Goal: Task Accomplishment & Management: Use online tool/utility

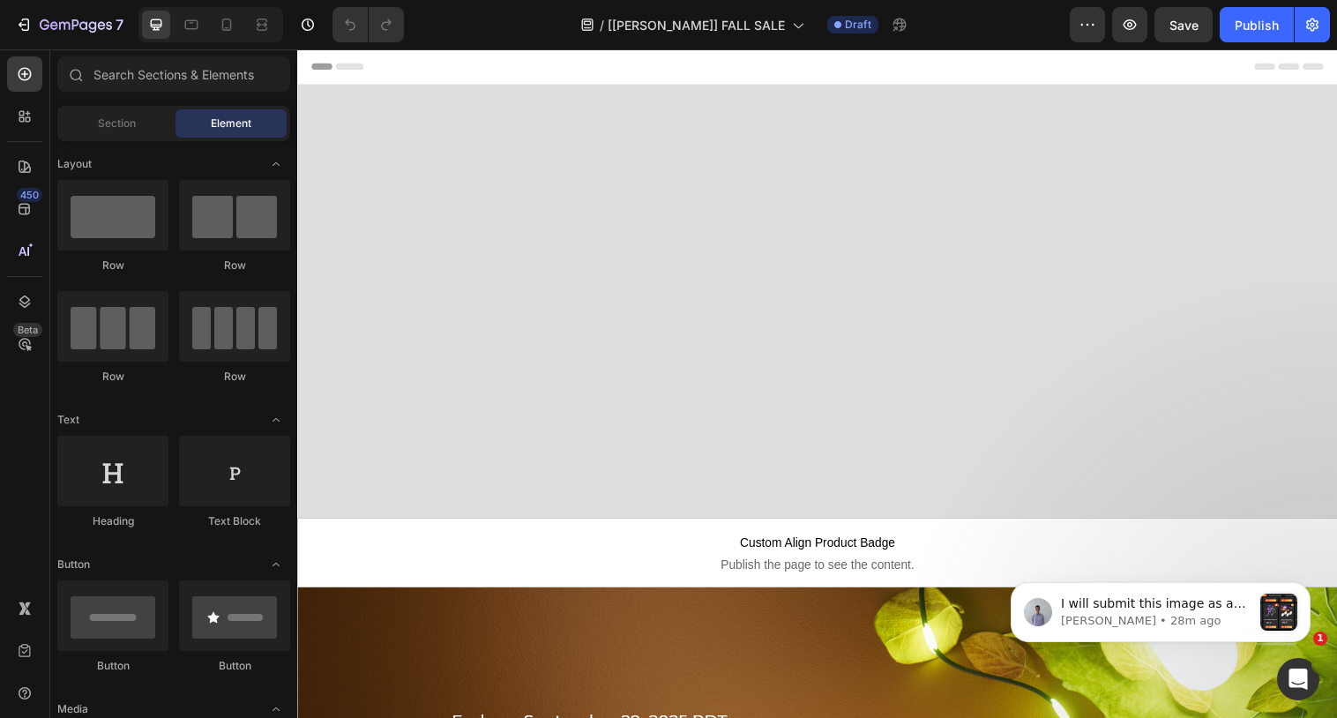
click at [1235, 42] on div "7 Version history / [[PERSON_NAME]] FALL SALE Draft Preview Save Publish" at bounding box center [668, 25] width 1337 height 50
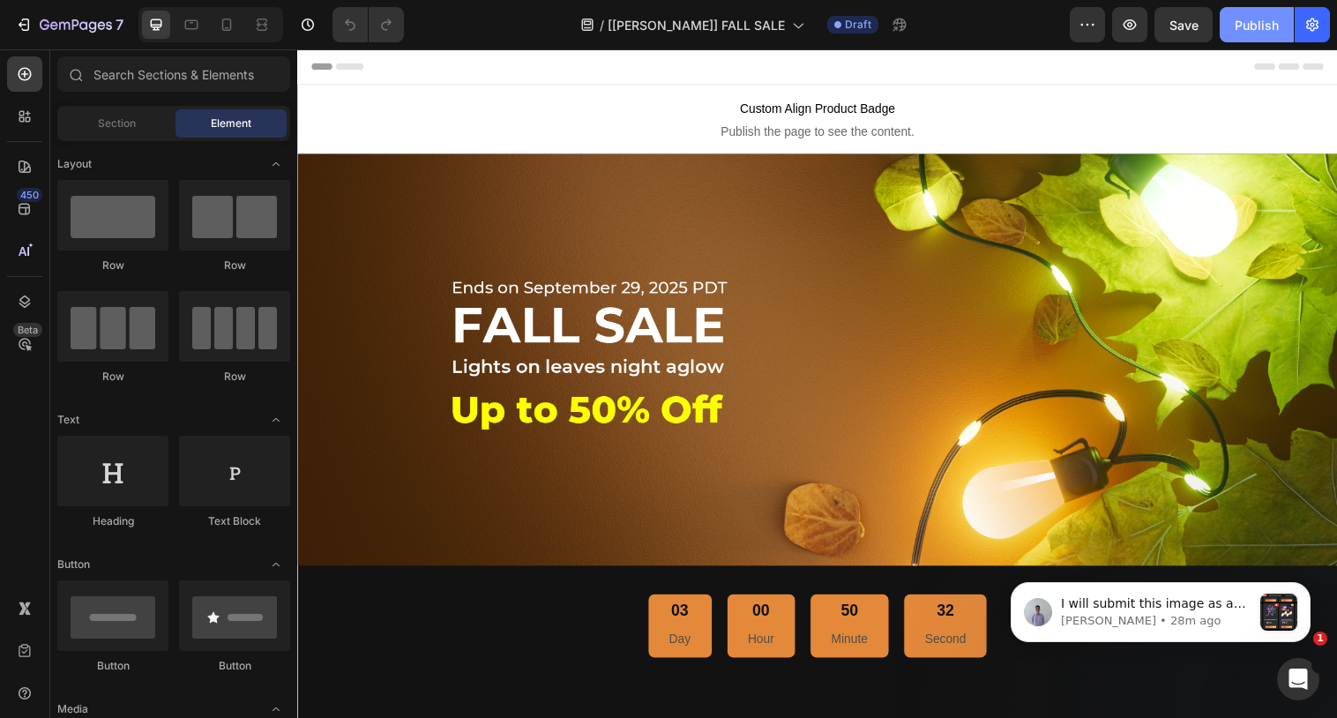
click at [1240, 22] on div "Publish" at bounding box center [1256, 25] width 44 height 19
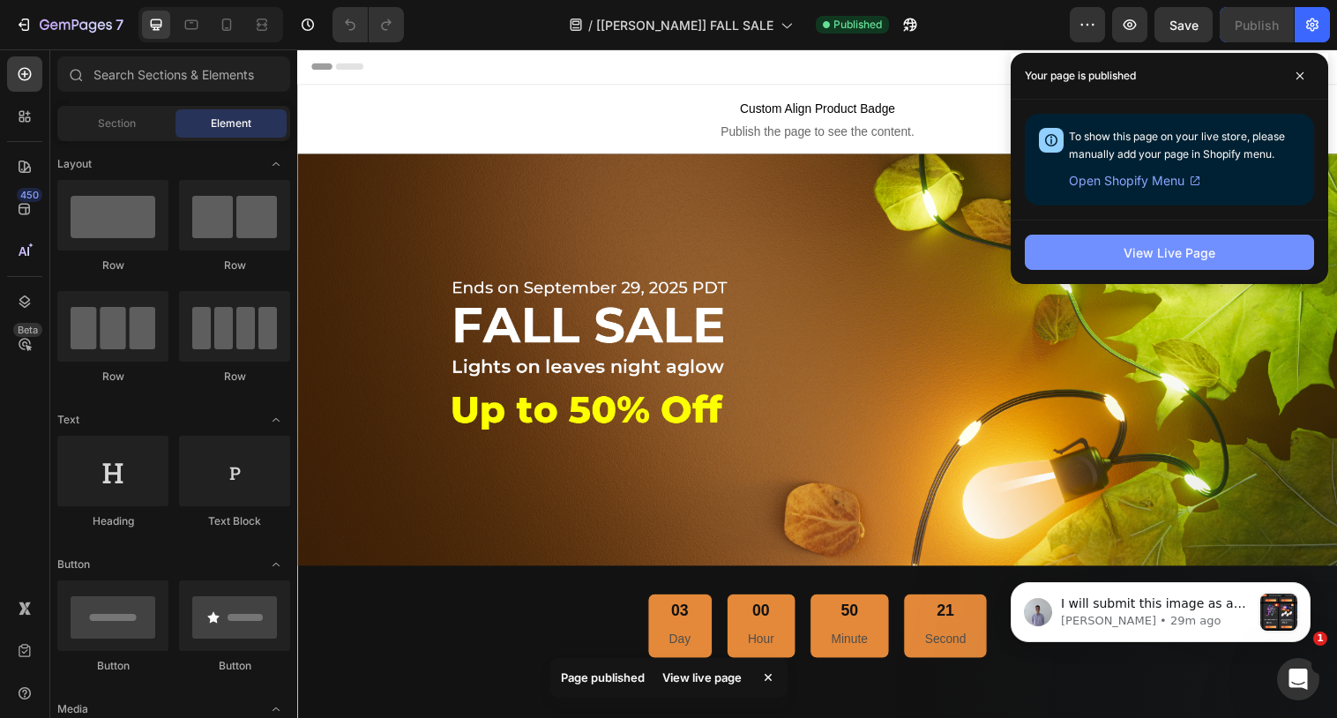
click at [1128, 243] on div "View Live Page" at bounding box center [1169, 252] width 92 height 19
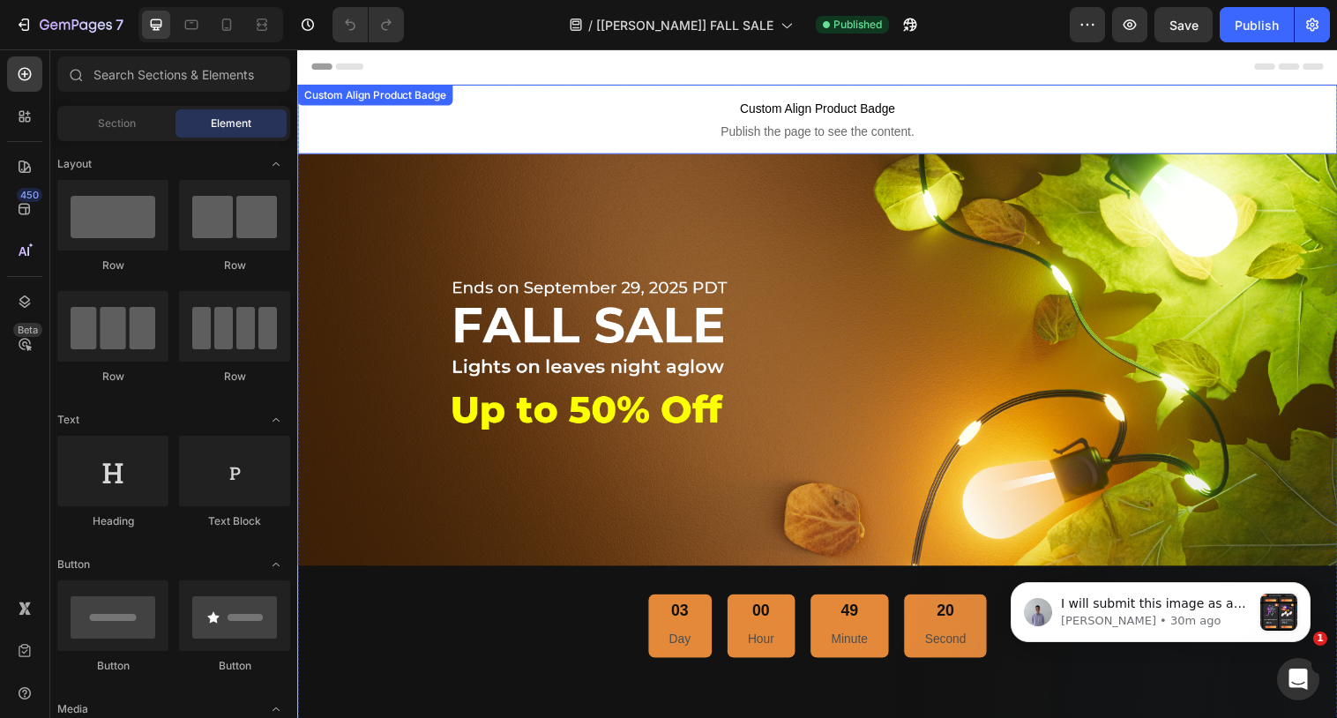
click at [836, 103] on span "Custom Align Product Badge" at bounding box center [826, 110] width 1058 height 21
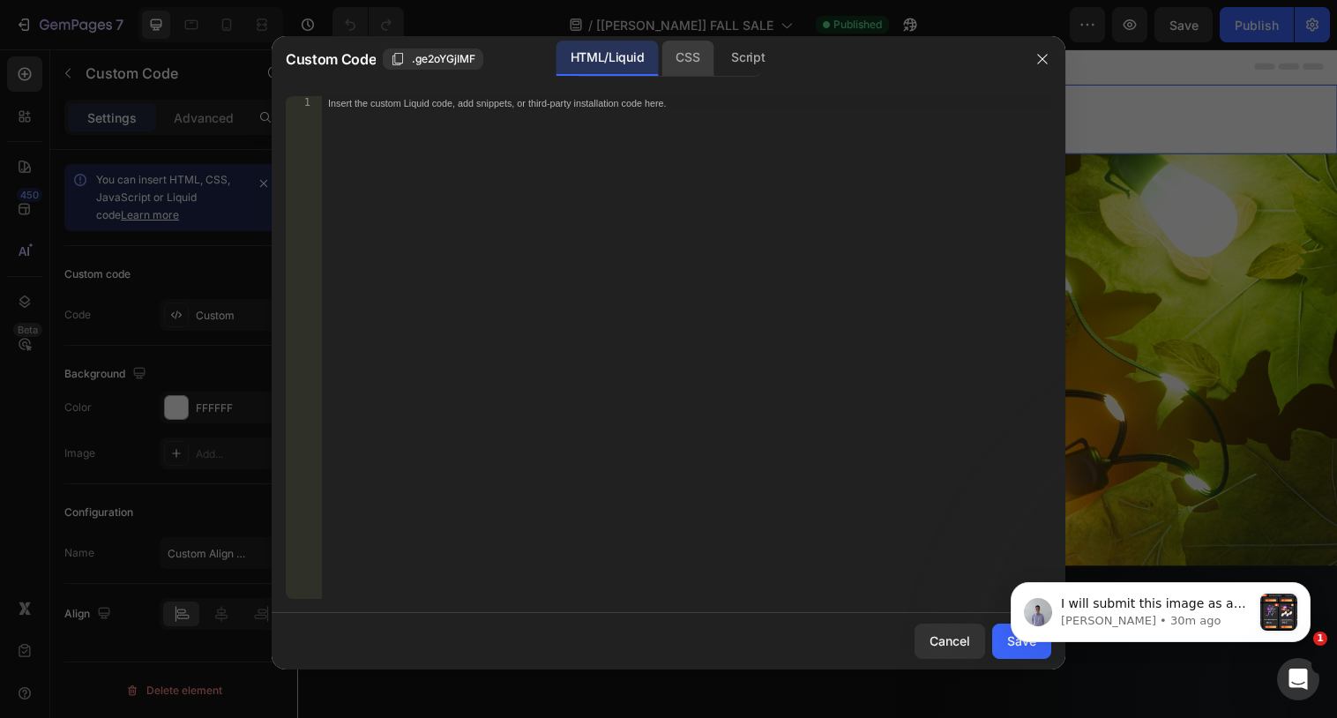
click at [704, 58] on div "CSS" at bounding box center [687, 58] width 52 height 35
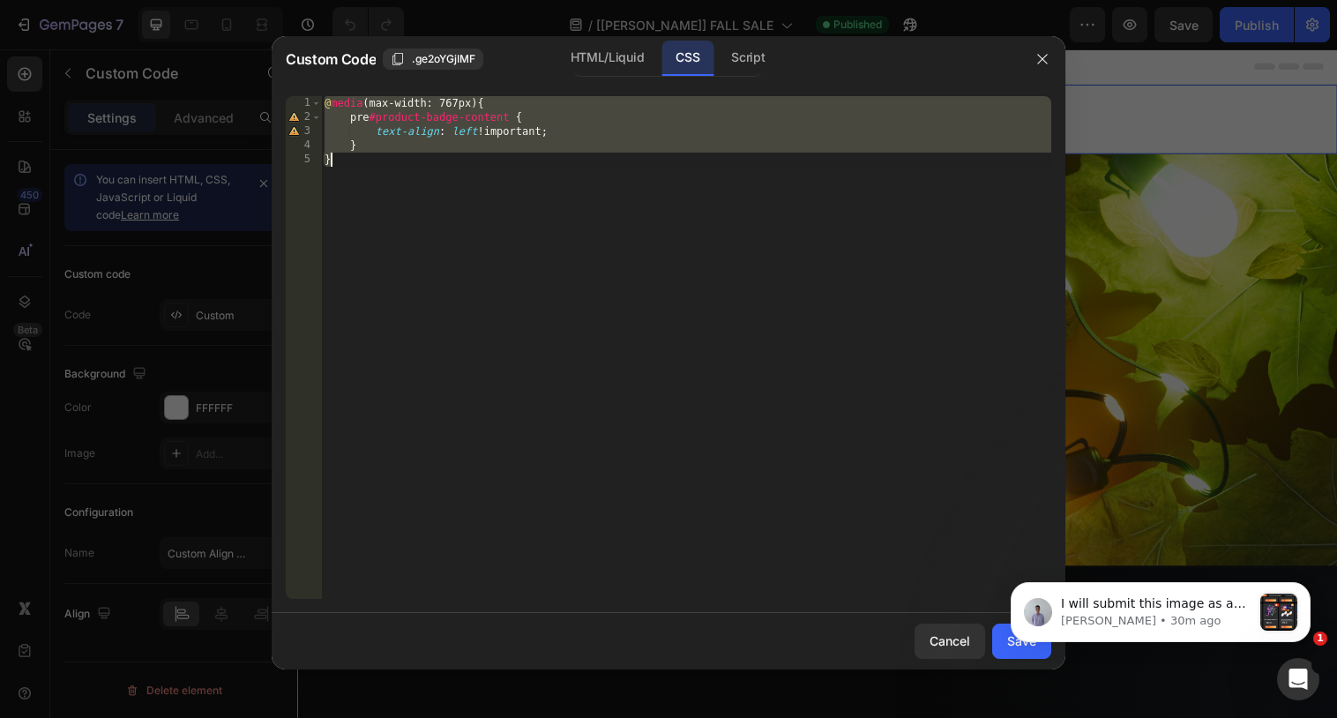
click at [730, 224] on div "@ media (max-width: 767px) { pre #product-badge-content { text-align : left !im…" at bounding box center [686, 361] width 730 height 531
type textarea "}"
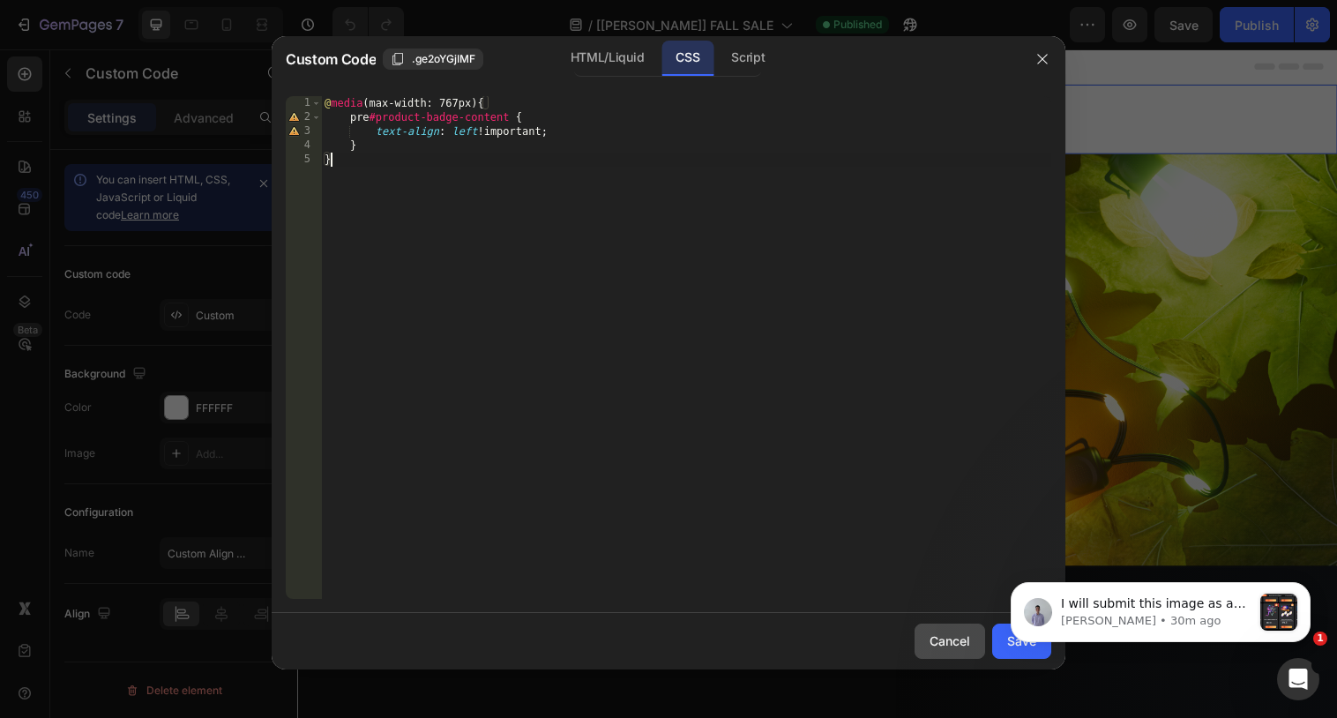
click at [931, 629] on button "Cancel" at bounding box center [949, 640] width 71 height 35
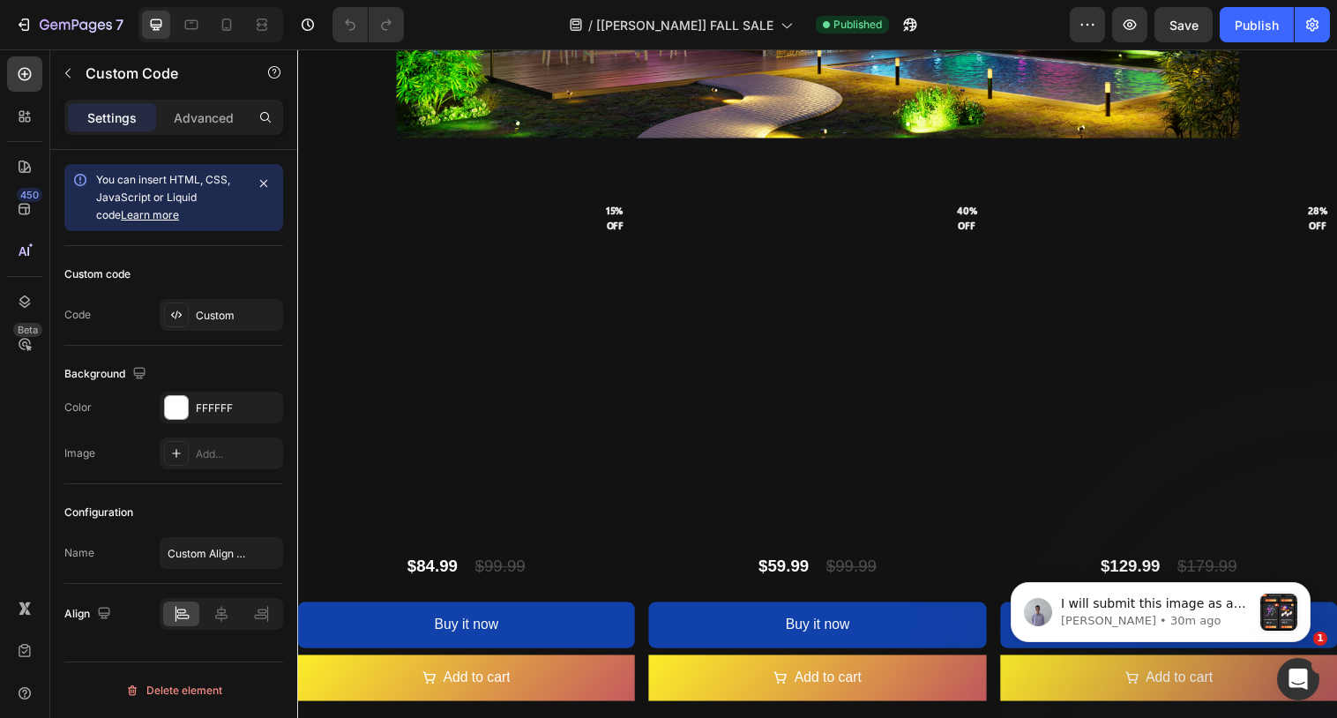
scroll to position [3671, 0]
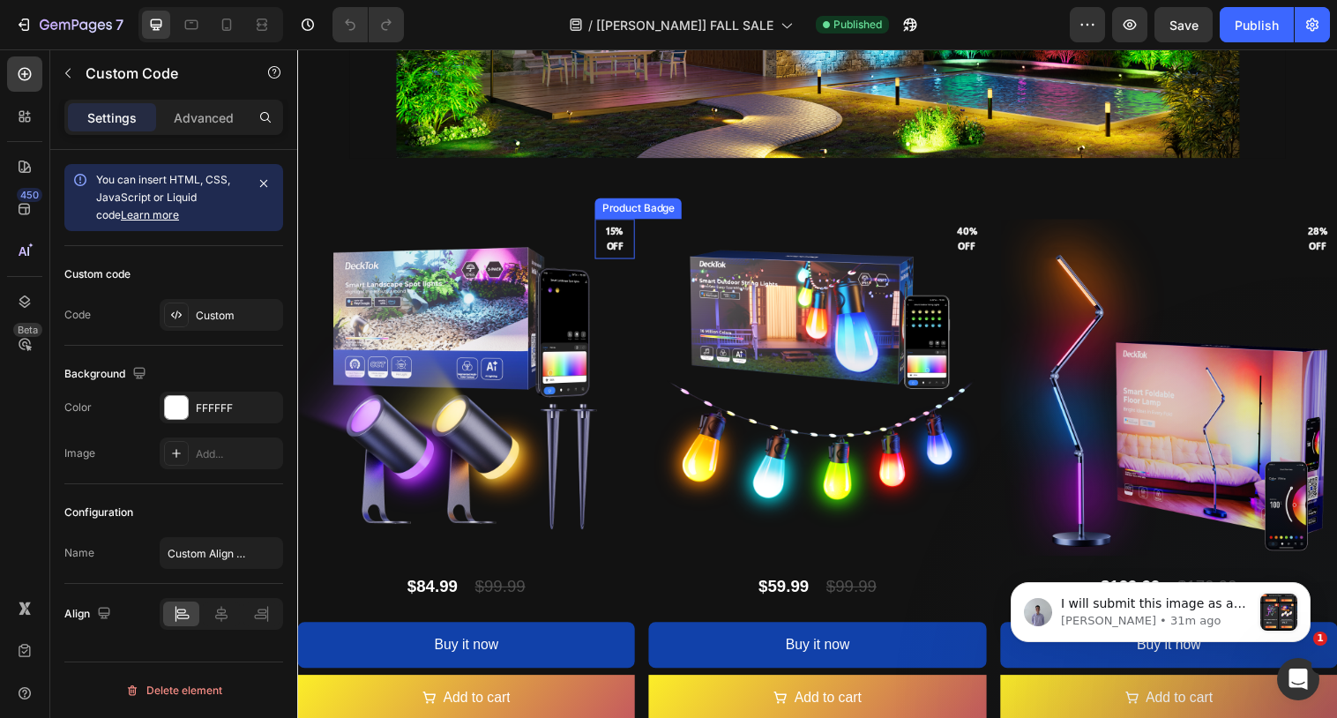
click at [615, 249] on pre "15% off" at bounding box center [619, 241] width 41 height 43
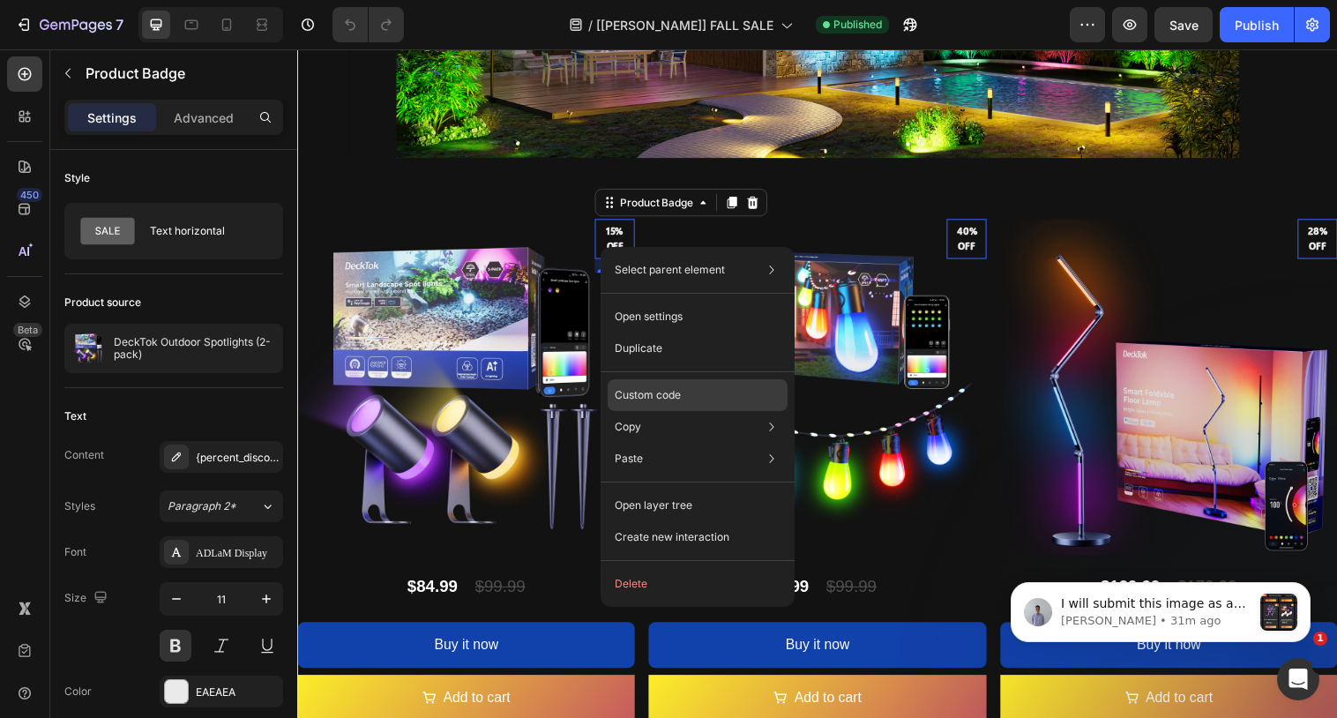
click at [643, 384] on div "Custom code" at bounding box center [697, 395] width 180 height 32
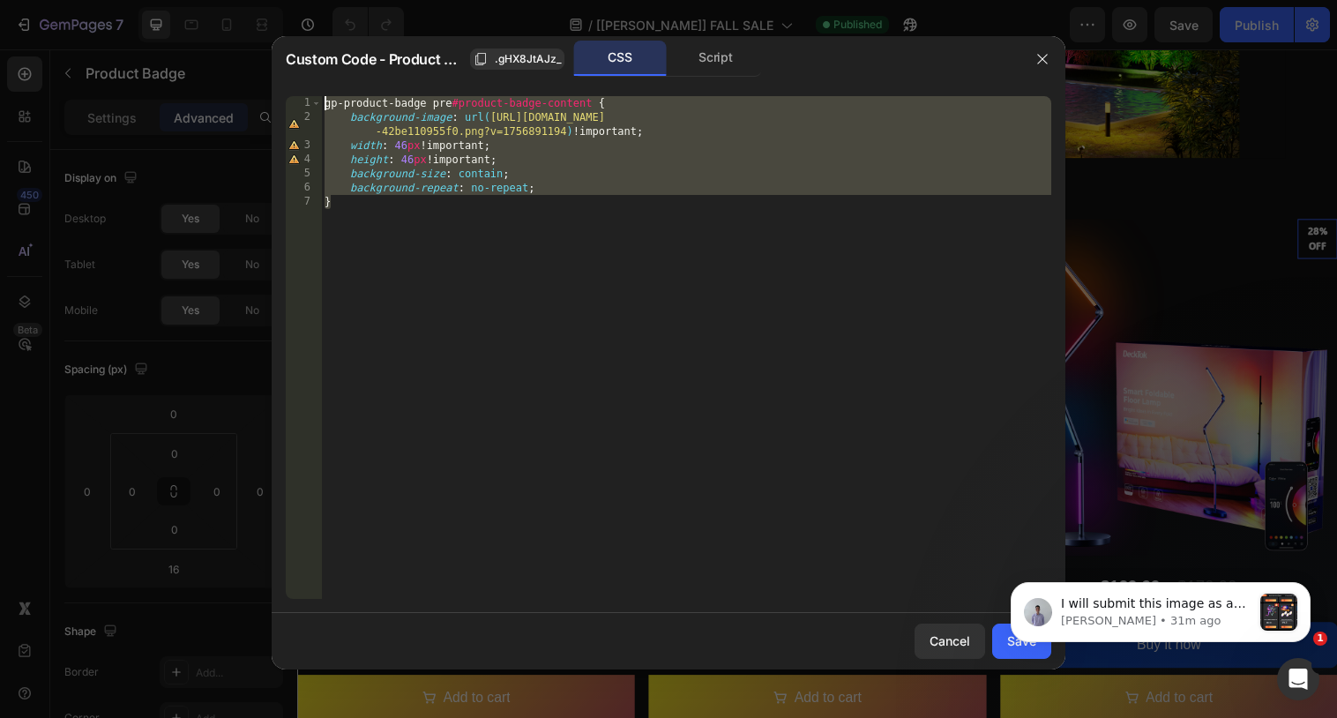
drag, startPoint x: 348, startPoint y: 218, endPoint x: 317, endPoint y: 63, distance: 158.2
click at [317, 63] on div "Custom Code - Product Badge .gHX8JtAJz_ CSS Script } 1 2 3 4 5 6 7 gp-product-b…" at bounding box center [668, 352] width 793 height 633
type textarea "}"
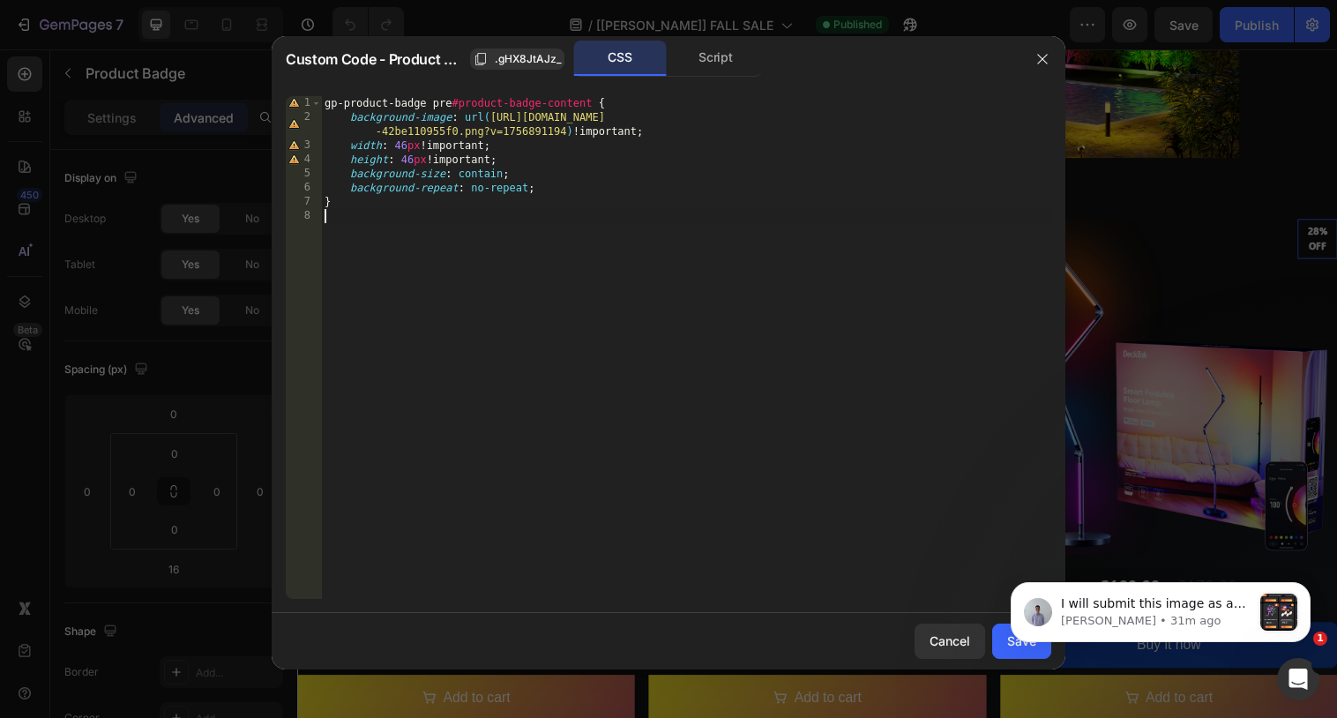
paste textarea "}"
type textarea "}"
type textarea "@media(max-width:767px){"
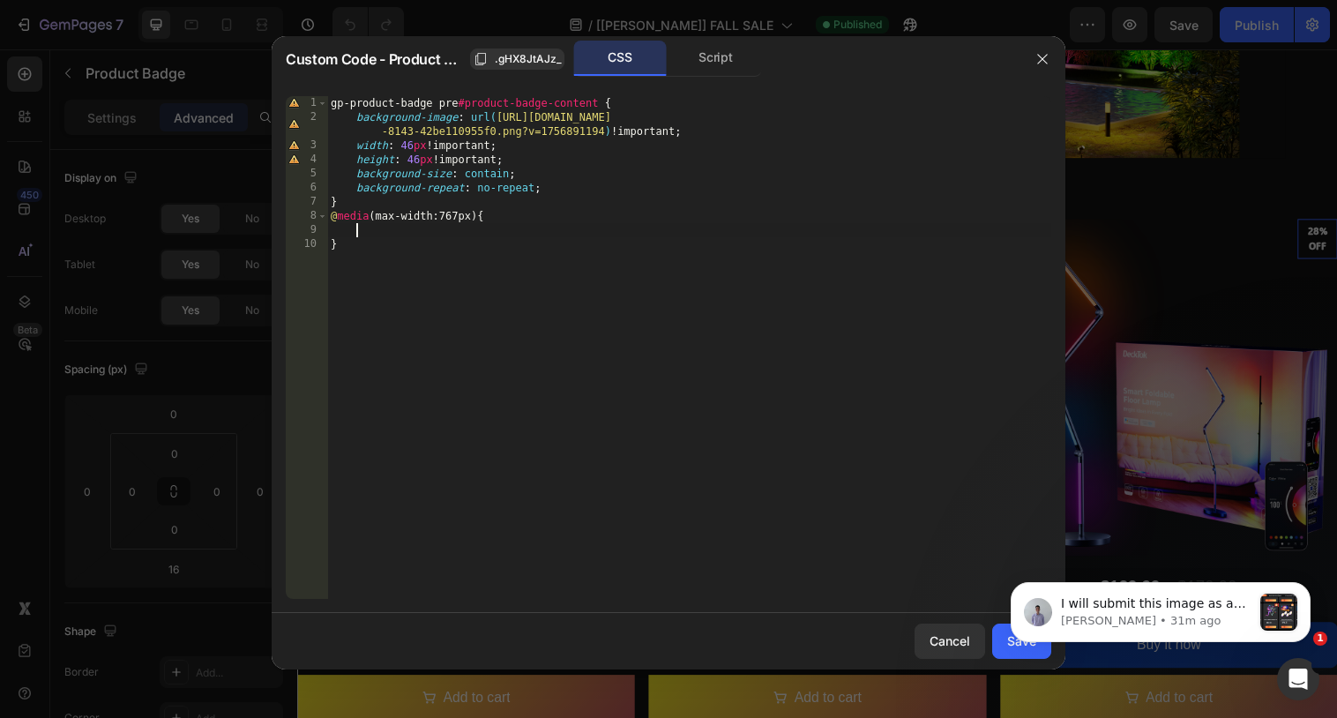
paste textarea "}"
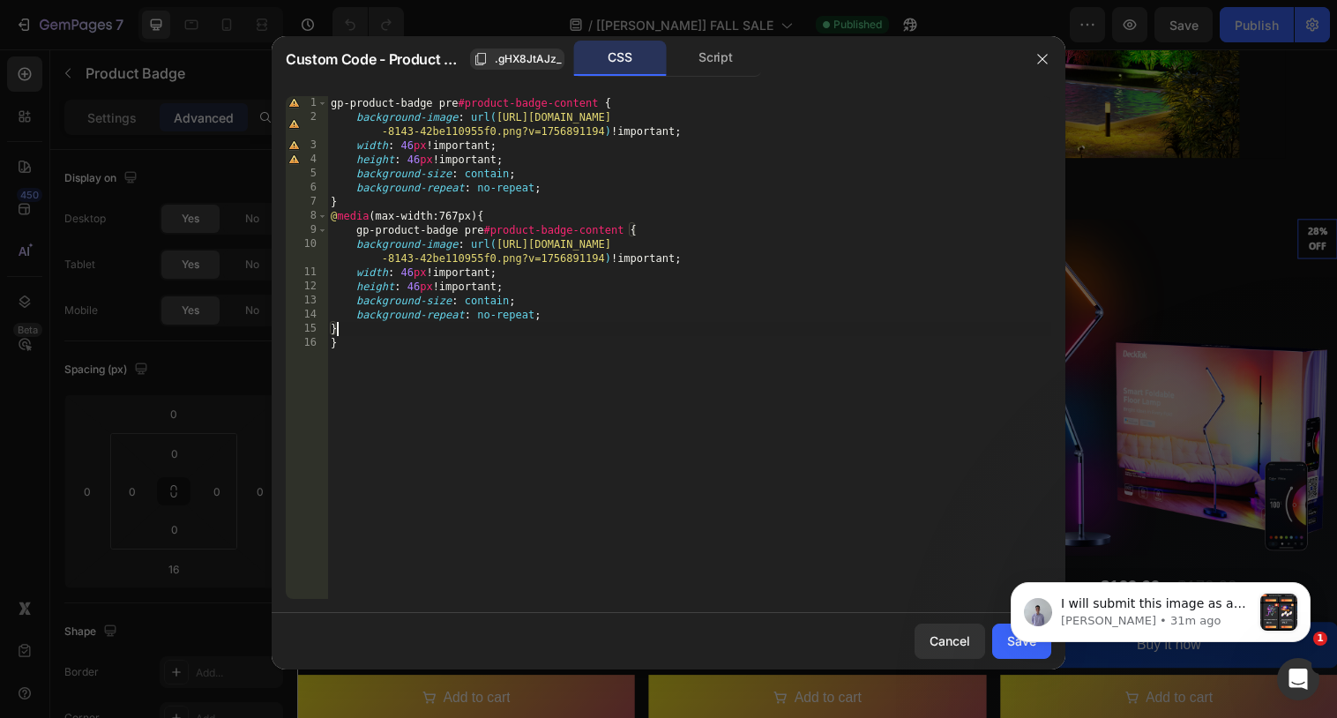
scroll to position [0, 0]
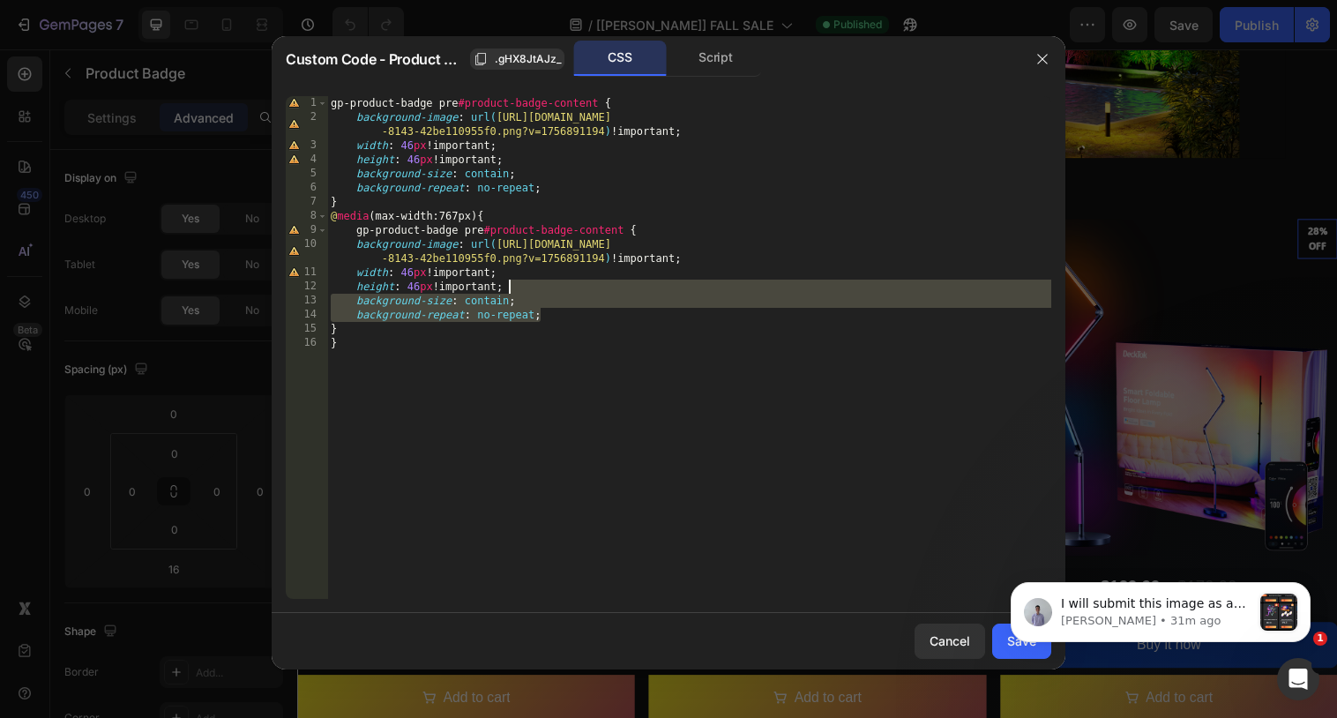
drag, startPoint x: 553, startPoint y: 316, endPoint x: 524, endPoint y: 287, distance: 41.1
click at [524, 287] on div "gp-product-badge pre #product-badge-content { background-image : url( [URL][DOM…" at bounding box center [689, 361] width 724 height 531
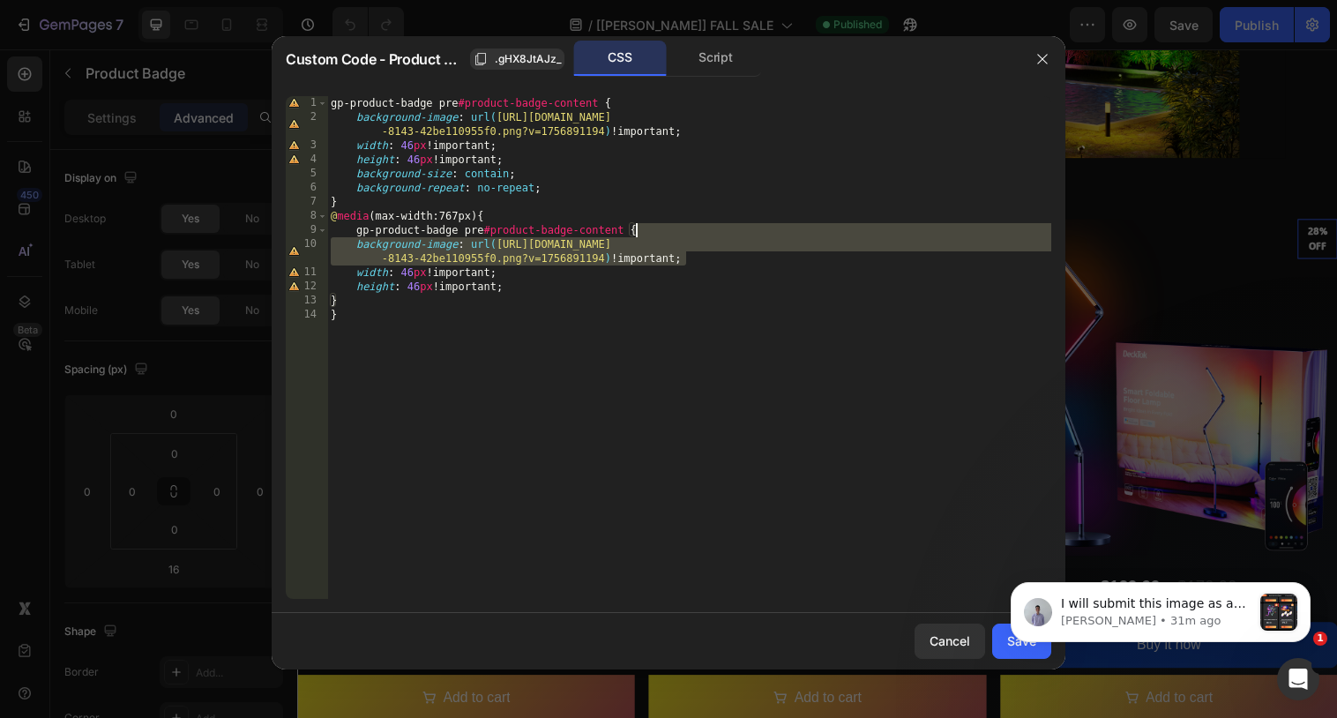
drag, startPoint x: 708, startPoint y: 261, endPoint x: 668, endPoint y: 231, distance: 49.7
click at [668, 231] on div "gp-product-badge pre #product-badge-content { background-image : url( [URL][DOM…" at bounding box center [689, 361] width 724 height 531
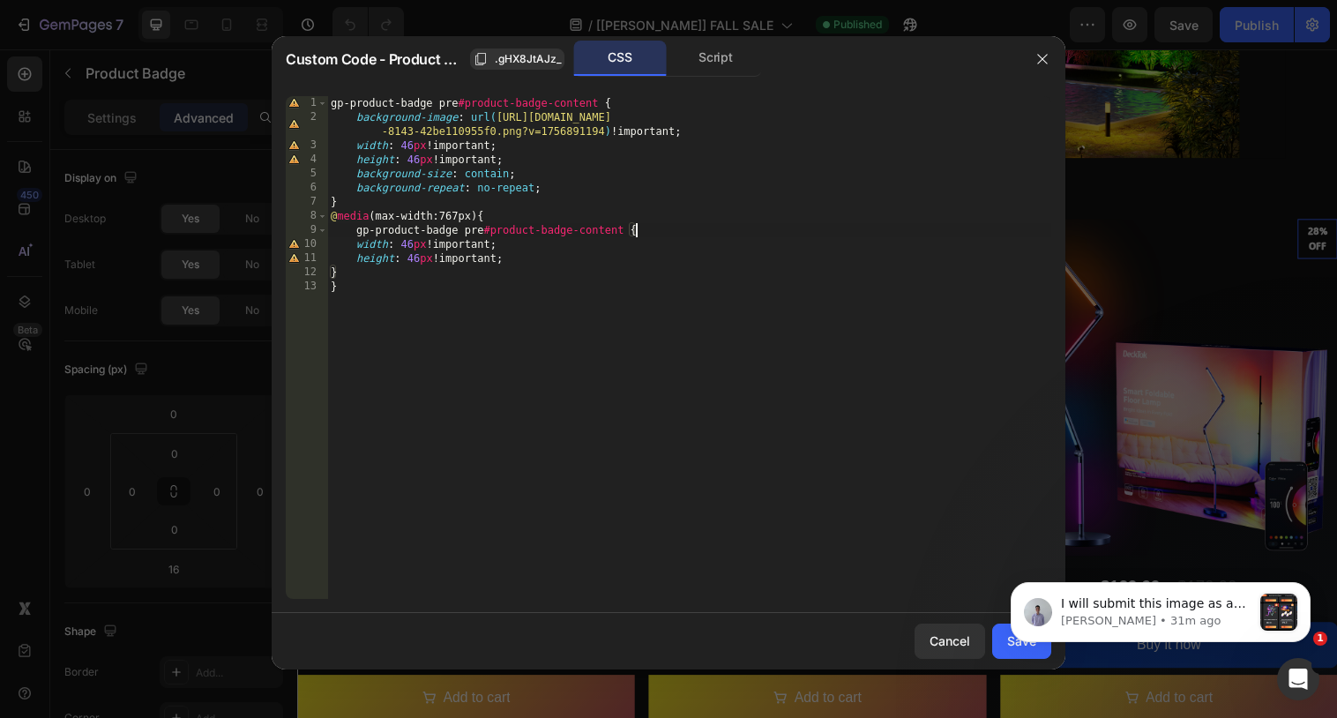
click at [408, 242] on div "gp-product-badge pre #product-badge-content { background-image : url( [URL][DOM…" at bounding box center [689, 361] width 724 height 531
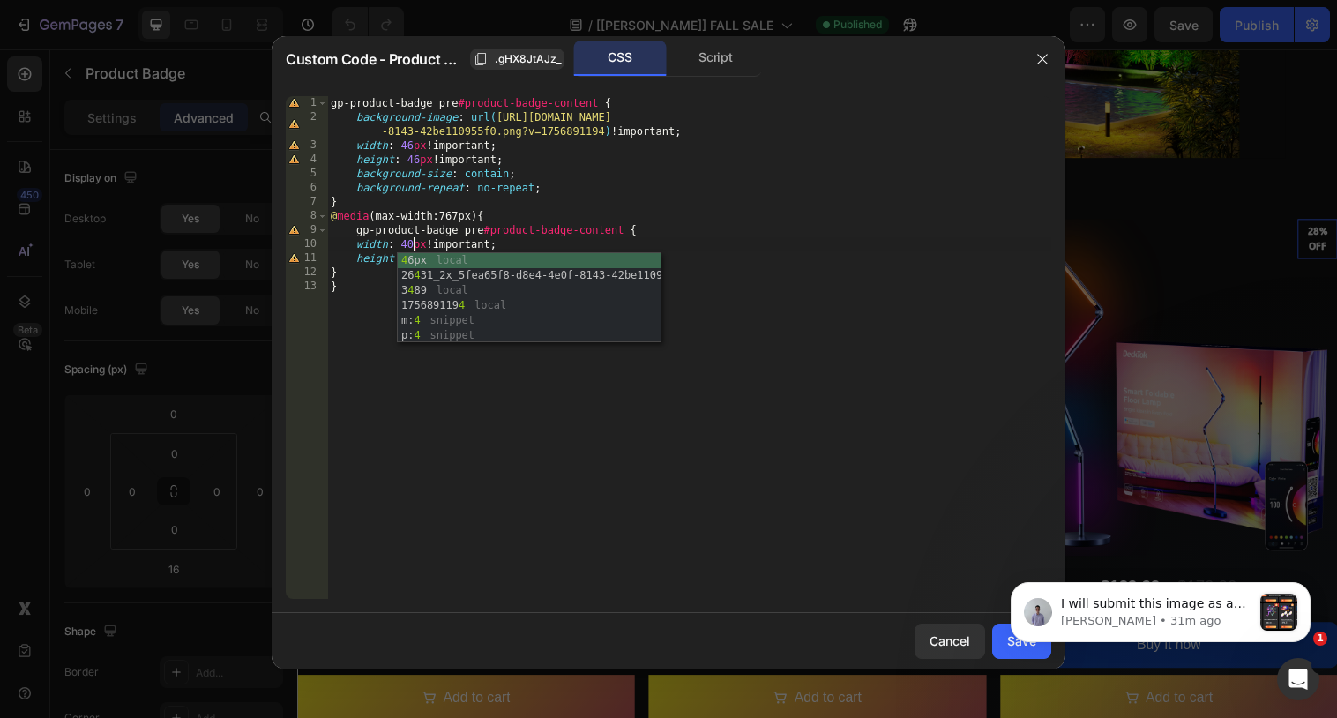
scroll to position [0, 6]
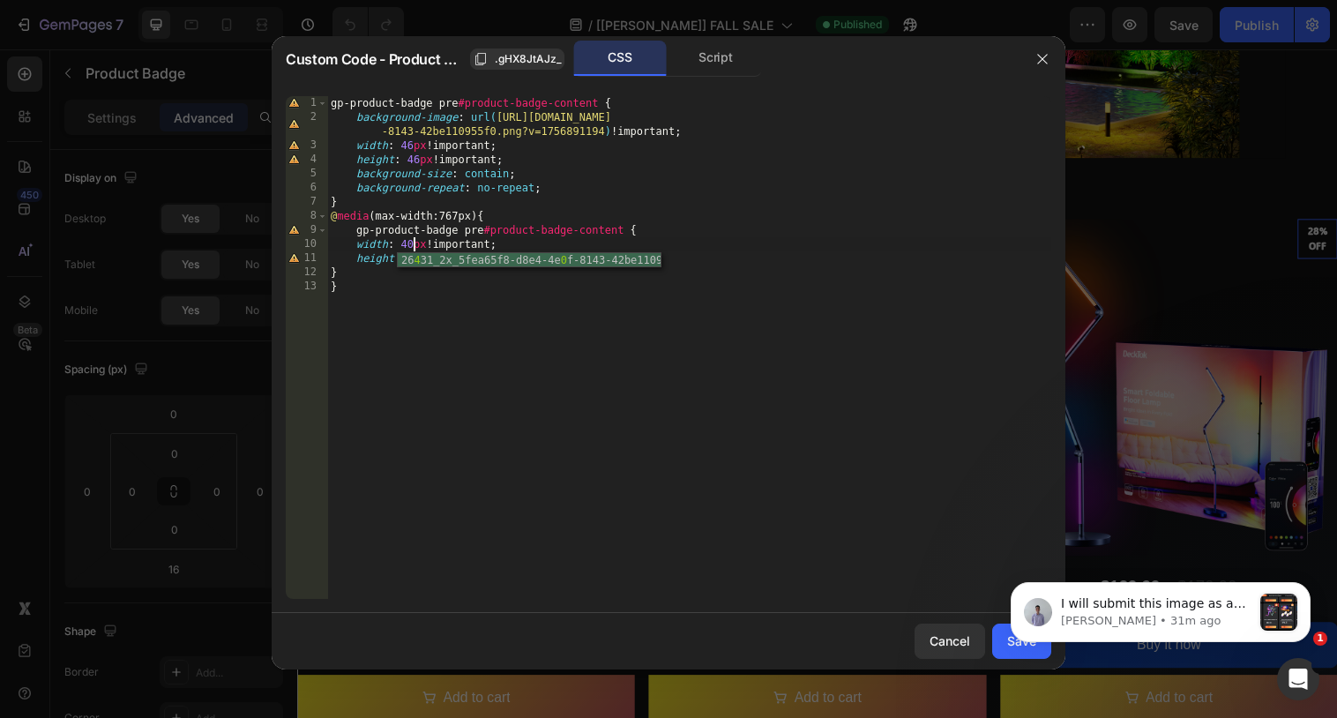
click at [413, 242] on div "gp-product-badge pre #product-badge-content { background-image : url( [URL][DOM…" at bounding box center [689, 361] width 724 height 531
click at [415, 241] on div "gp-product-badge pre #product-badge-content { background-image : url( [URL][DOM…" at bounding box center [689, 361] width 724 height 531
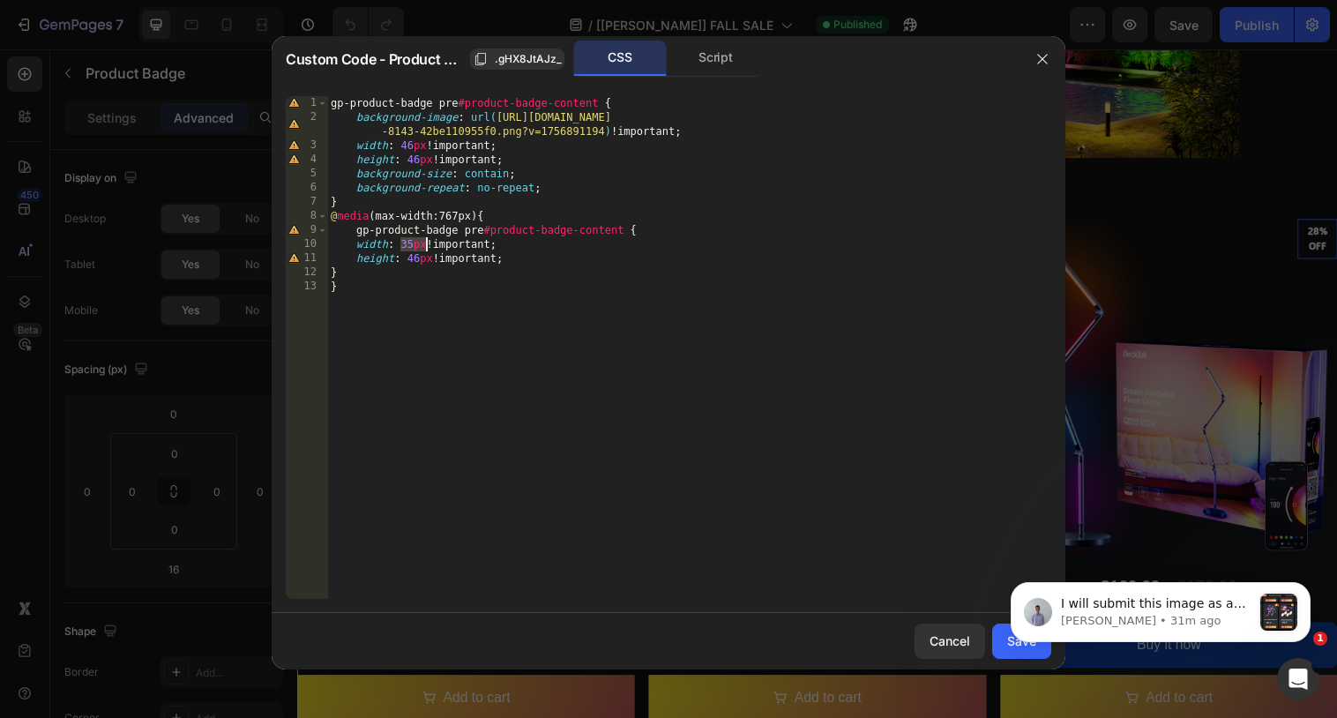
click at [418, 261] on div "gp-product-badge pre #product-badge-content { background-image : url( [URL][DOM…" at bounding box center [689, 361] width 724 height 531
paste textarea "35"
type textarea "height: 35px !important;"
click at [998, 634] on body "I will submit this image as a reference for our team to try to copy this. We wi…" at bounding box center [1160, 608] width 339 height 109
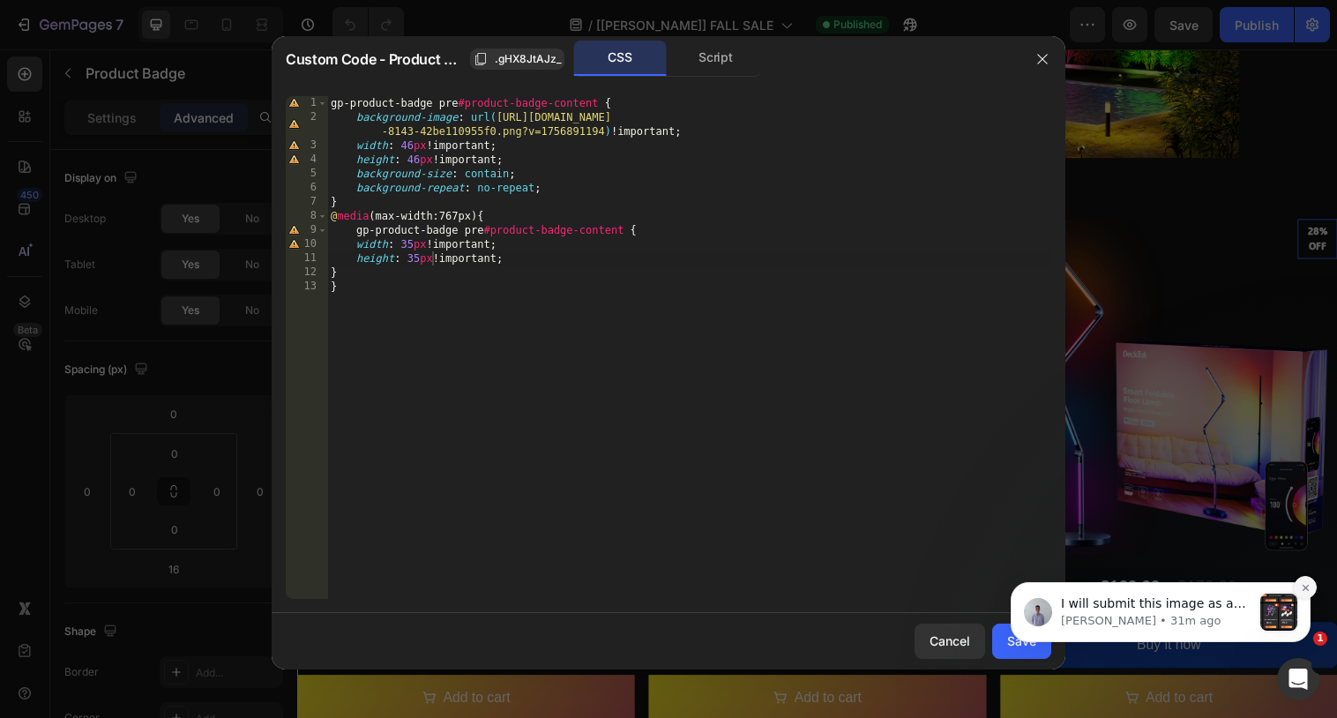
click at [1308, 590] on icon "Dismiss notification" at bounding box center [1305, 588] width 10 height 10
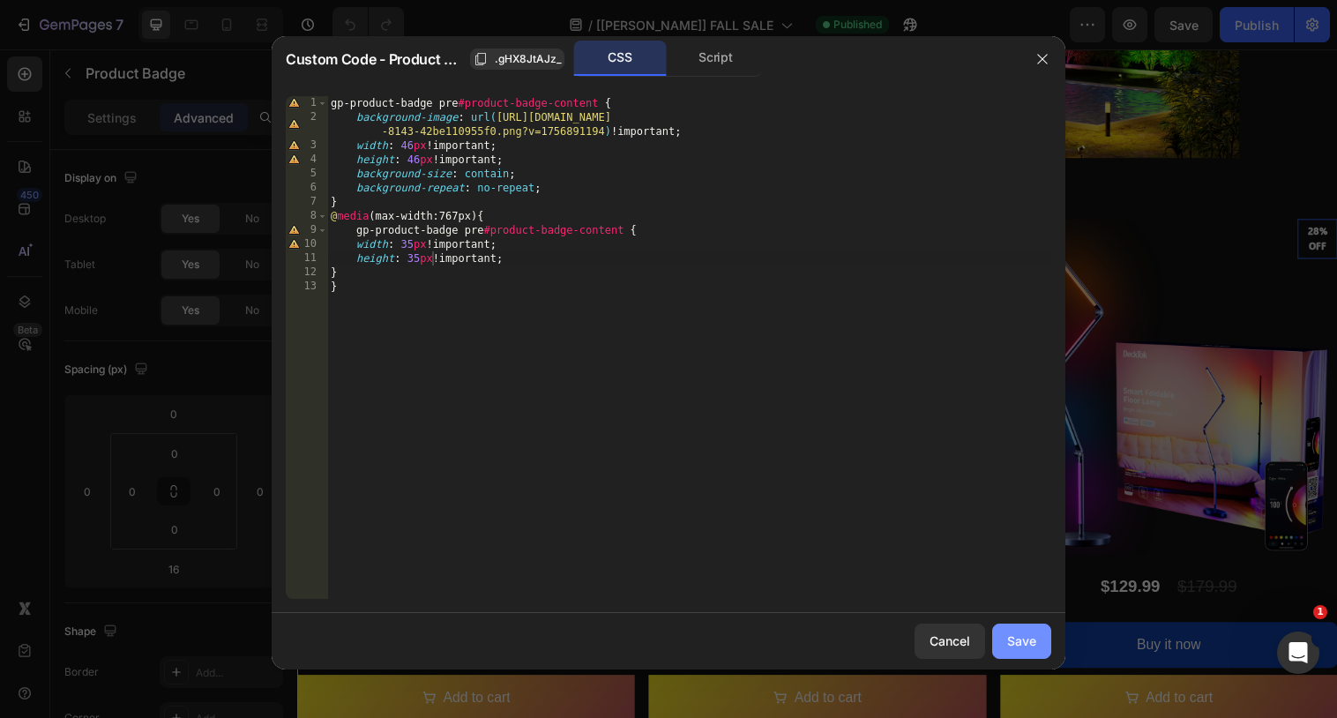
click at [1014, 640] on div "Save" at bounding box center [1021, 640] width 29 height 19
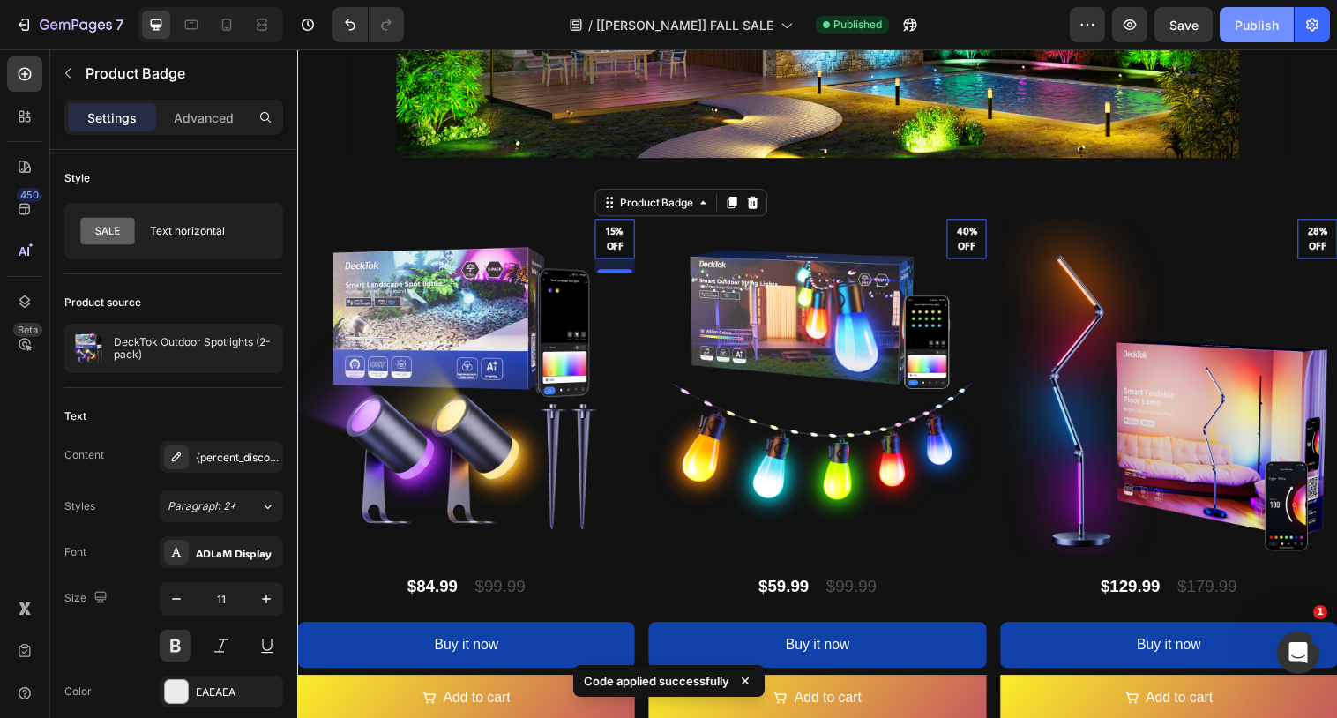
click at [1253, 32] on div "Publish" at bounding box center [1256, 25] width 44 height 19
click at [232, 19] on icon at bounding box center [227, 25] width 18 height 18
type input "10"
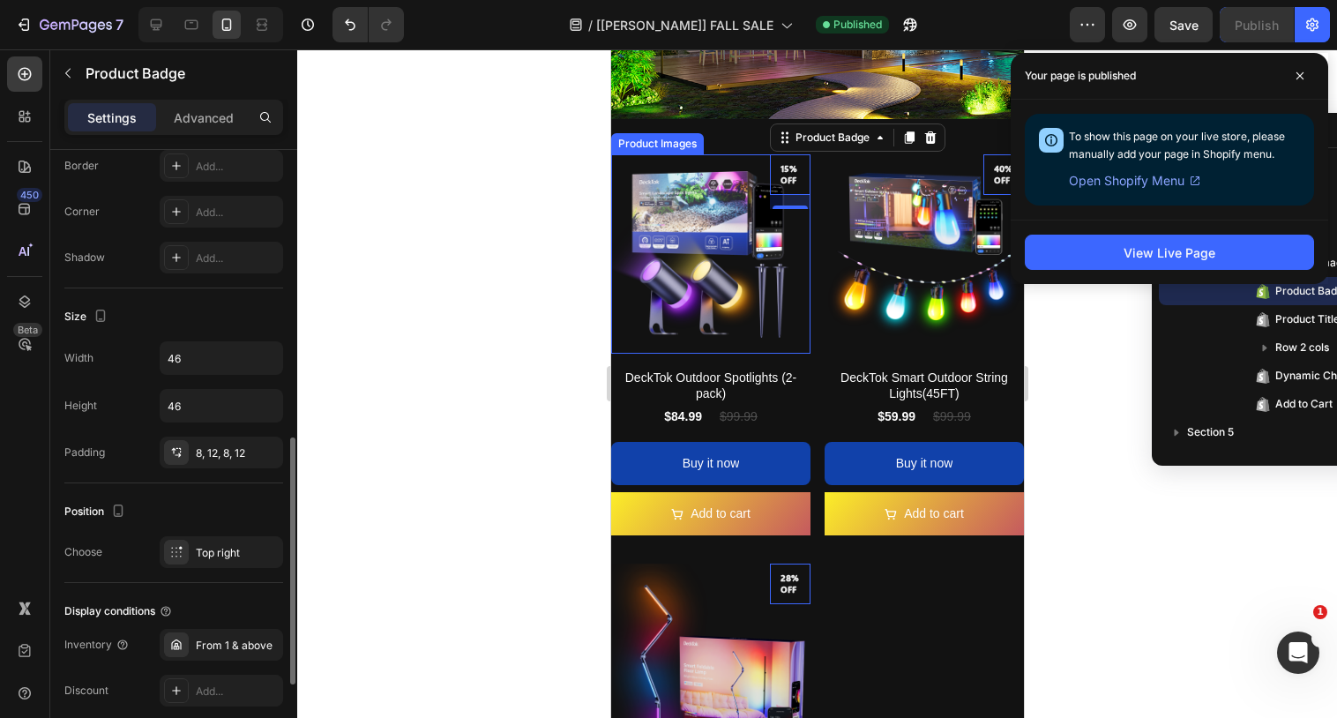
scroll to position [927, 0]
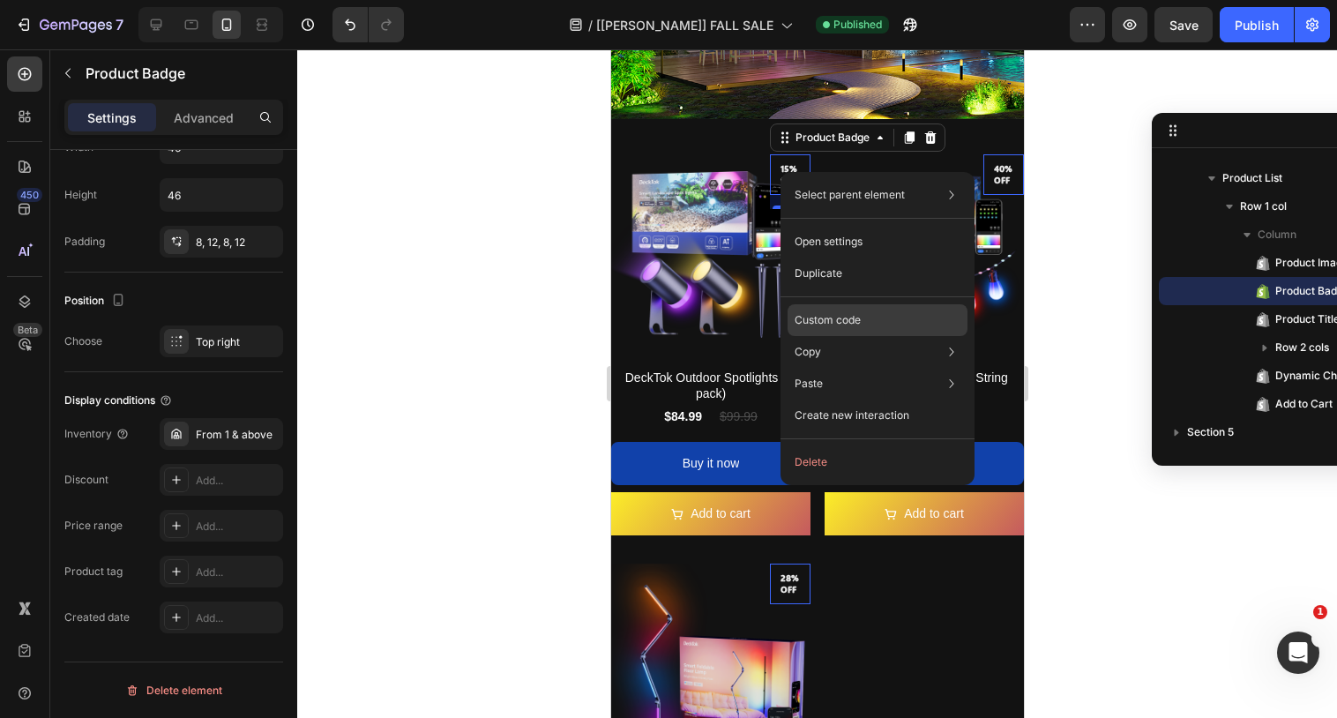
click at [823, 326] on p "Custom code" at bounding box center [827, 320] width 66 height 16
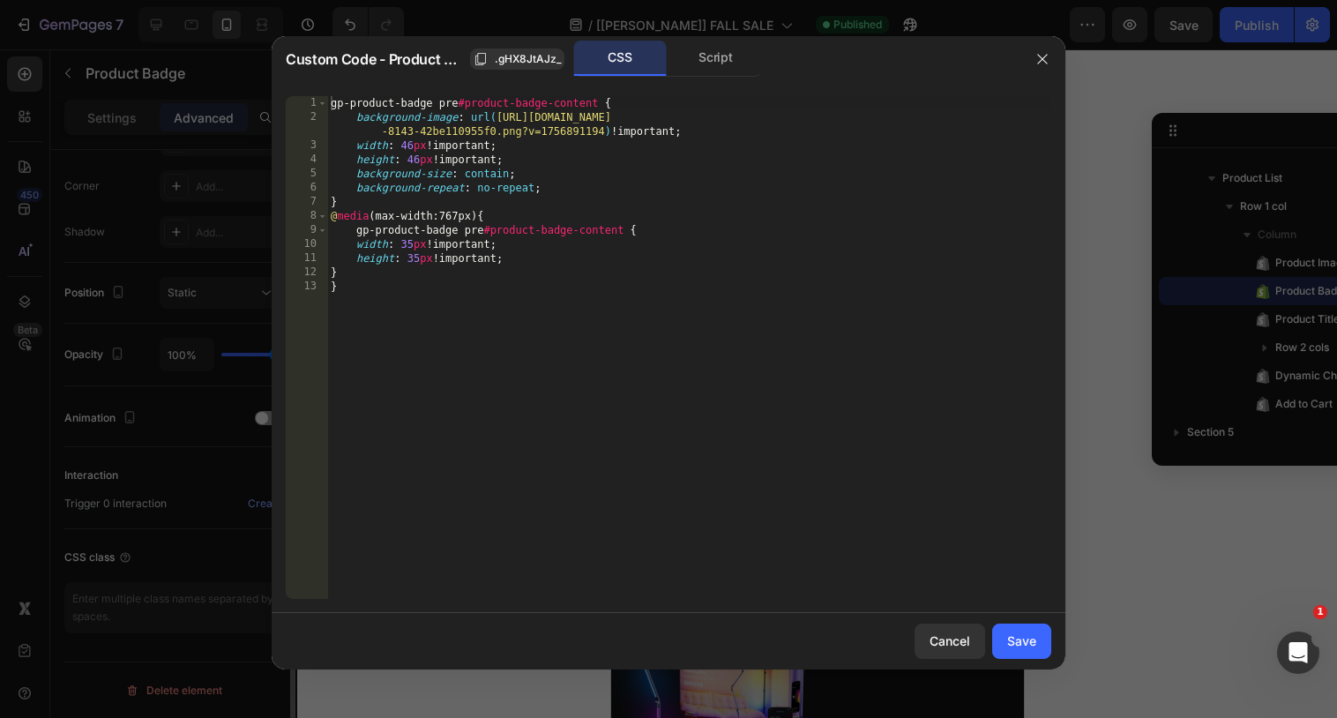
scroll to position [532, 0]
type textarea "height: 35px !important;"
click at [539, 252] on div "gp-product-badge pre #product-badge-content { background-image : url( [URL][DOM…" at bounding box center [689, 361] width 724 height 531
type textarea "padding:5px !"
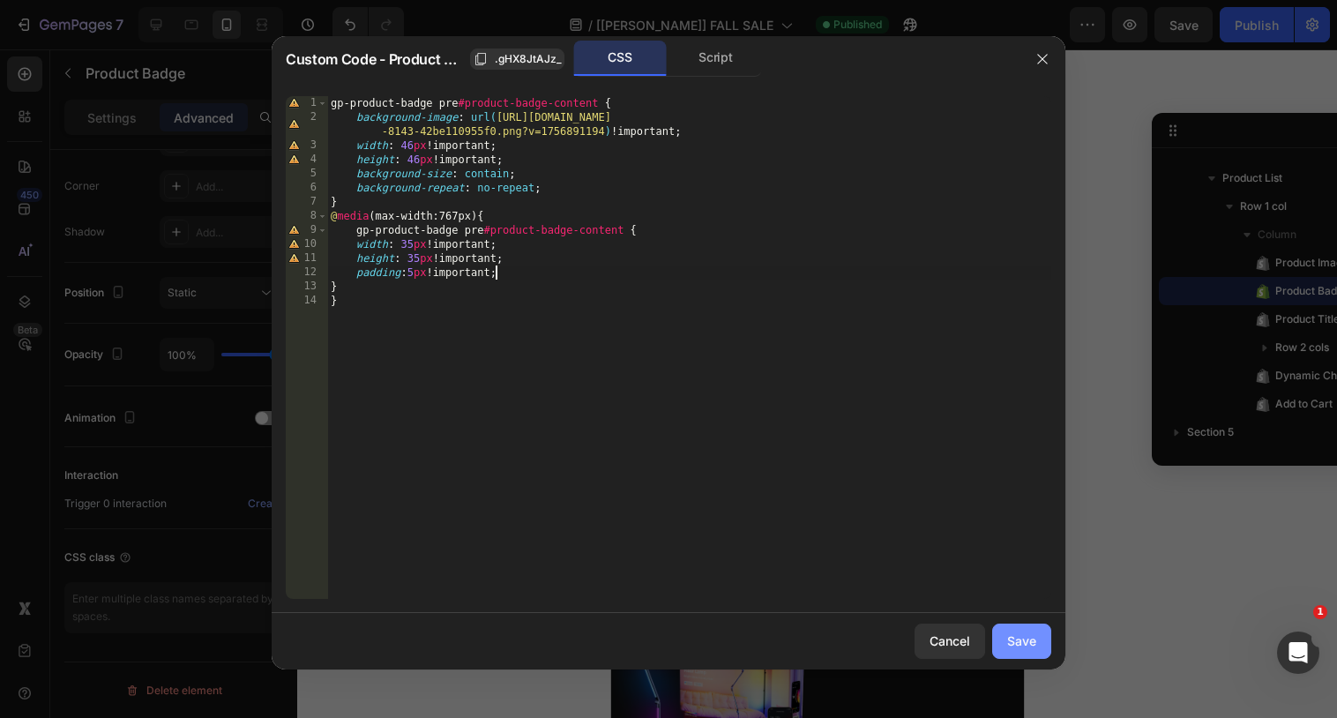
click at [1031, 639] on div "Save" at bounding box center [1021, 640] width 29 height 19
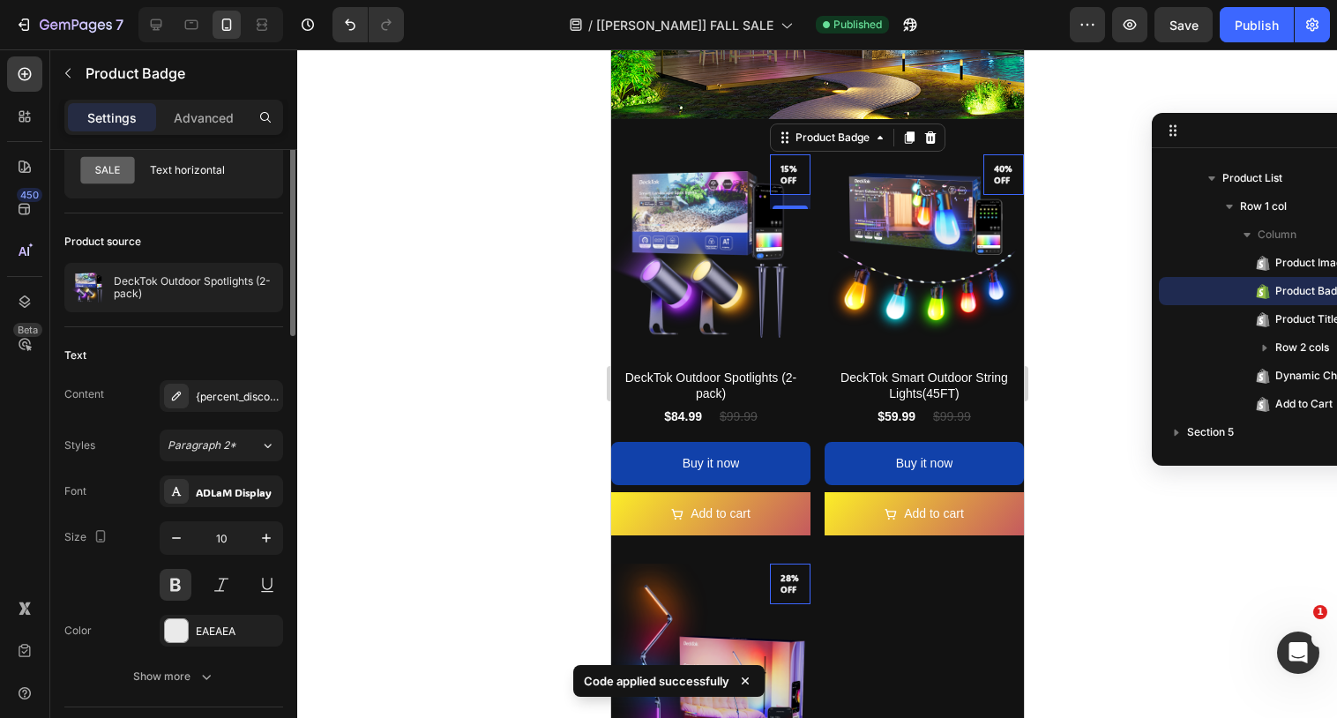
scroll to position [0, 0]
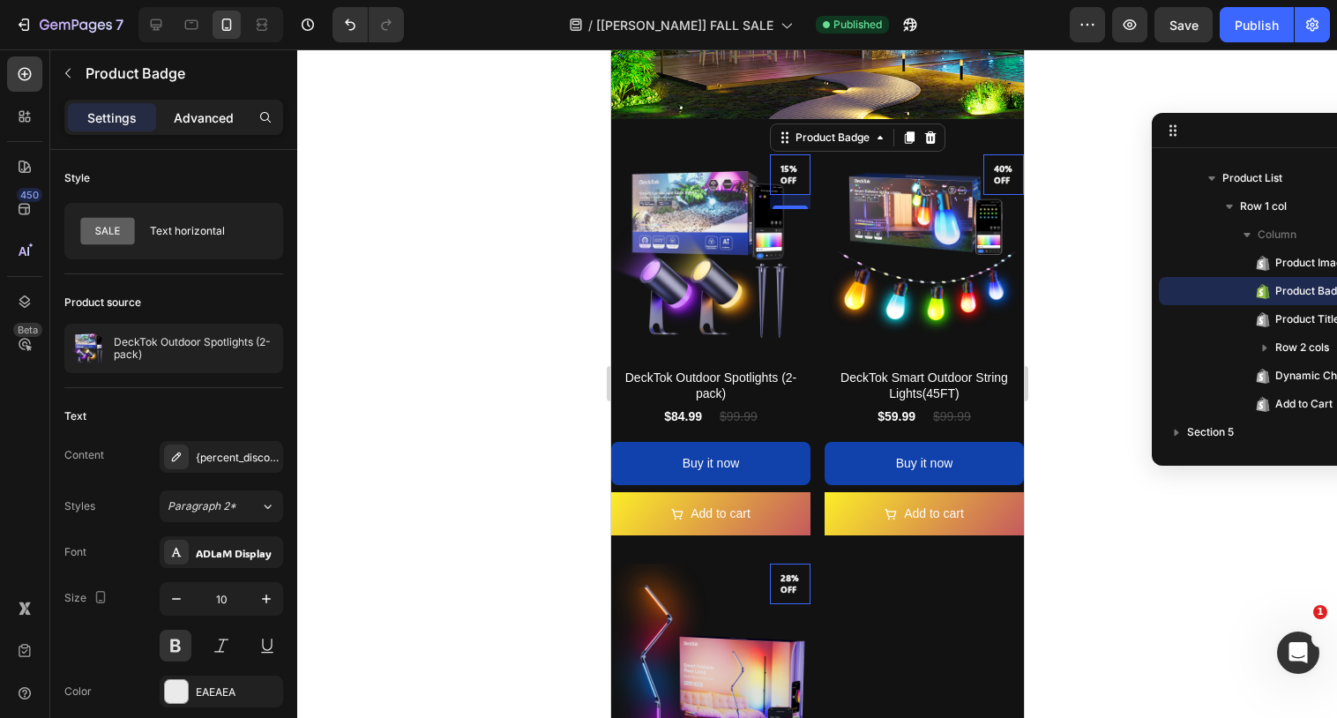
click at [175, 121] on p "Advanced" at bounding box center [204, 117] width 60 height 19
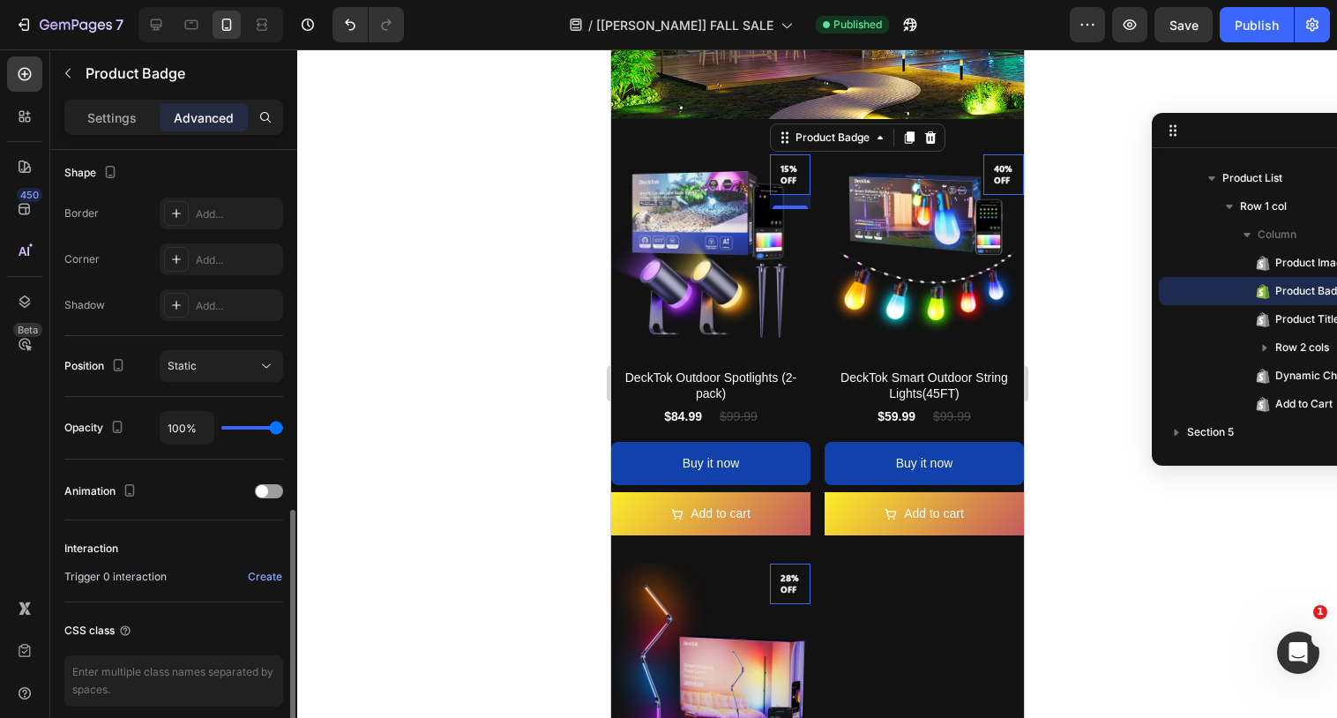
scroll to position [532, 0]
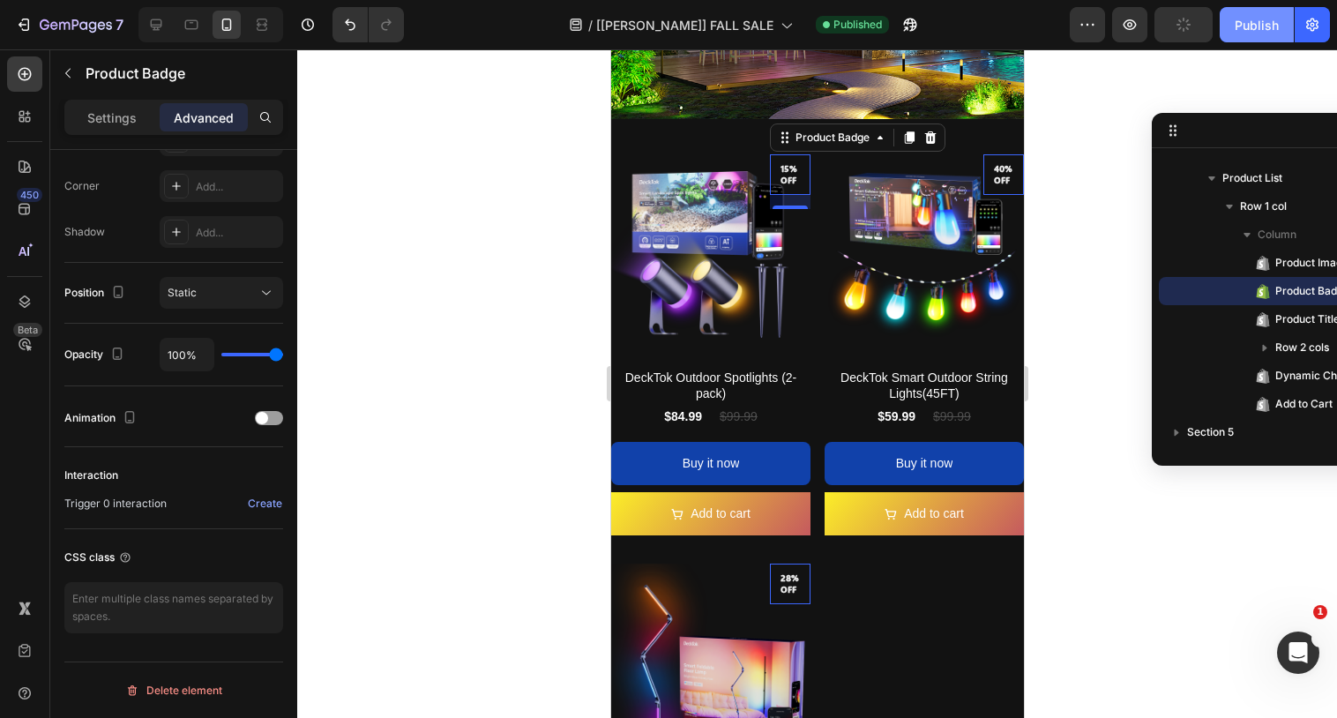
click at [1255, 27] on div "Publish" at bounding box center [1256, 25] width 44 height 19
click at [790, 178] on pre "15% off" at bounding box center [789, 174] width 41 height 37
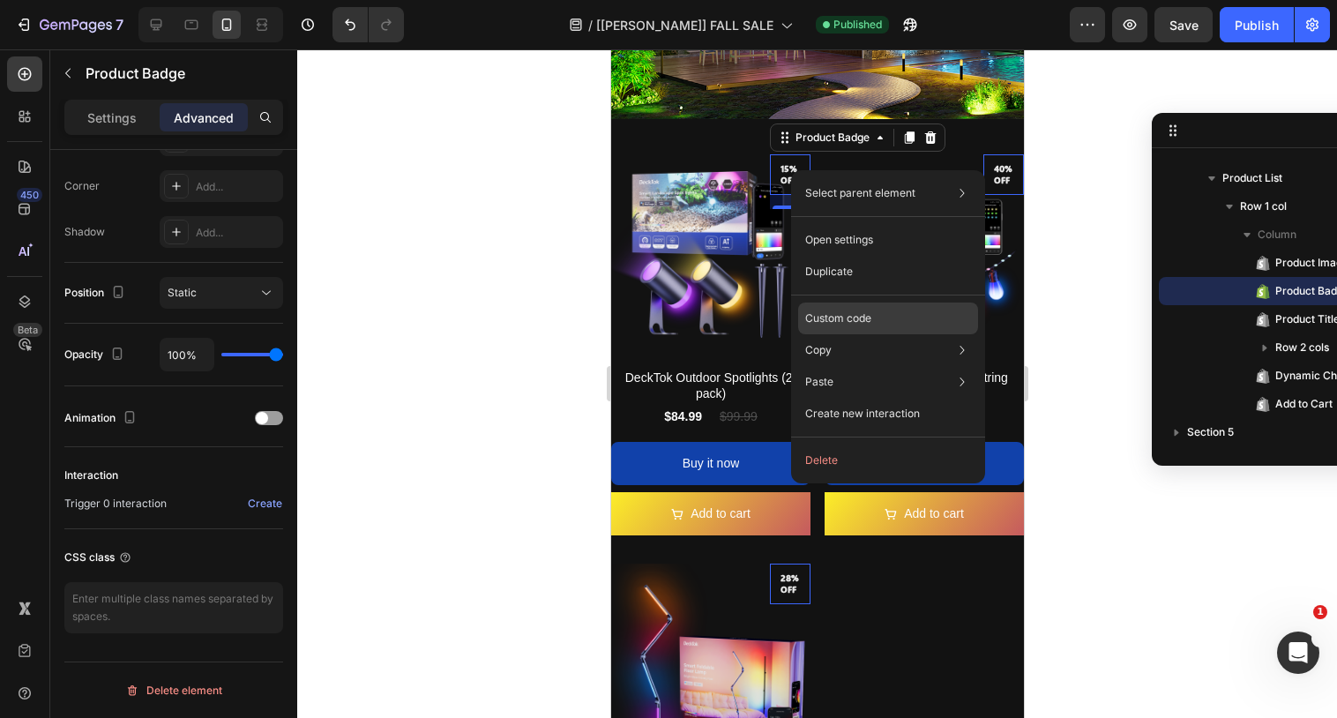
click at [836, 309] on div "Custom code" at bounding box center [888, 318] width 180 height 32
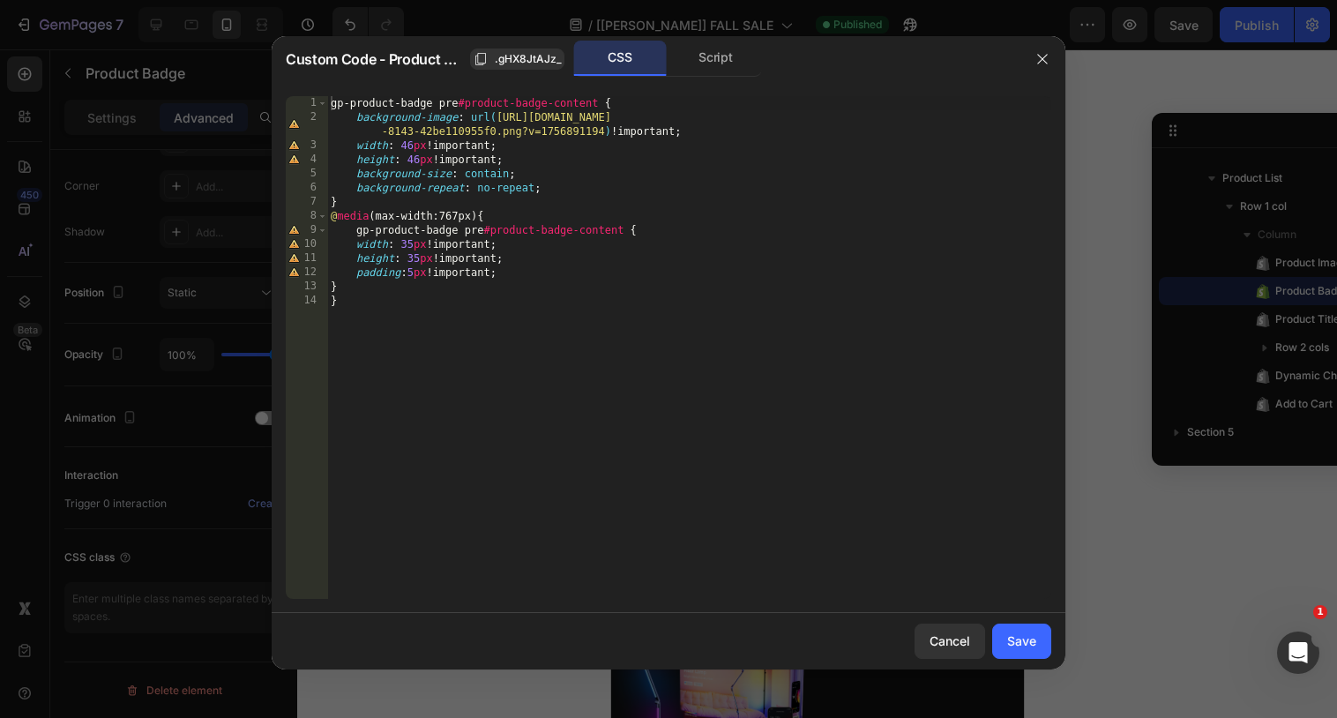
type textarea "background-image: url([URL][DOMAIN_NAME]) !important;"
drag, startPoint x: 605, startPoint y: 133, endPoint x: 497, endPoint y: 117, distance: 108.7
click at [497, 117] on div "gp-product-badge pre #product-badge-content { background-image : url( [URL][DOM…" at bounding box center [689, 361] width 724 height 531
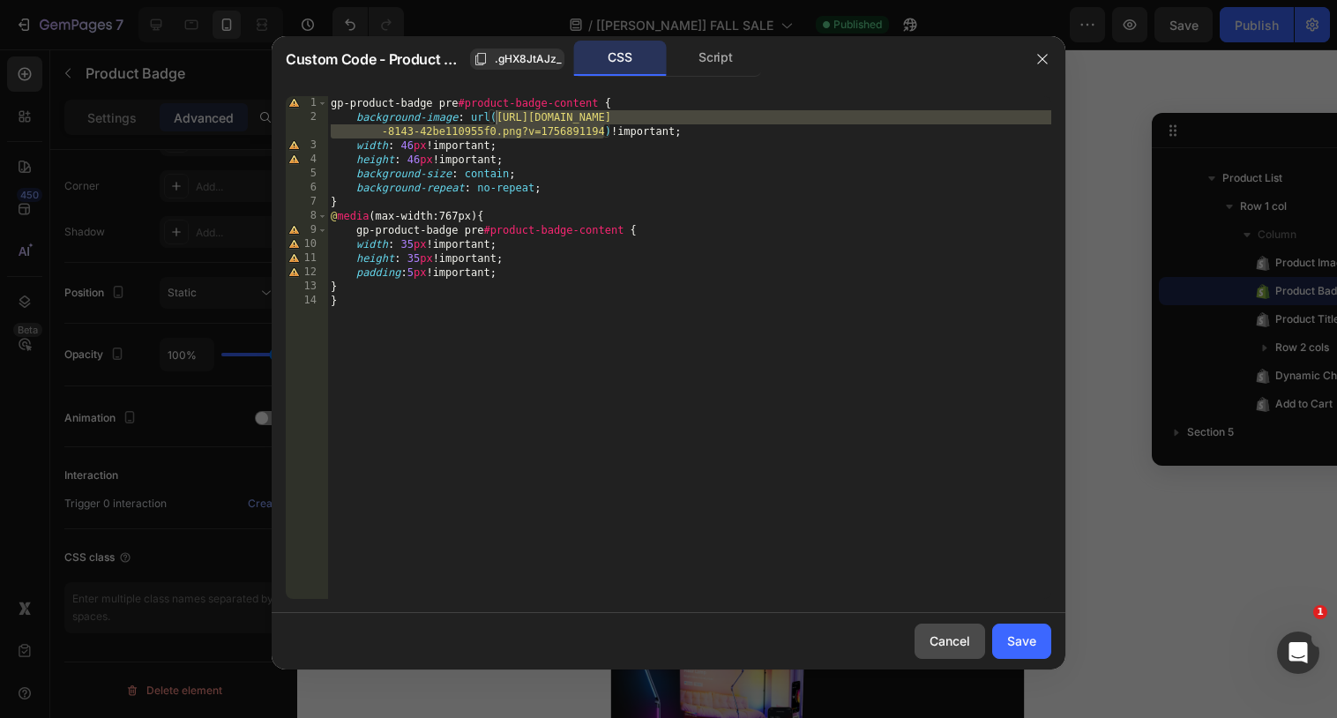
drag, startPoint x: 964, startPoint y: 643, endPoint x: 339, endPoint y: 591, distance: 627.2
click at [964, 643] on div "Cancel" at bounding box center [949, 640] width 41 height 19
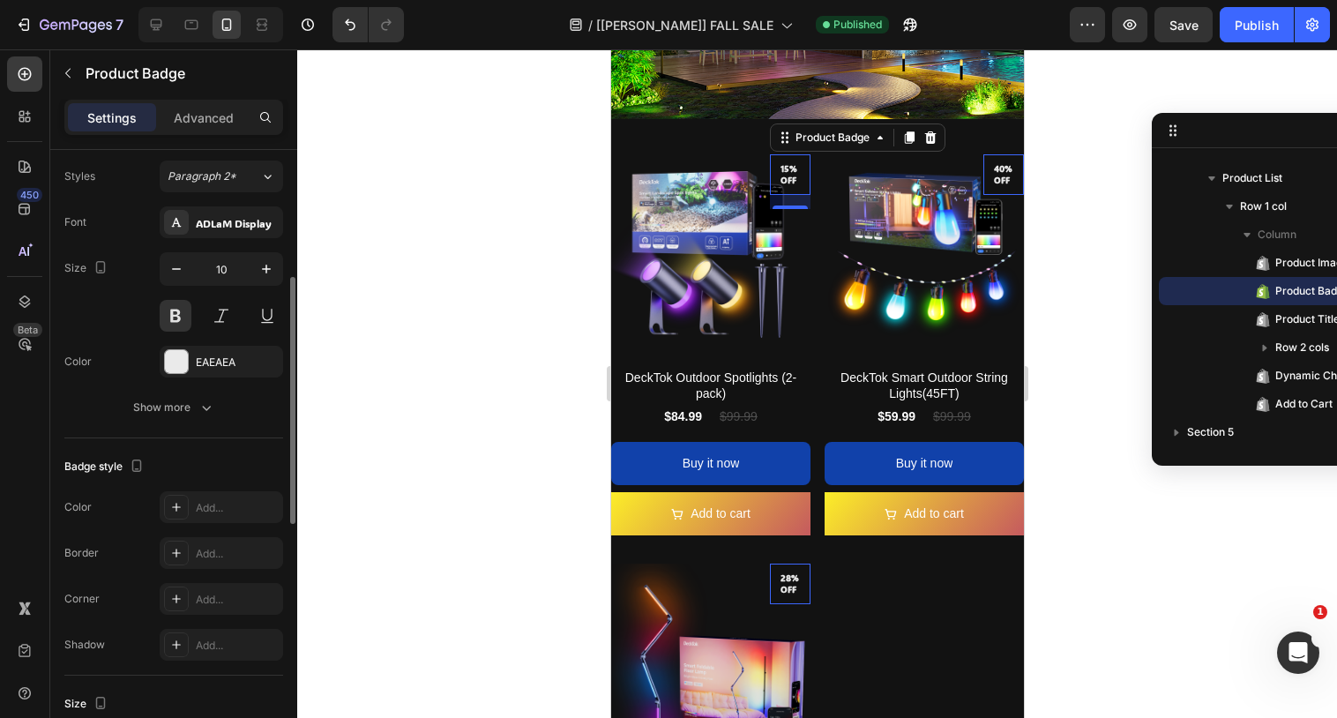
scroll to position [316, 0]
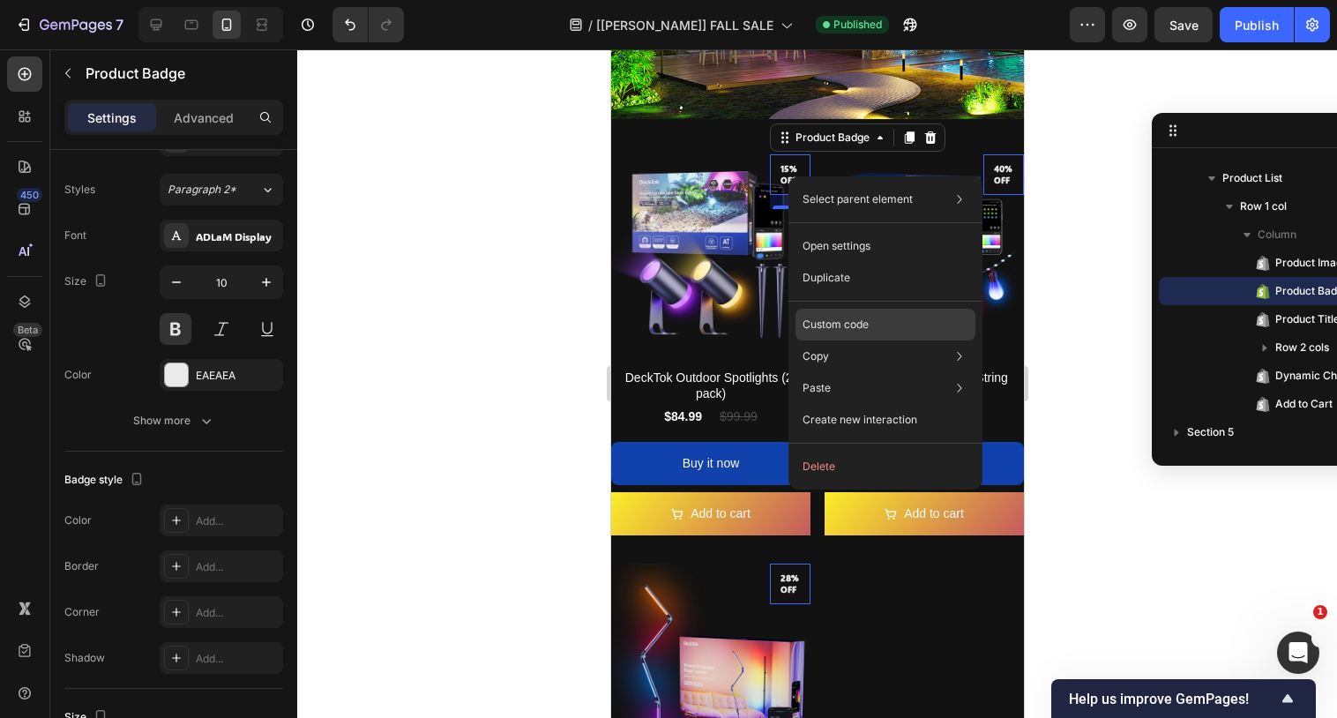
click at [823, 327] on p "Custom code" at bounding box center [835, 324] width 66 height 16
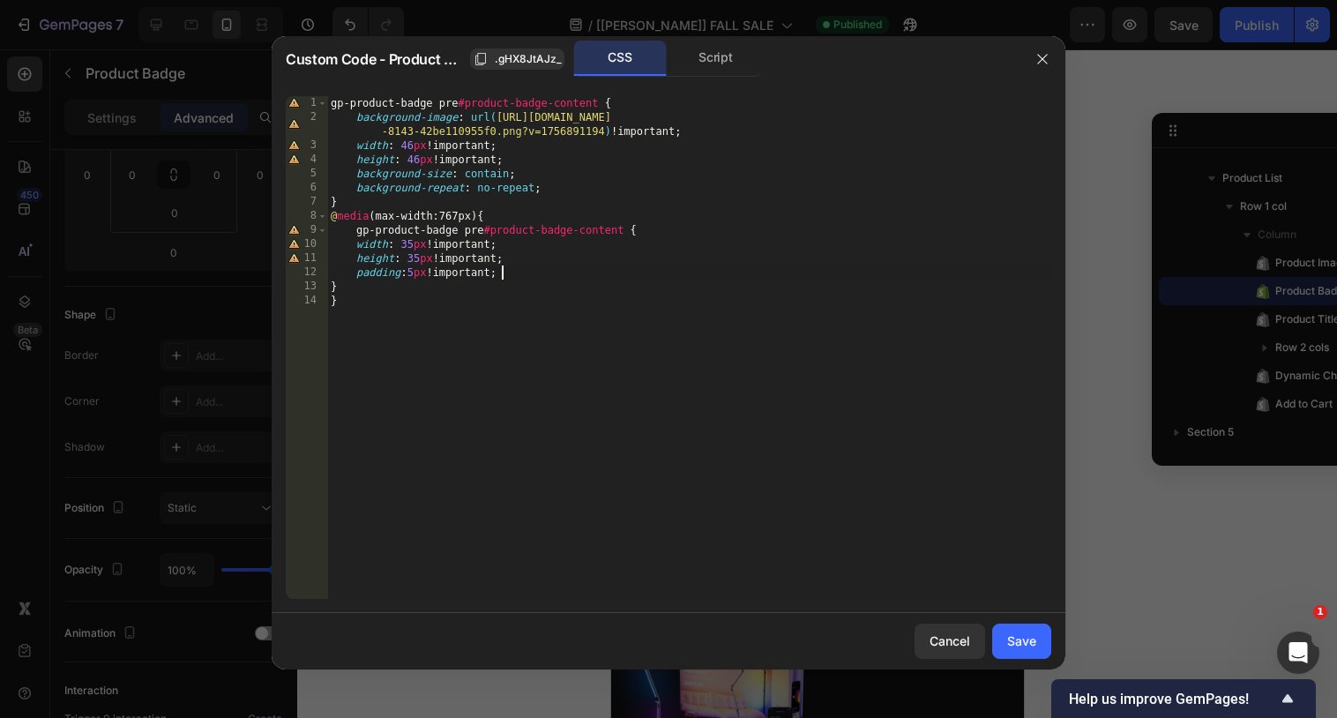
click at [513, 269] on div "gp-product-badge pre #product-badge-content { background-image : url( [URL][DOM…" at bounding box center [689, 361] width 724 height 531
paste textarea "text-align: center"
click at [555, 267] on div "gp-product-badge pre #product-badge-content { background-image : url( [URL][DOM…" at bounding box center [689, 361] width 724 height 531
click at [383, 299] on div "gp-product-badge pre #product-badge-content { background-image : url( [URL][DOM…" at bounding box center [689, 361] width 724 height 531
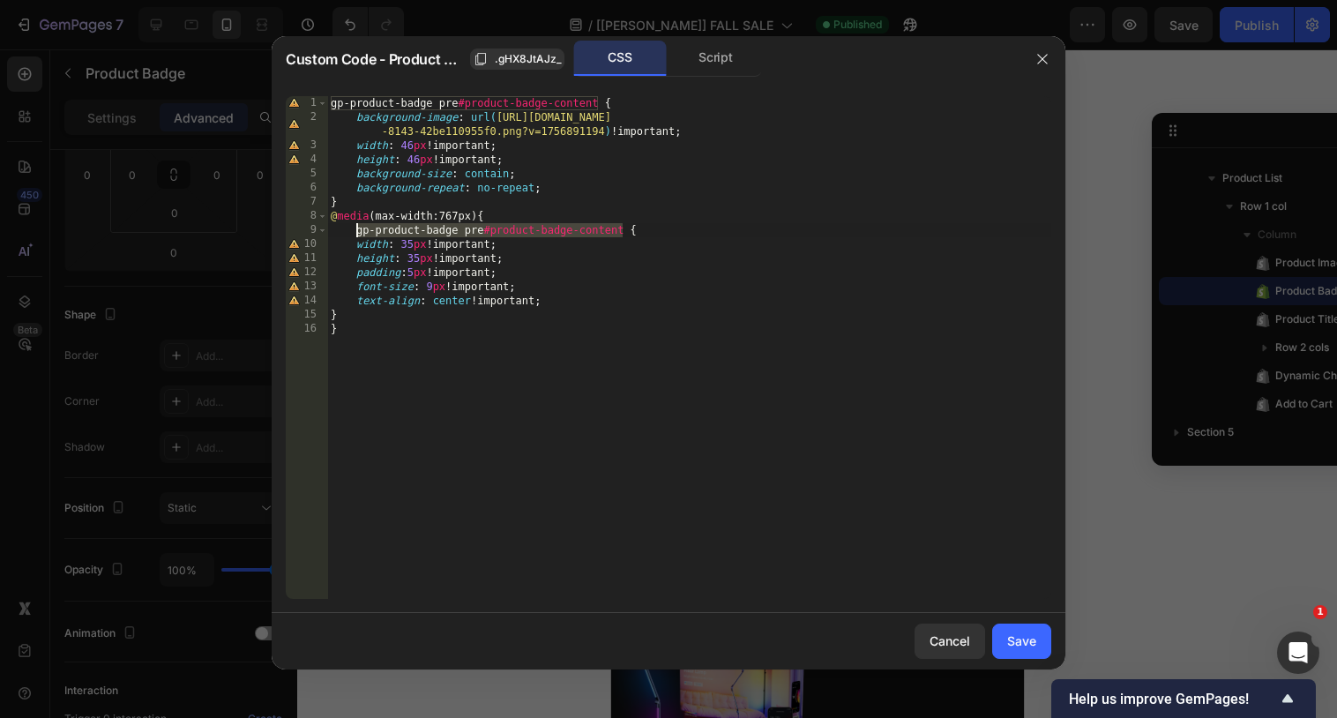
drag, startPoint x: 623, startPoint y: 229, endPoint x: 359, endPoint y: 223, distance: 264.6
click at [359, 223] on div "gp-product-badge pre #product-badge-content { background-image : url( [URL][DOM…" at bounding box center [689, 361] width 724 height 531
type textarea "gp-product-badge pre#product-badge-content {"
click at [1015, 631] on div "Save" at bounding box center [1021, 640] width 29 height 19
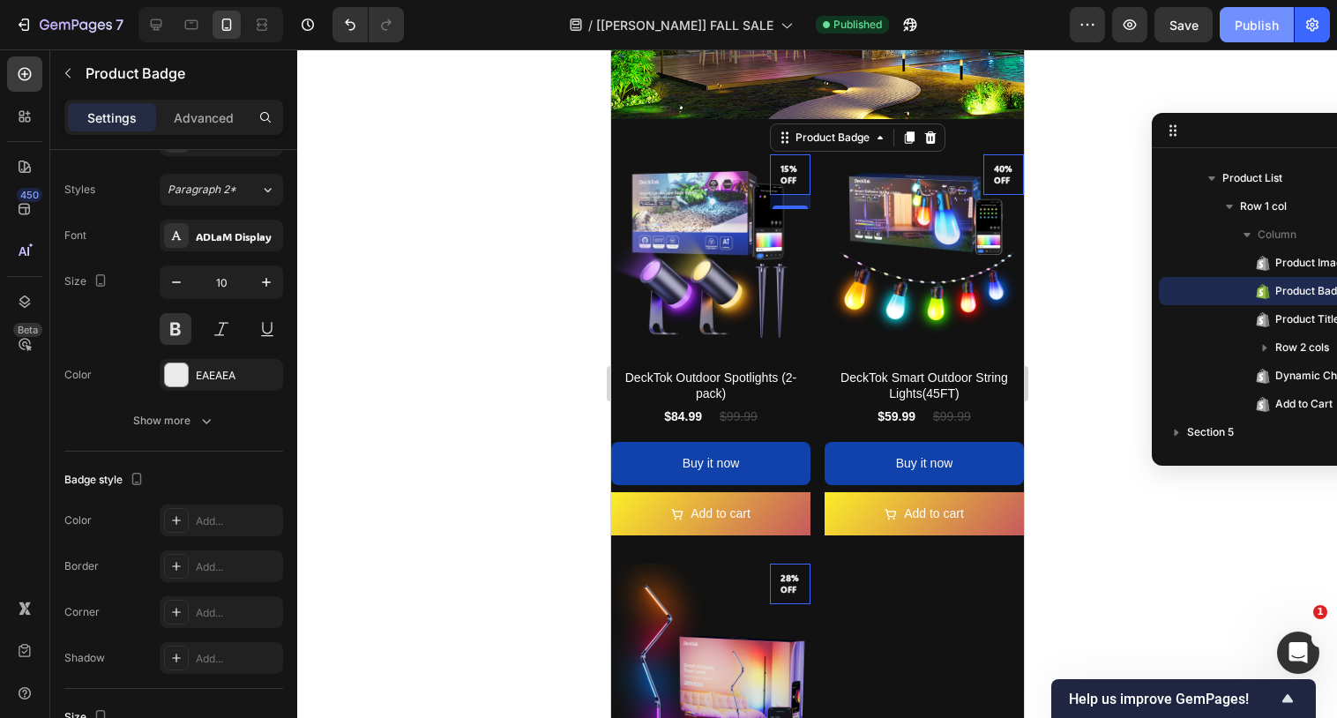
click at [1262, 19] on div "Publish" at bounding box center [1256, 25] width 44 height 19
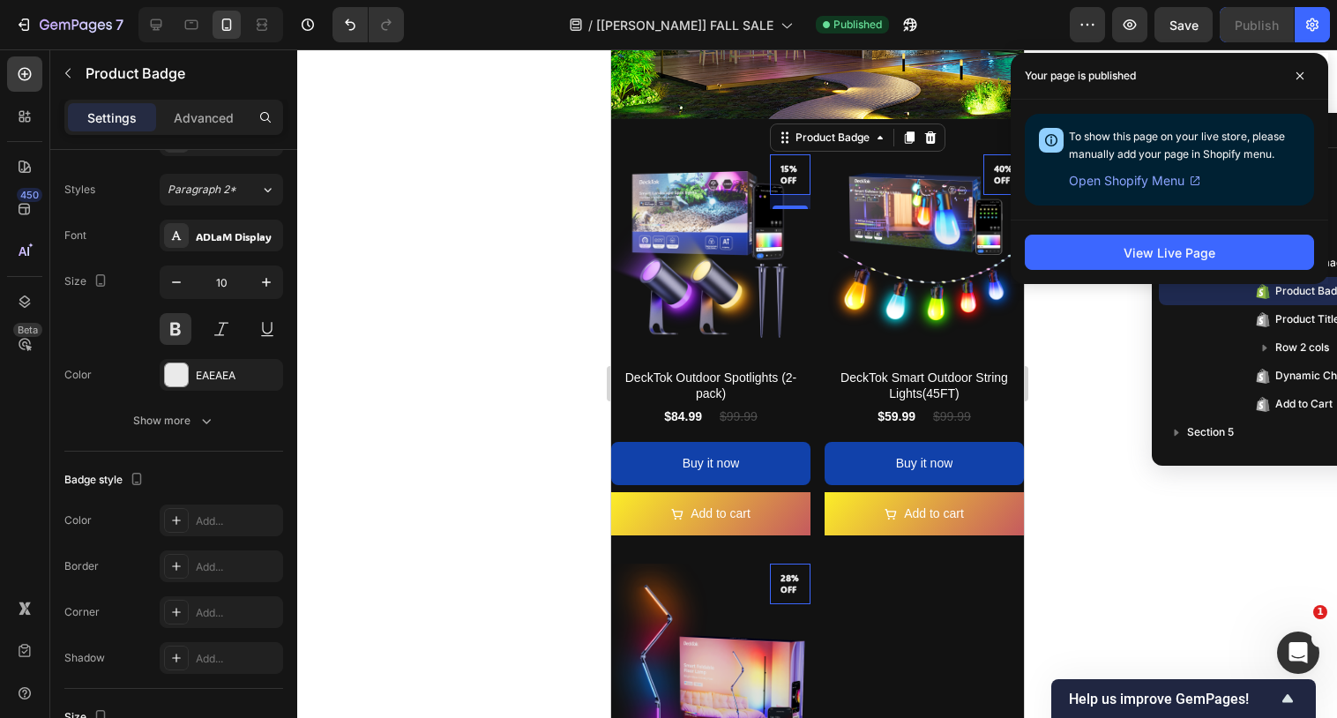
click at [215, 117] on p "Advanced" at bounding box center [204, 117] width 60 height 19
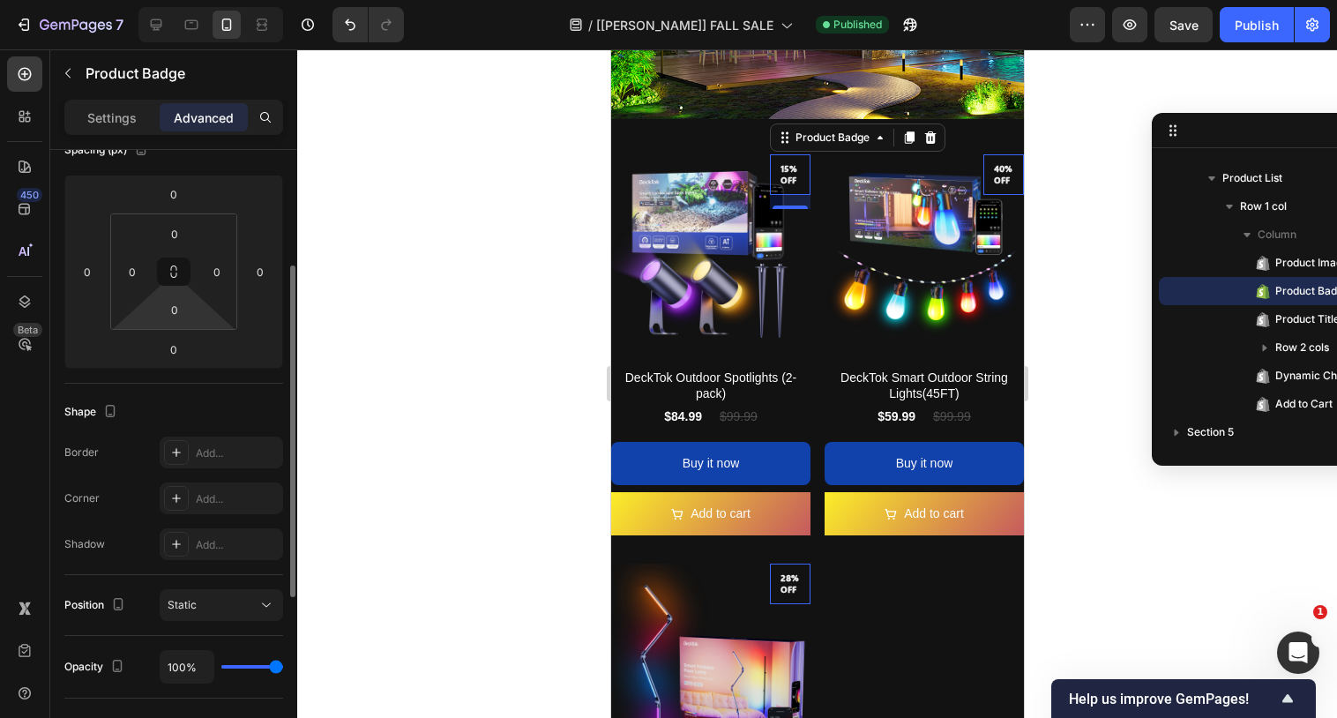
scroll to position [211, 0]
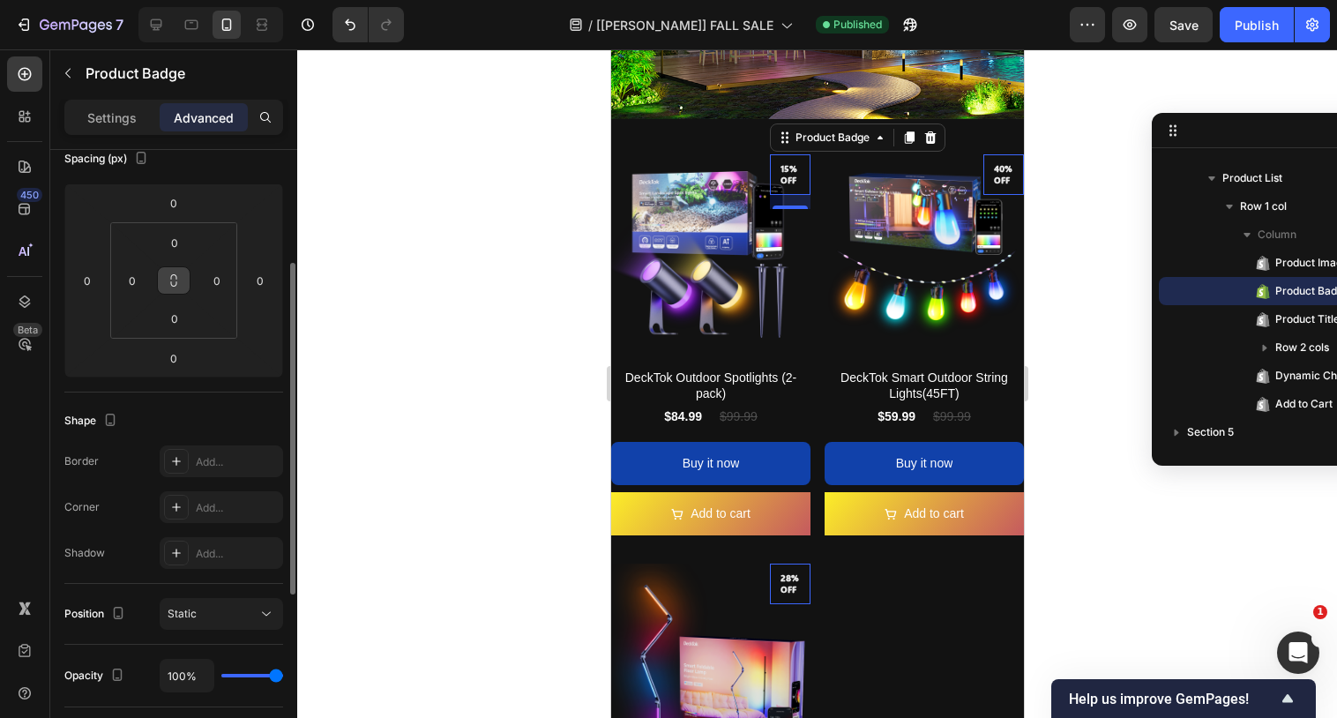
click at [173, 277] on icon at bounding box center [174, 280] width 14 height 14
click at [93, 278] on input "0" at bounding box center [87, 280] width 26 height 26
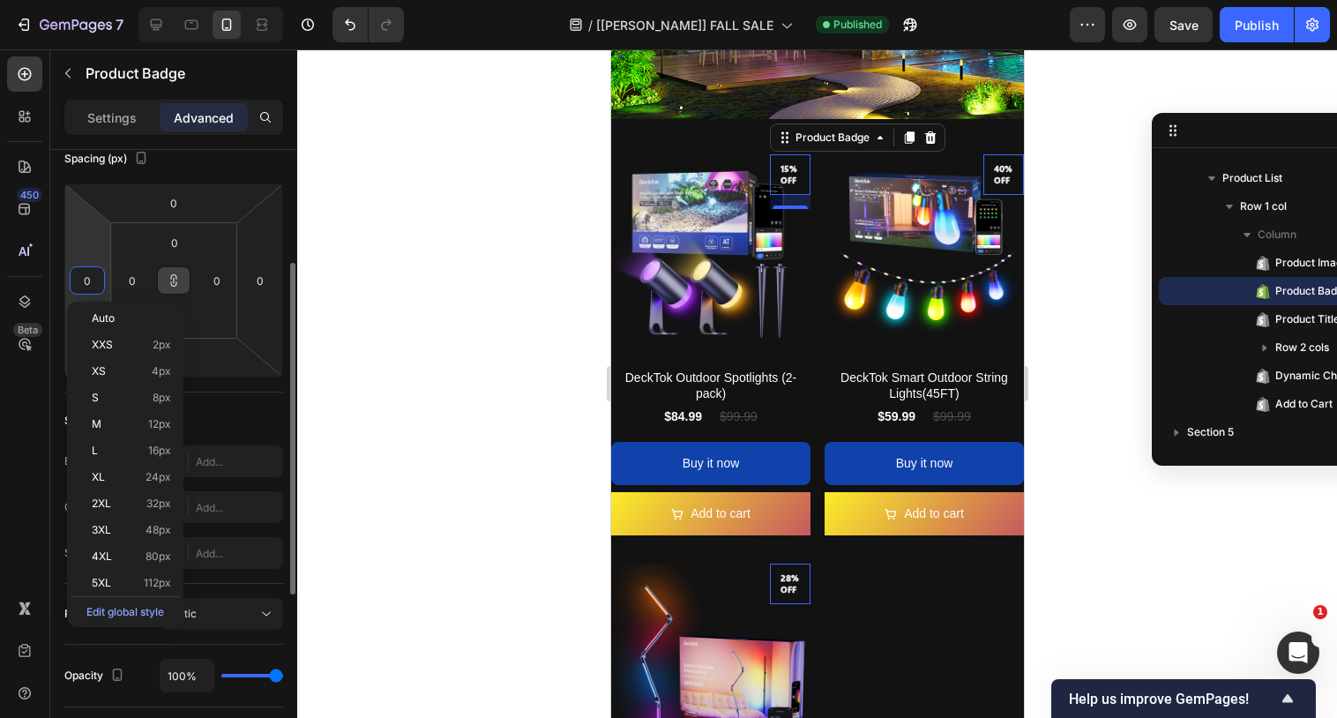
type input "5"
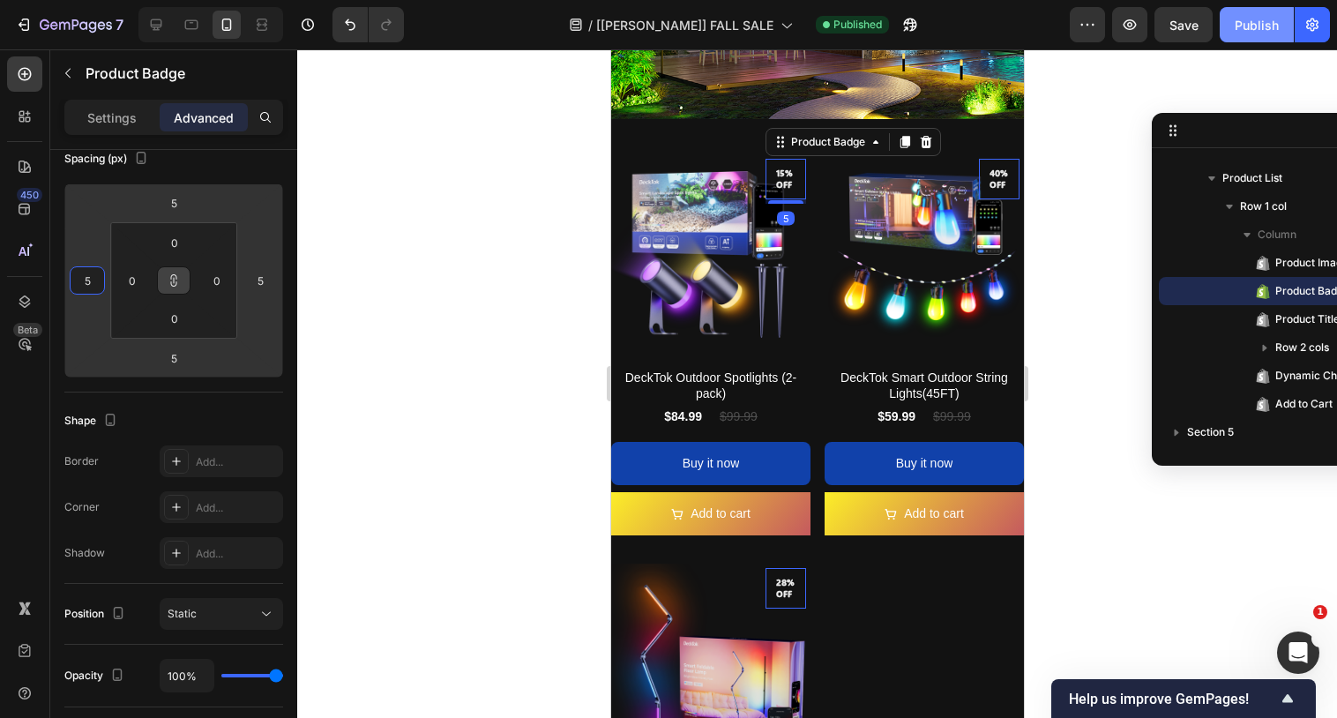
type input "5"
click at [1243, 20] on div "Publish" at bounding box center [1256, 25] width 44 height 19
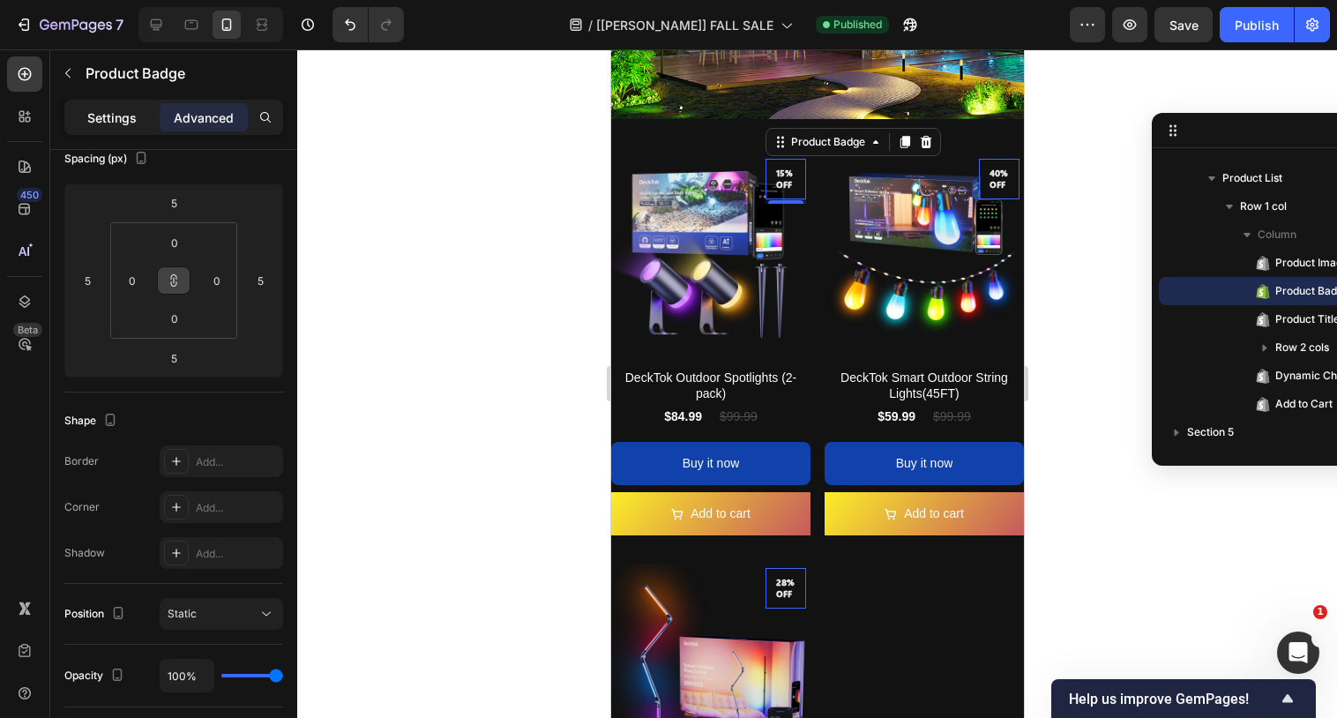
click at [120, 118] on p "Settings" at bounding box center [111, 117] width 49 height 19
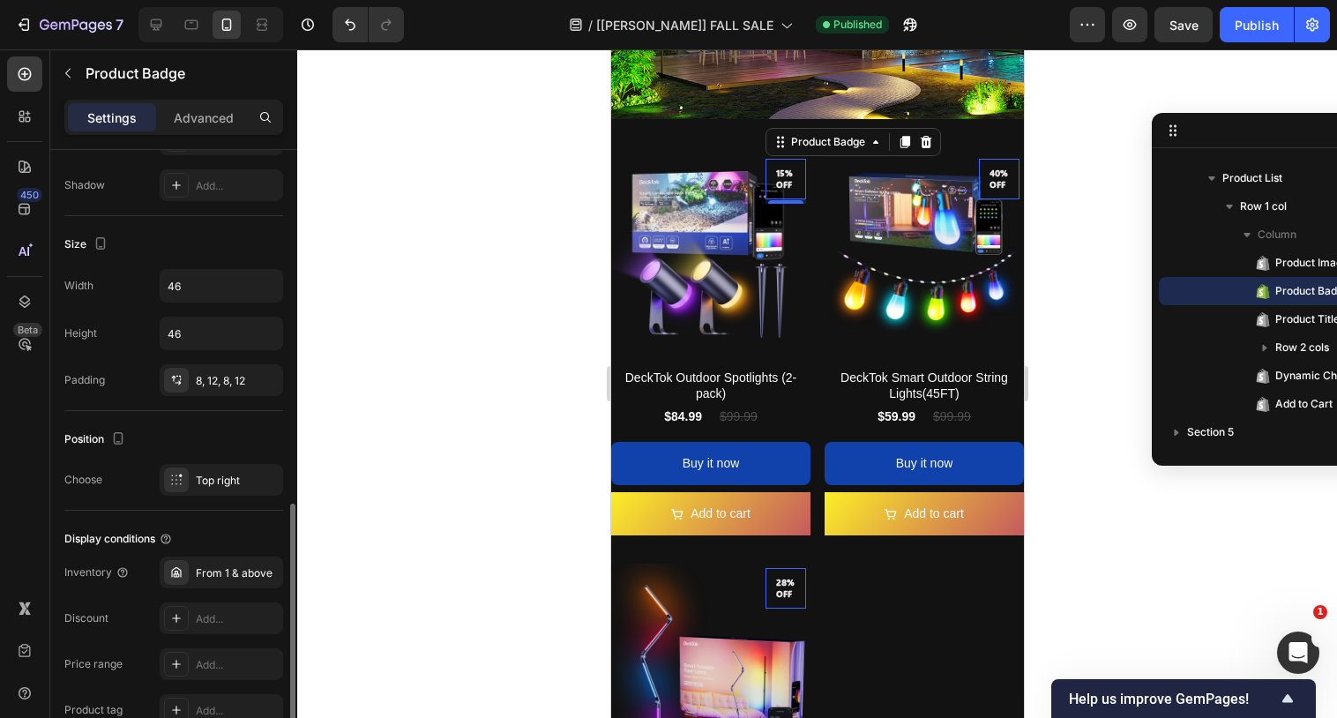
scroll to position [821, 0]
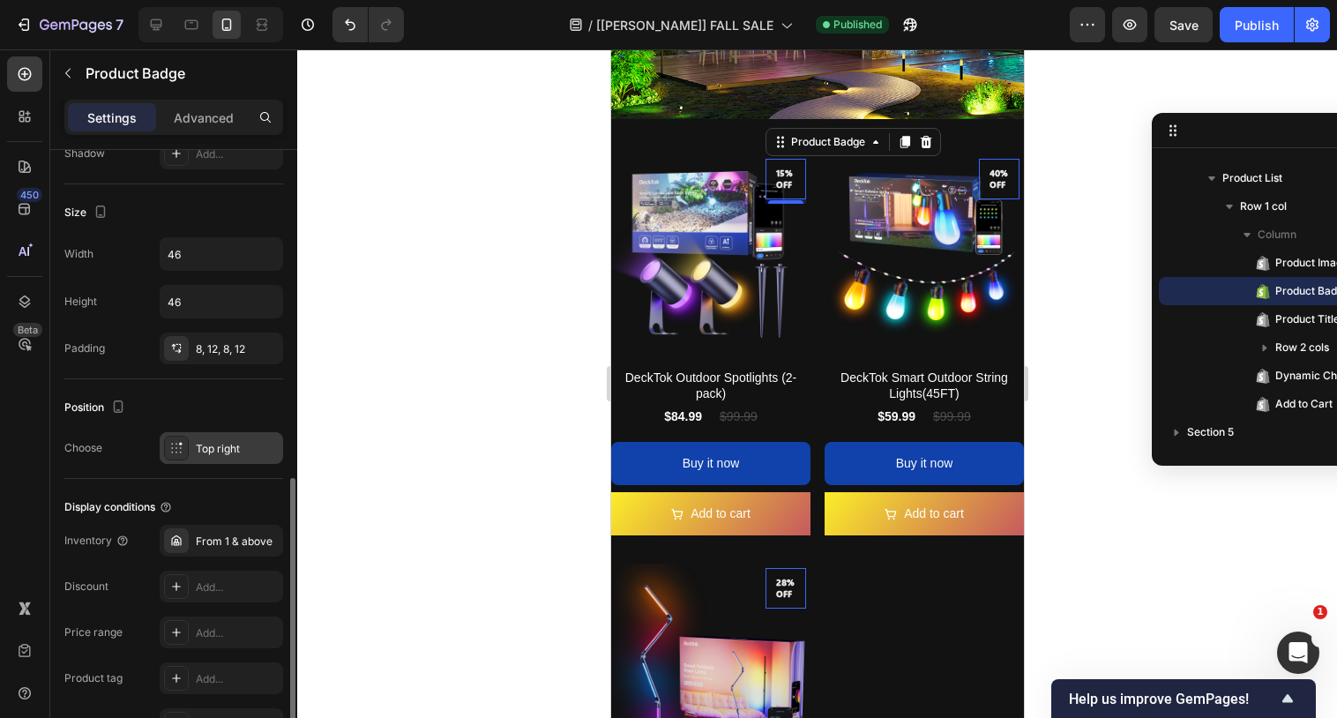
click at [208, 451] on div "Top right" at bounding box center [237, 449] width 83 height 16
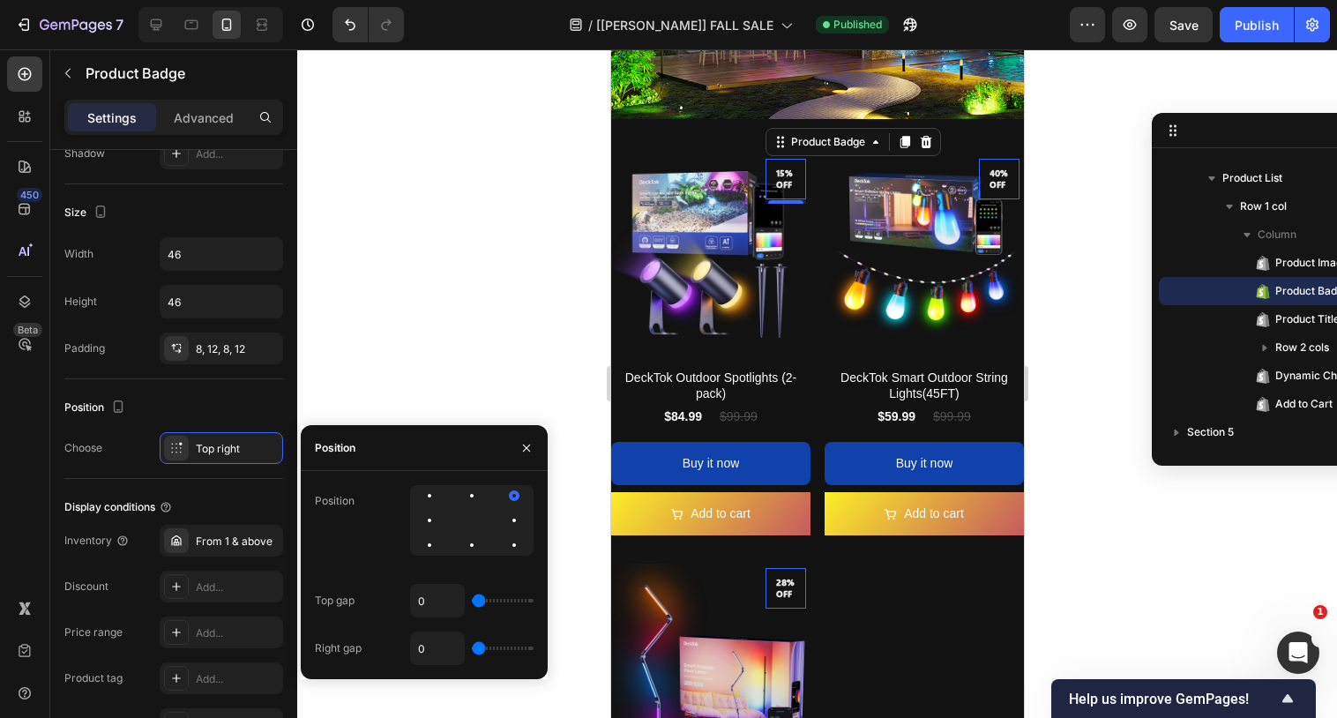
type input "50"
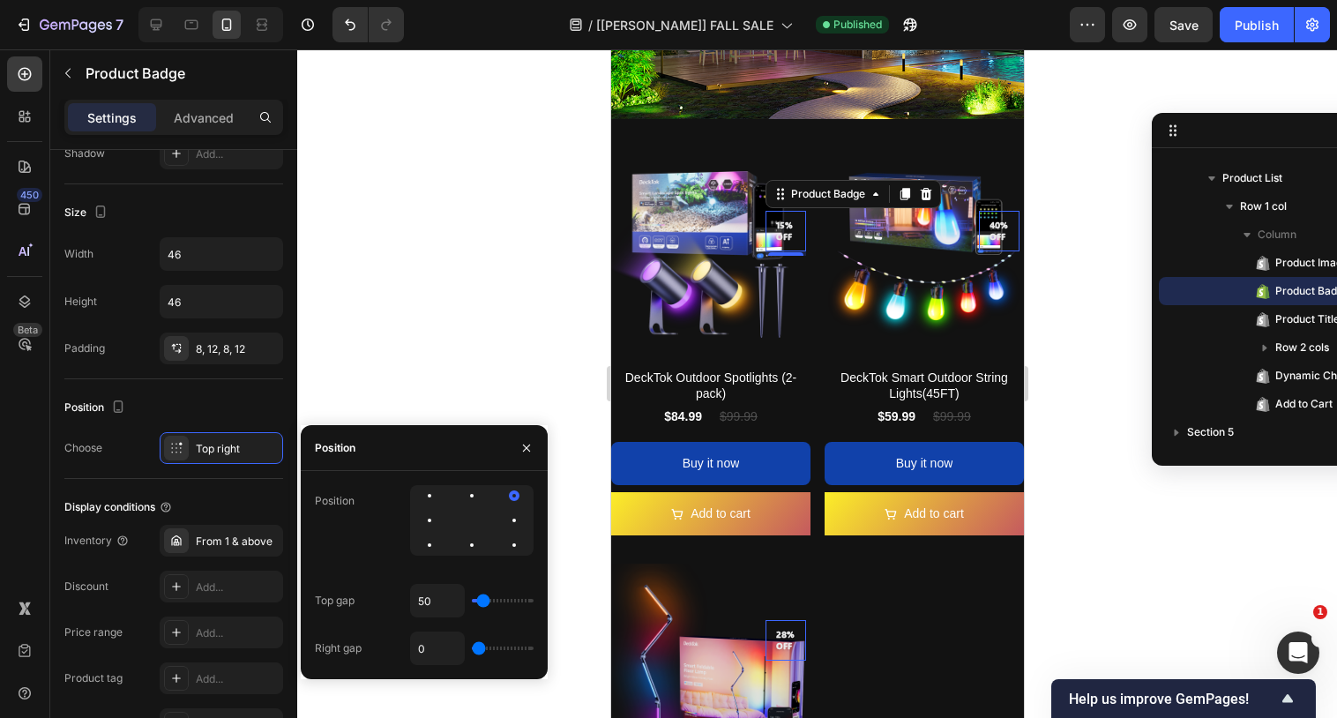
type input "59"
type input "50"
type input "35"
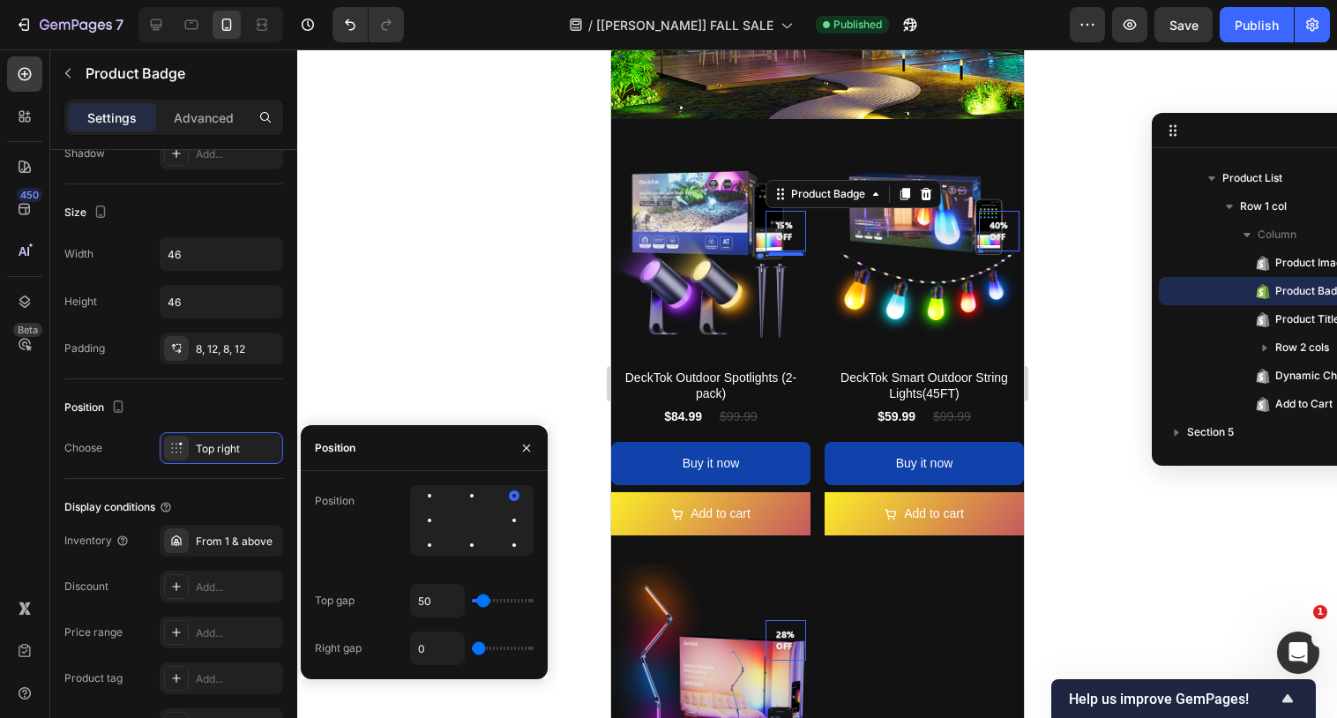
type input "35"
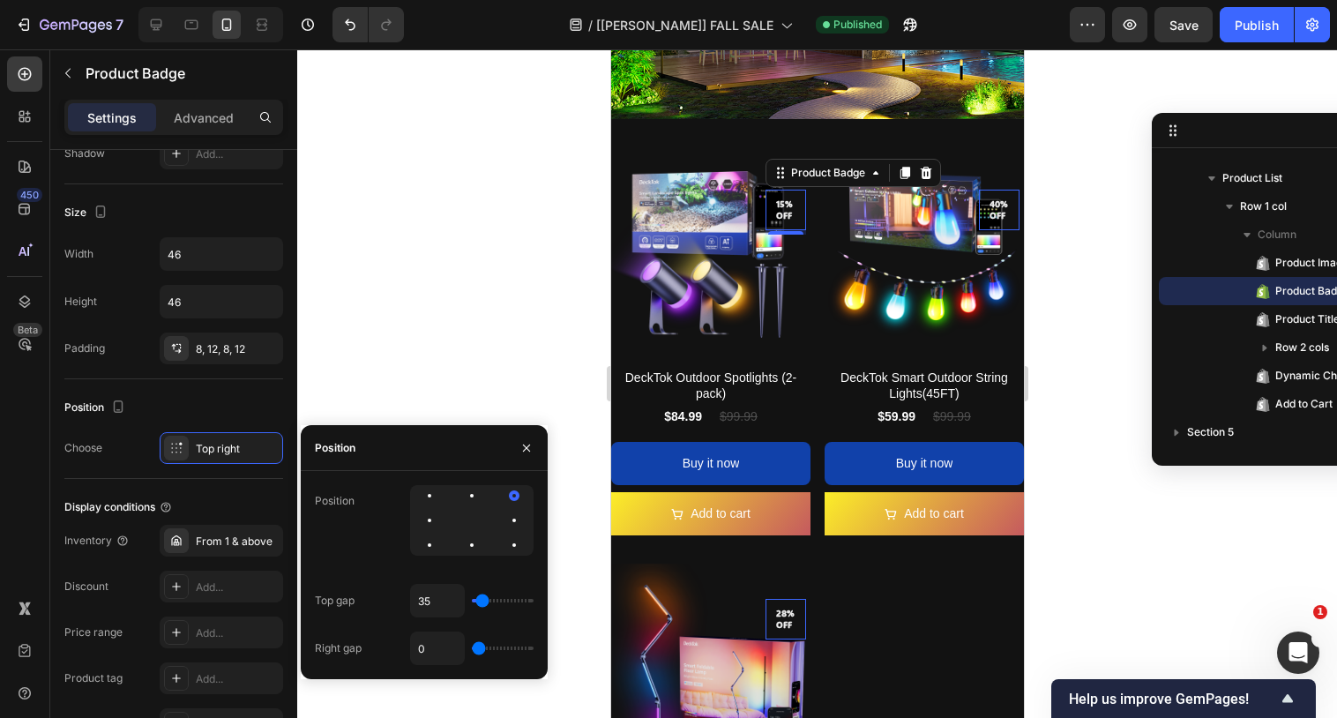
type input "31"
type input "28"
click at [480, 600] on input "range" at bounding box center [503, 601] width 62 height 4
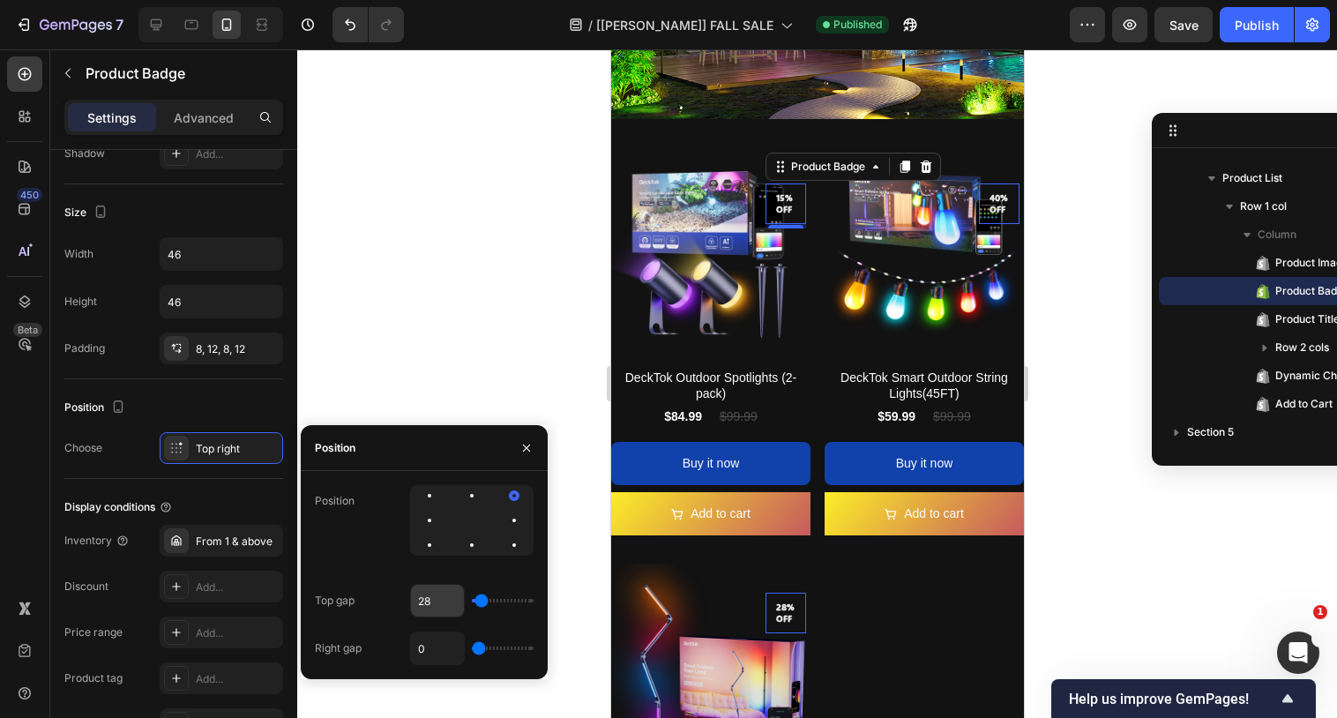
click at [445, 595] on input "28" at bounding box center [437, 601] width 53 height 32
type input "5"
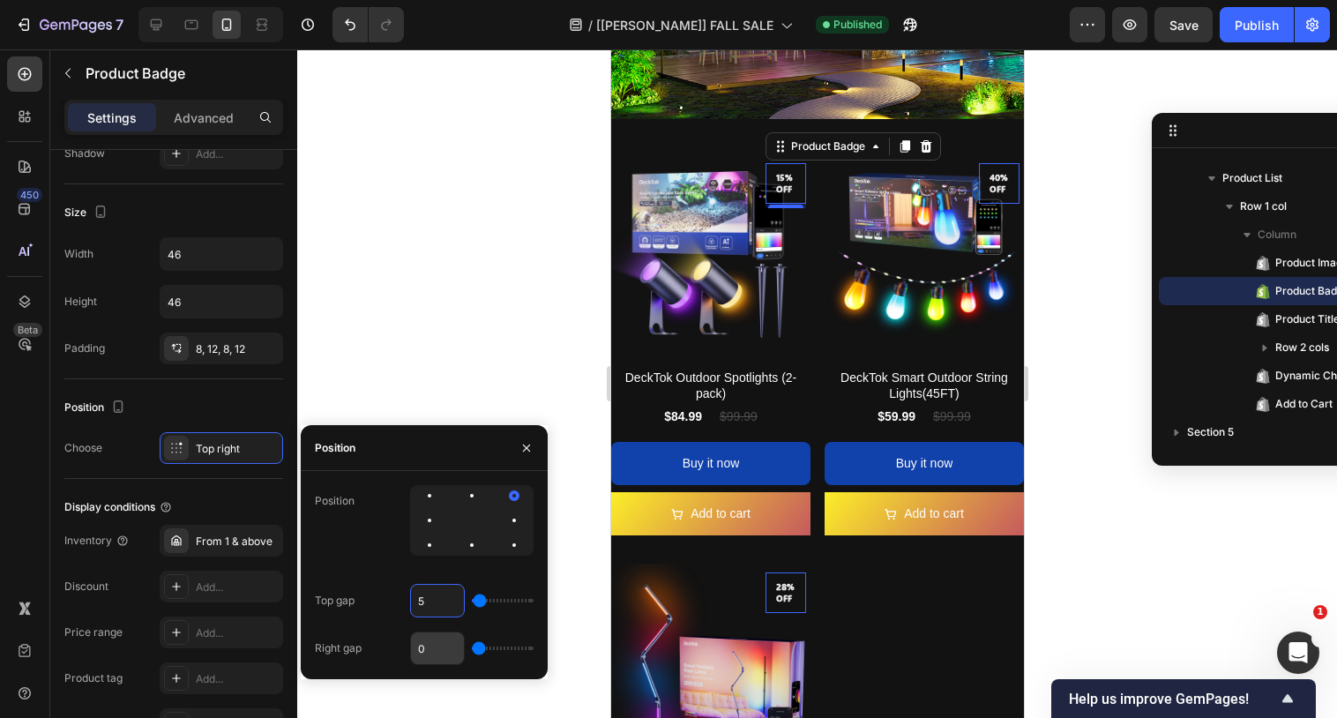
type input "5"
click at [438, 643] on input "0" at bounding box center [437, 648] width 53 height 32
type input "5"
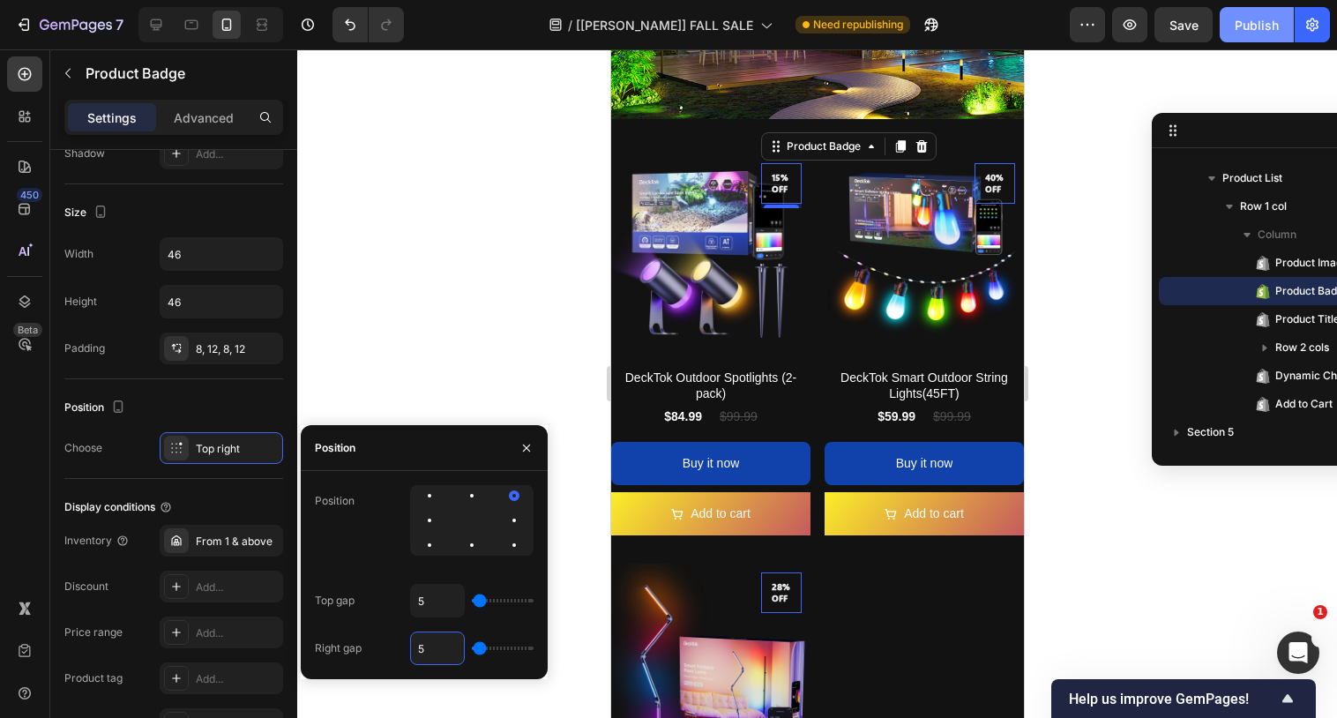
click at [1258, 21] on div "Publish" at bounding box center [1256, 25] width 44 height 19
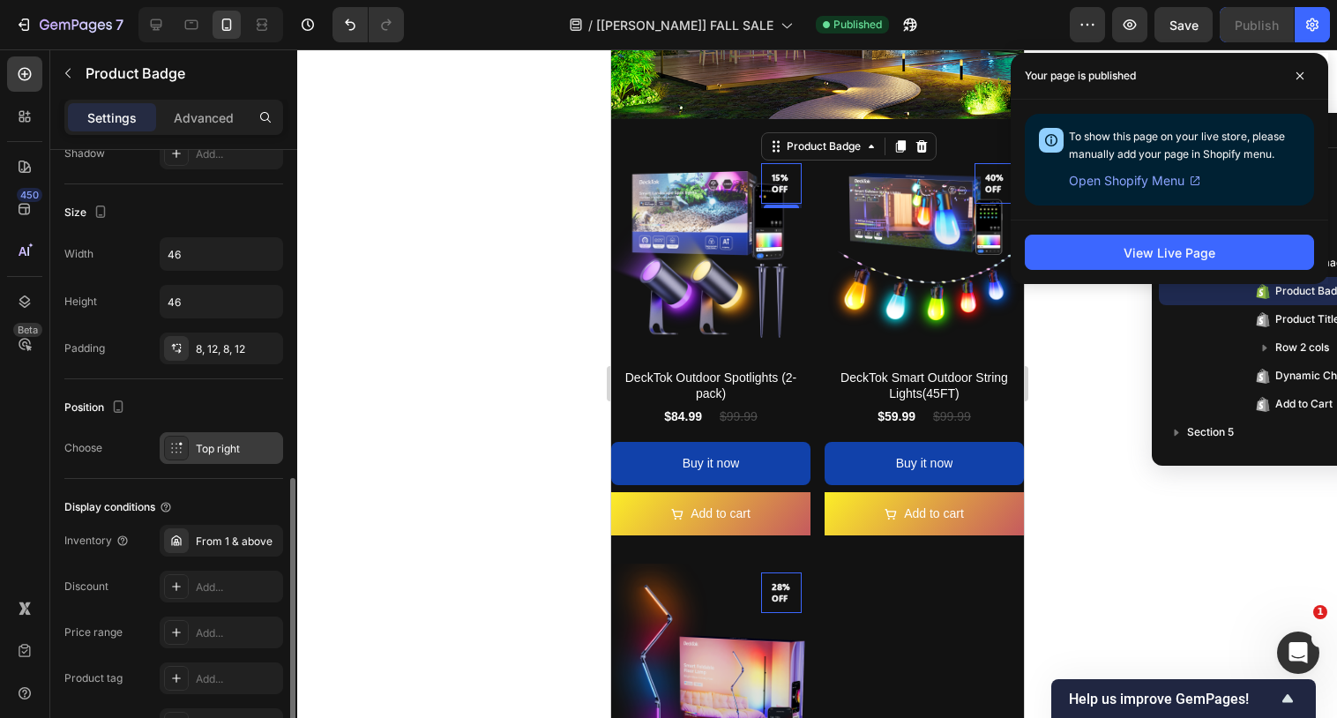
click at [206, 450] on div "Top right" at bounding box center [237, 449] width 83 height 16
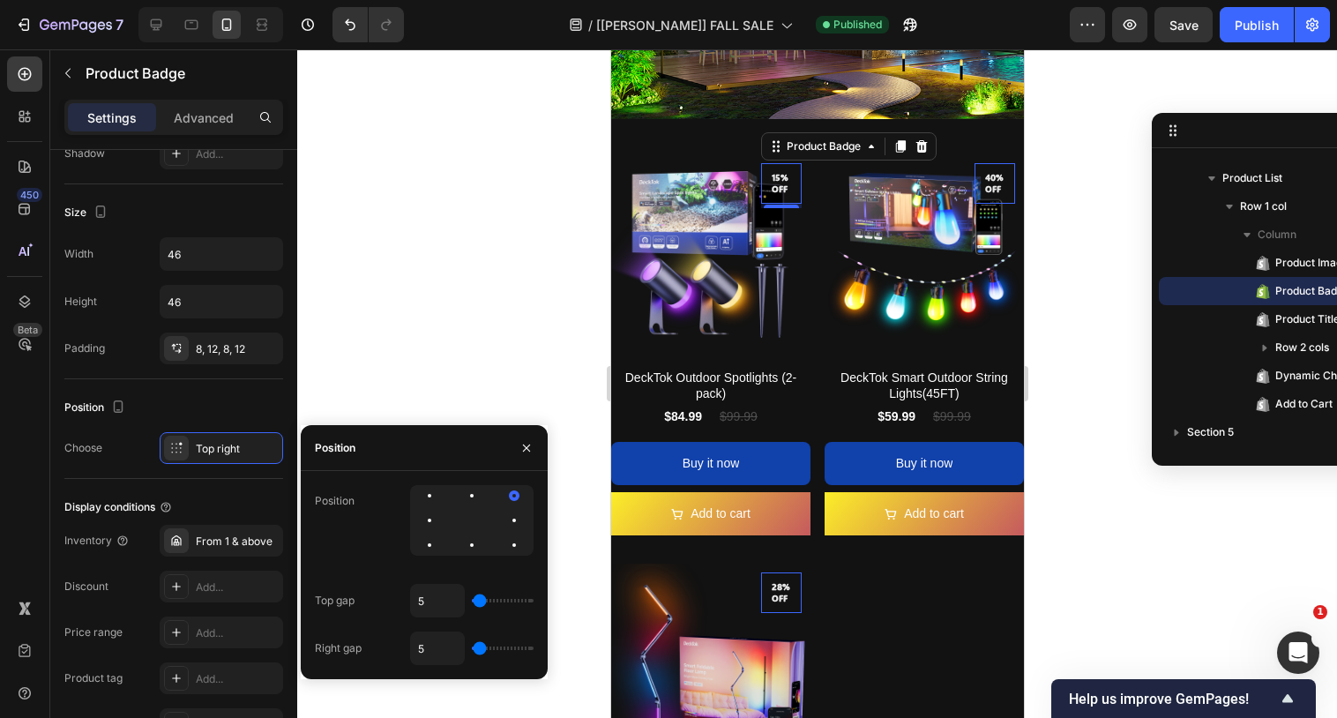
type input "60"
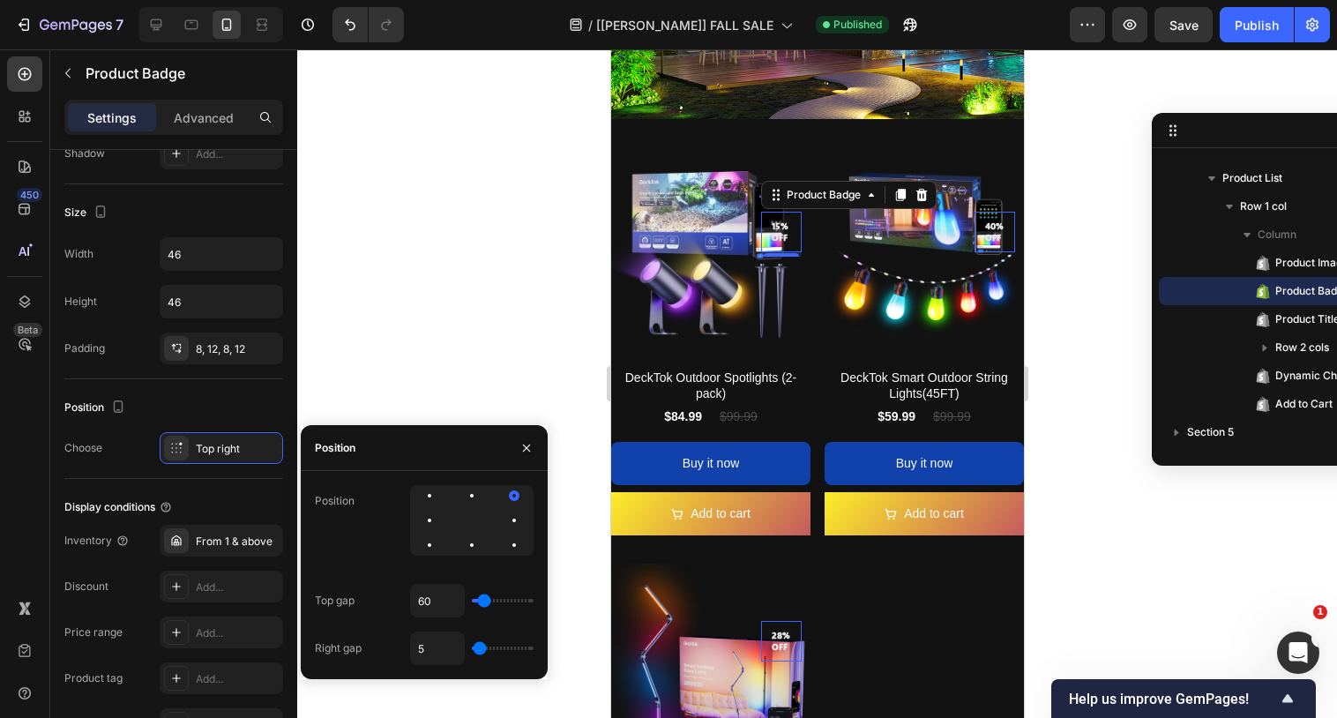
type input "33"
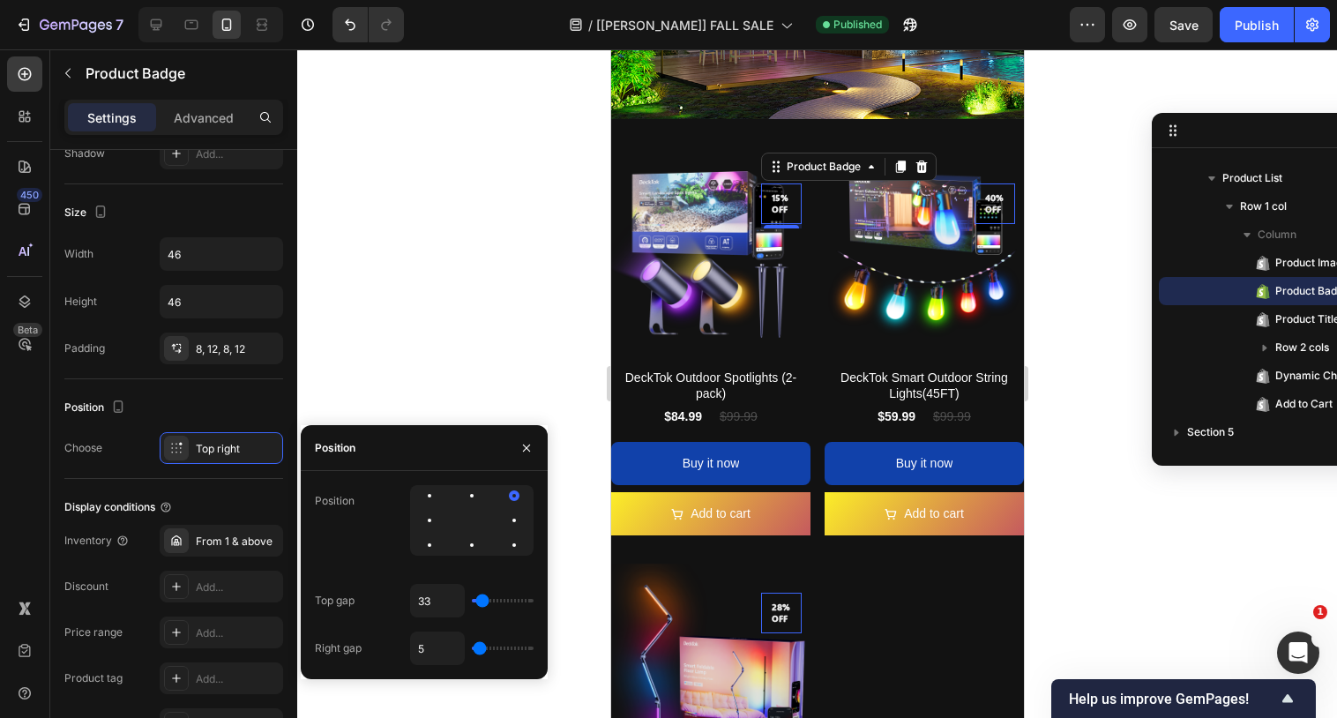
type input "28"
click at [481, 599] on input "range" at bounding box center [503, 601] width 62 height 4
click at [438, 598] on input "28" at bounding box center [437, 601] width 53 height 32
type input "2"
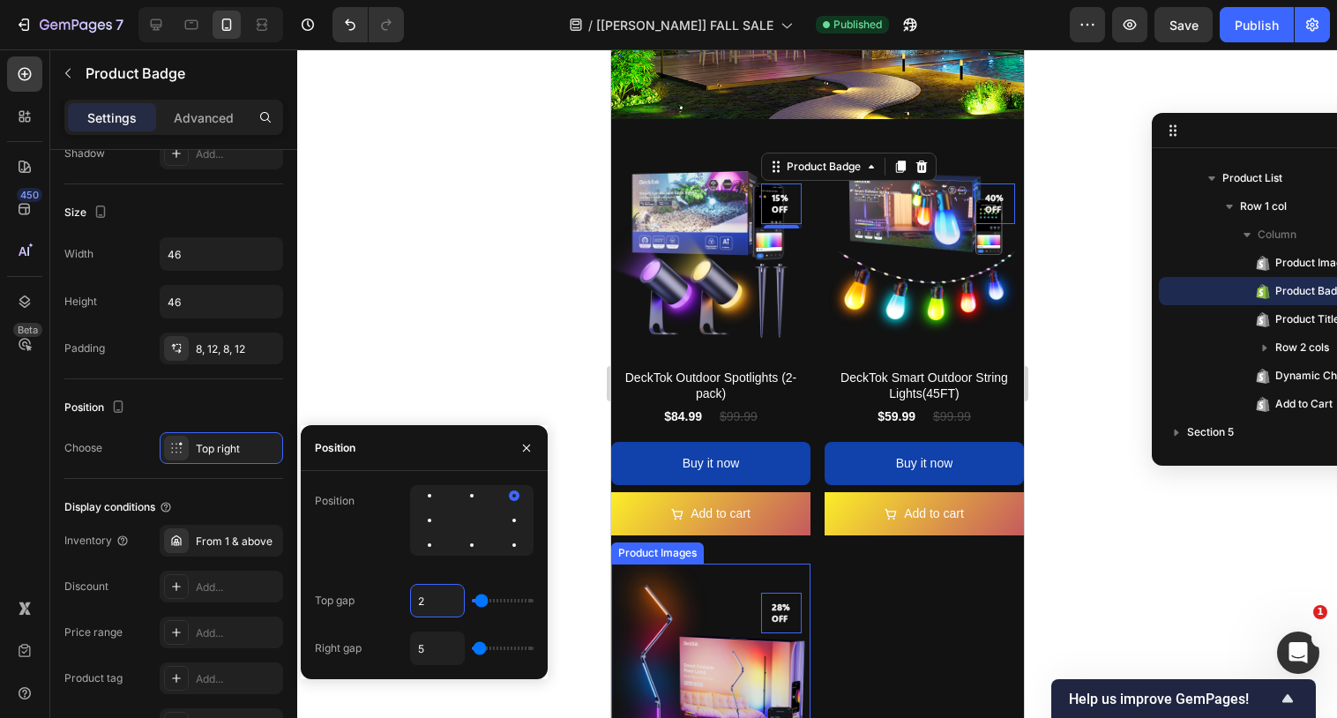
type input "2"
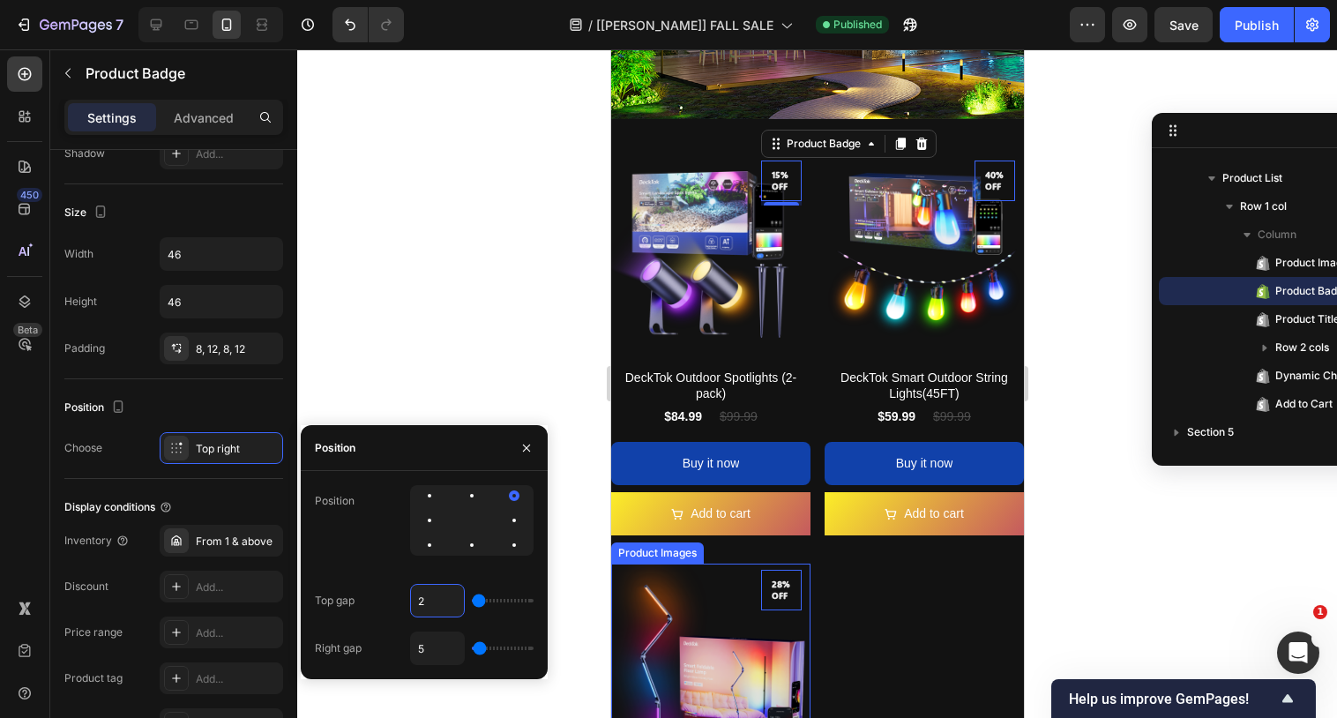
type input "20"
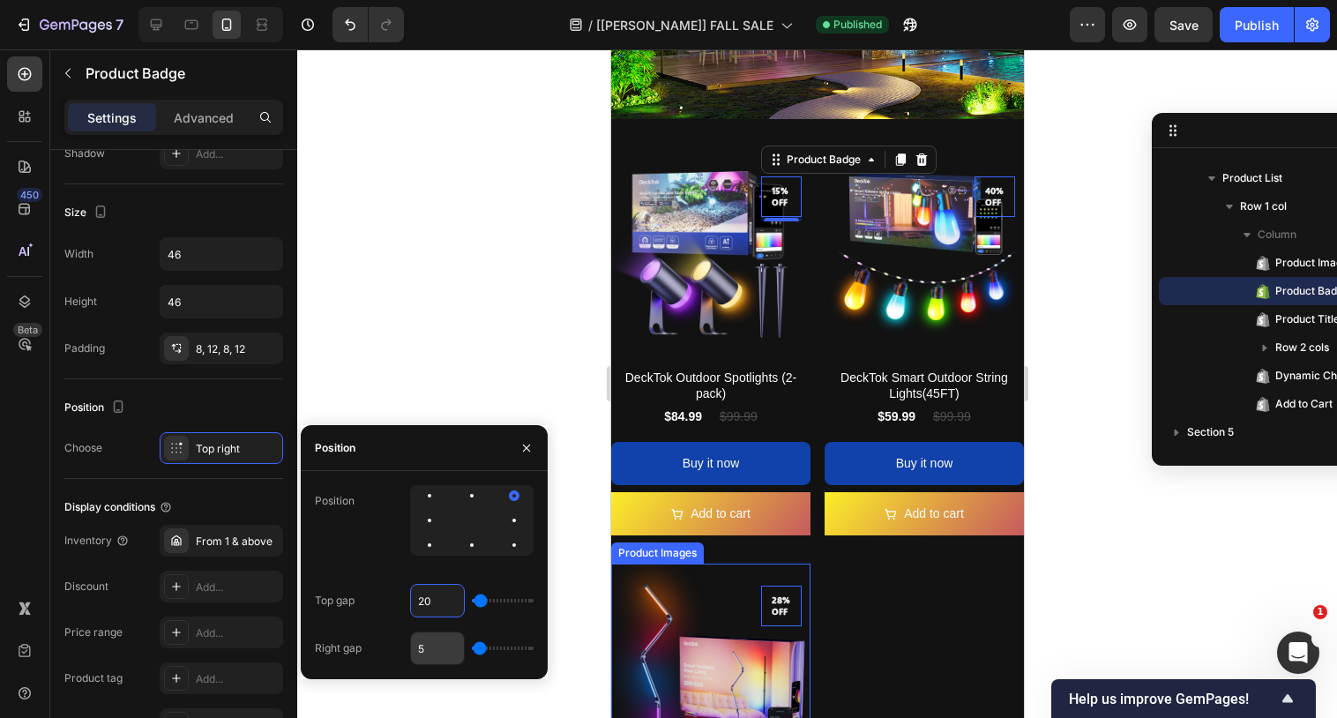
type input "20"
click at [435, 643] on input "5" at bounding box center [437, 648] width 53 height 32
type input "2"
type input "20"
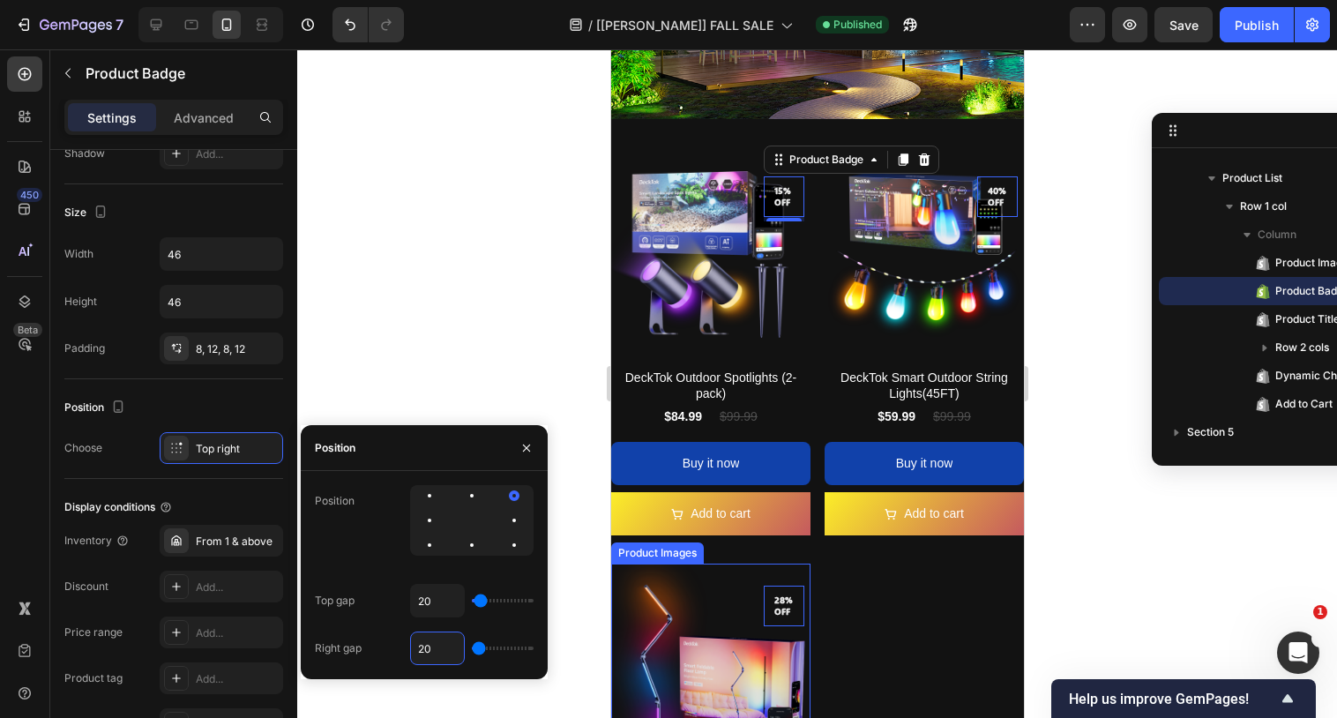
type input "20"
click at [480, 272] on div at bounding box center [816, 383] width 1039 height 668
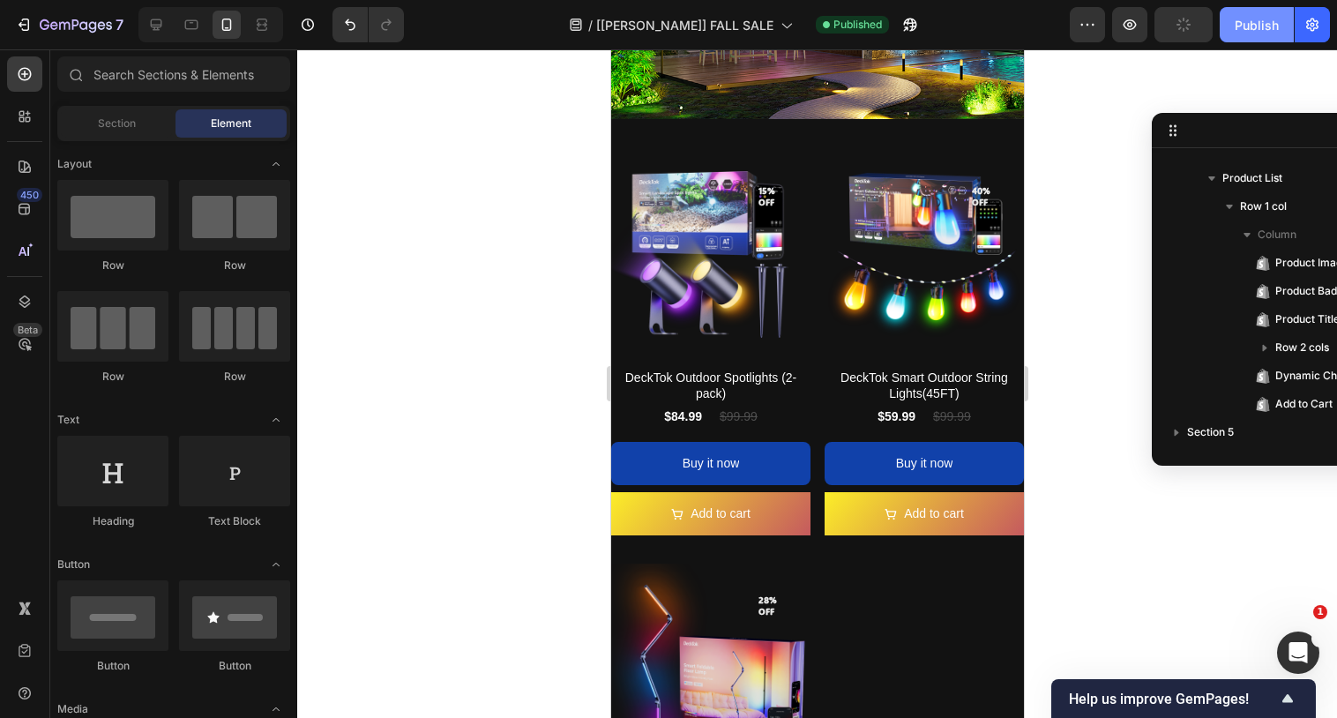
click at [1268, 13] on button "Publish" at bounding box center [1256, 24] width 74 height 35
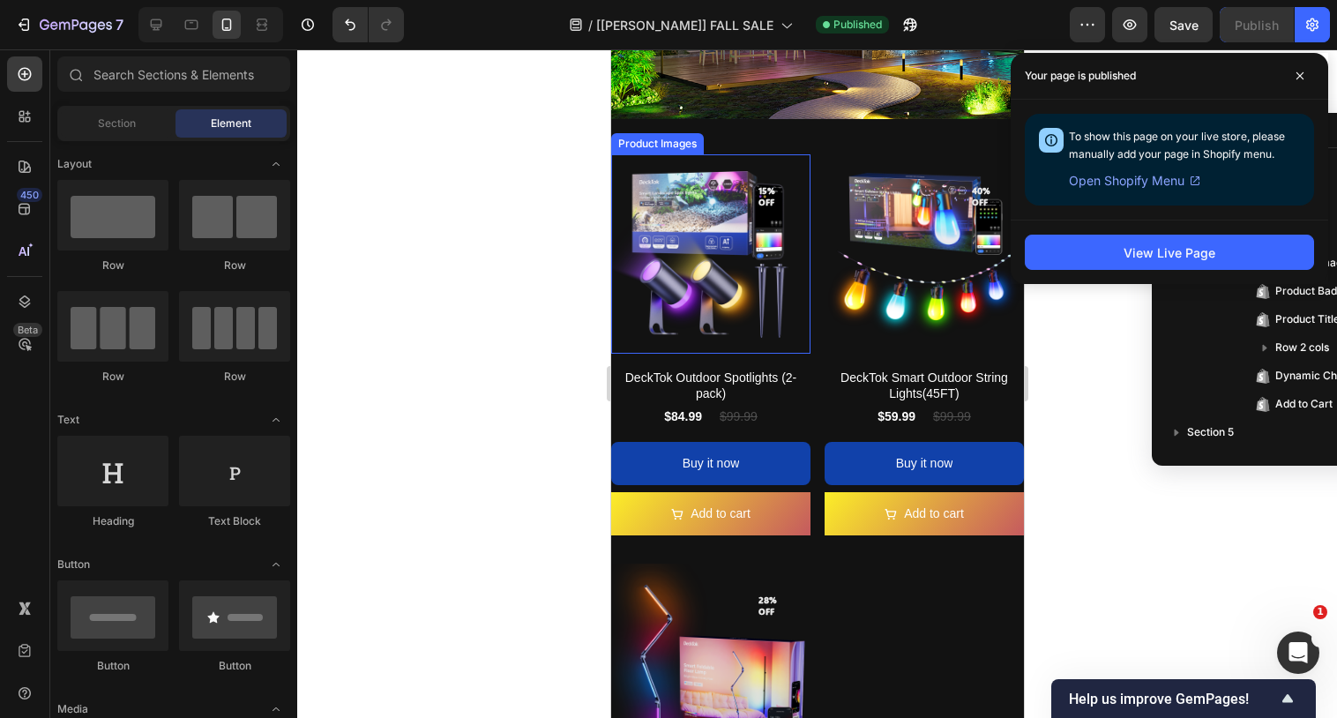
click at [752, 222] on img at bounding box center [709, 253] width 199 height 199
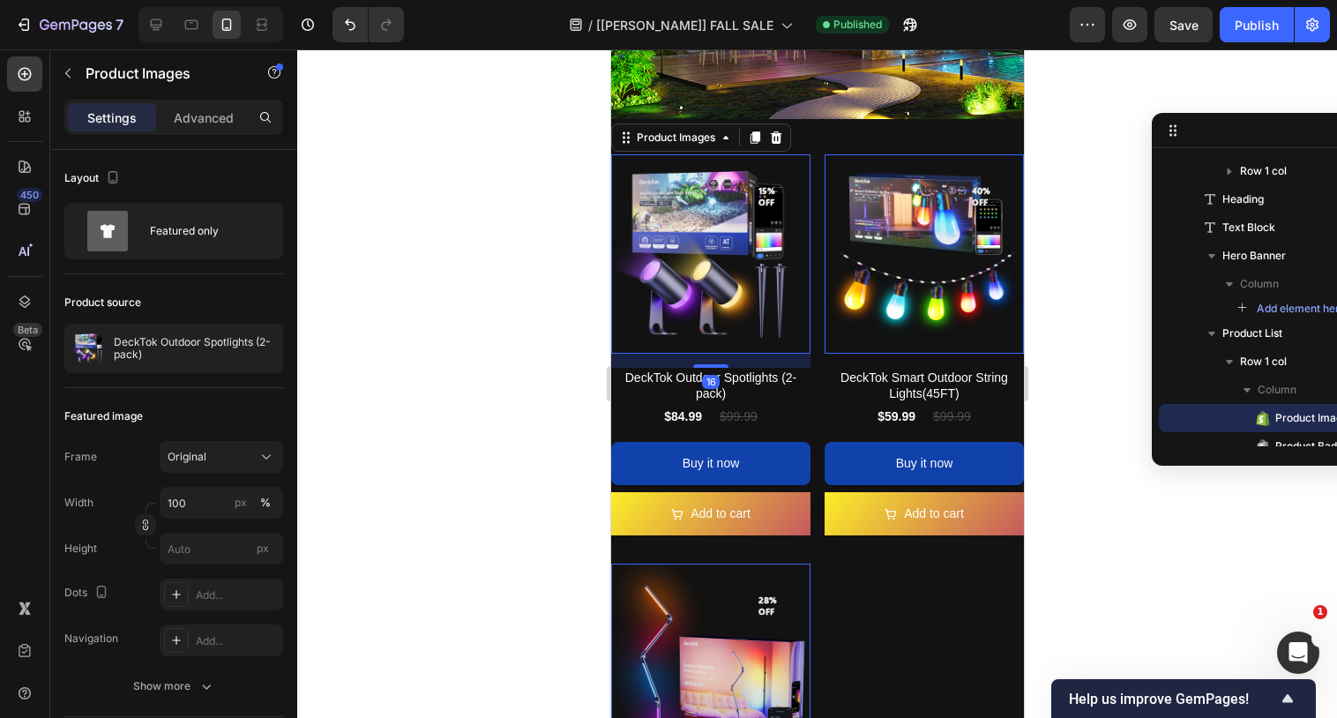
click at [765, 219] on img at bounding box center [709, 253] width 199 height 199
click at [769, 202] on pre "15% off" at bounding box center [767, 196] width 41 height 37
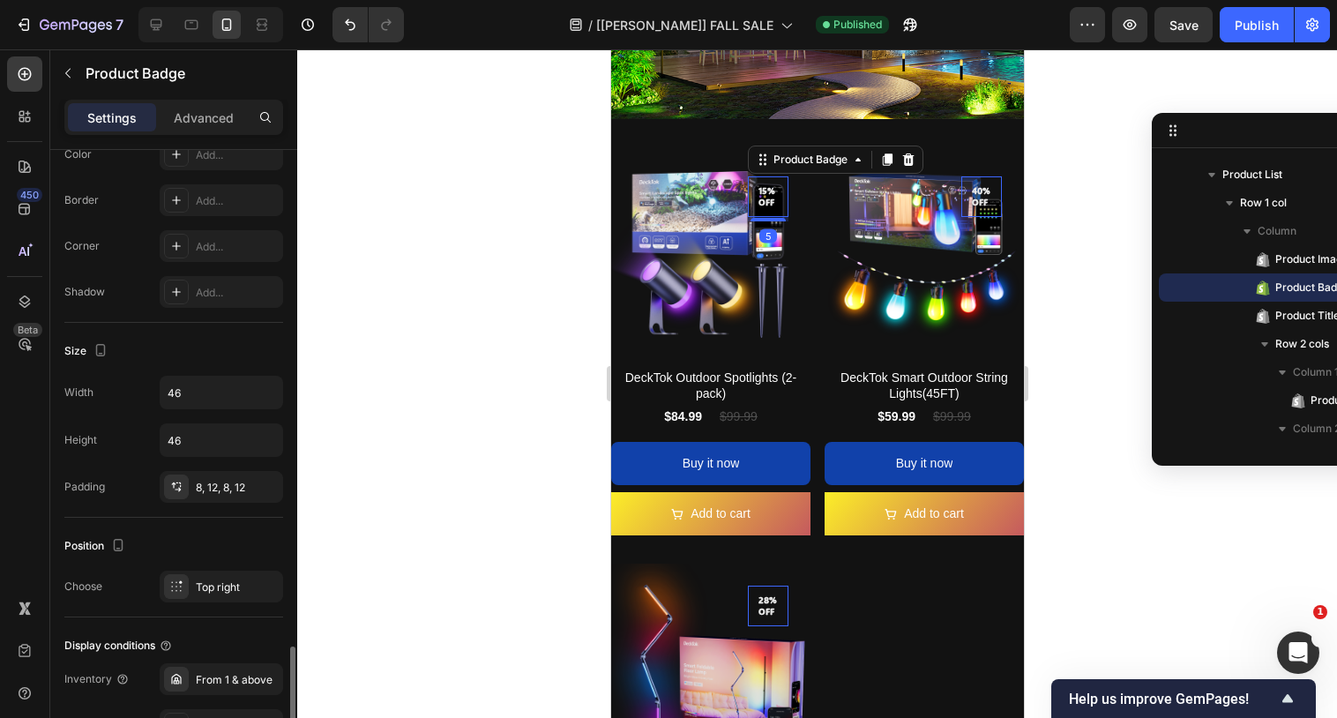
scroll to position [927, 0]
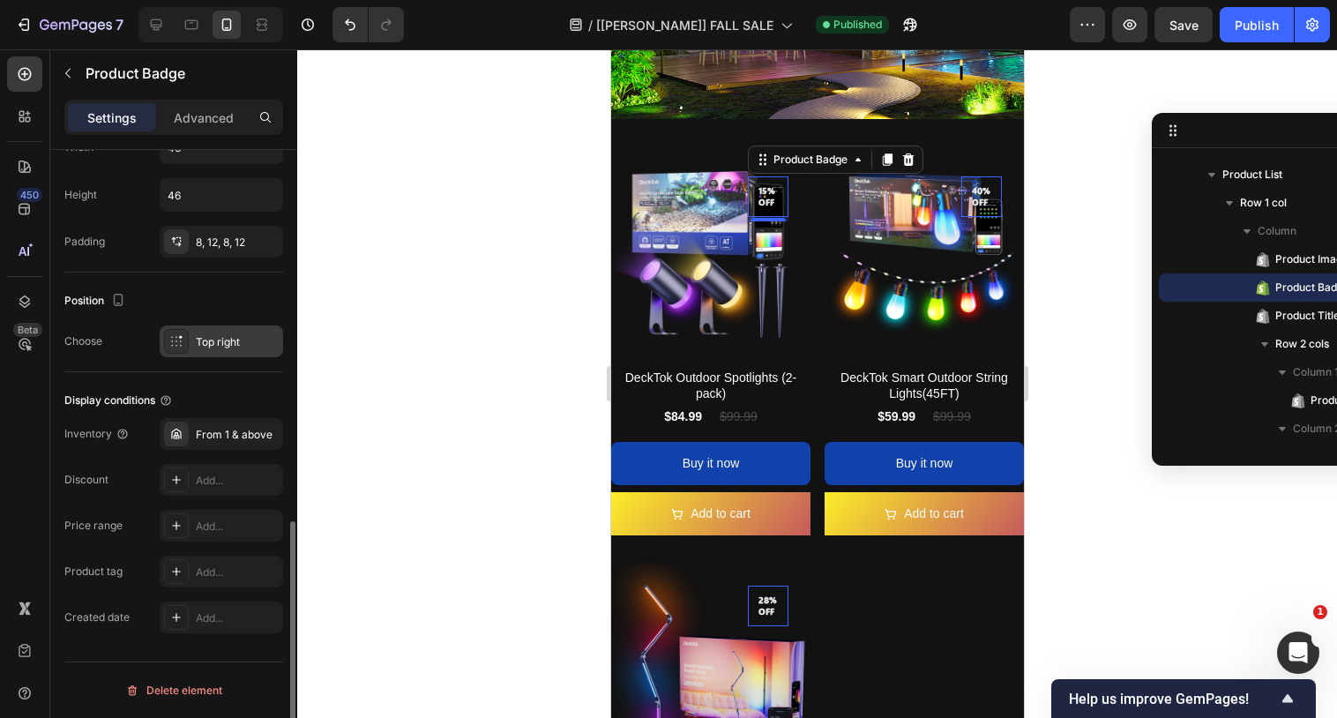
click at [201, 338] on div "Top right" at bounding box center [237, 342] width 83 height 16
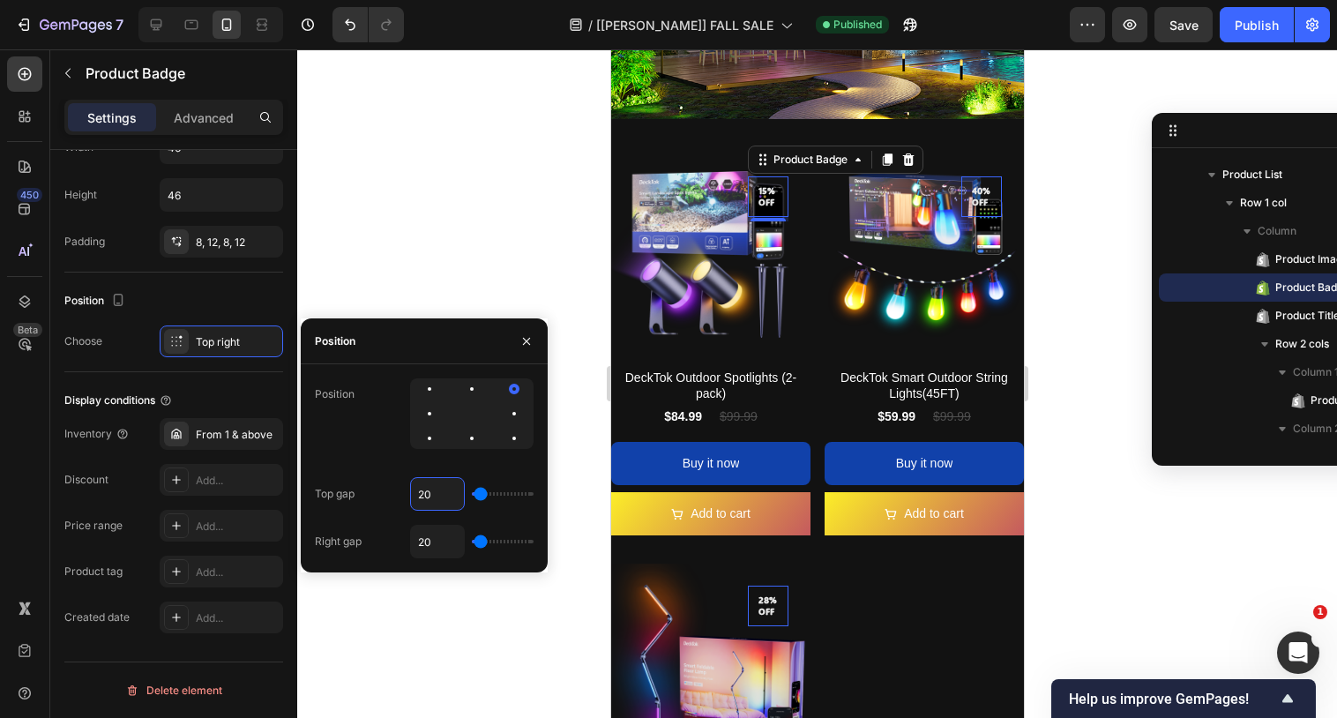
click at [427, 494] on input "20" at bounding box center [437, 494] width 53 height 32
type input "0"
type input "10"
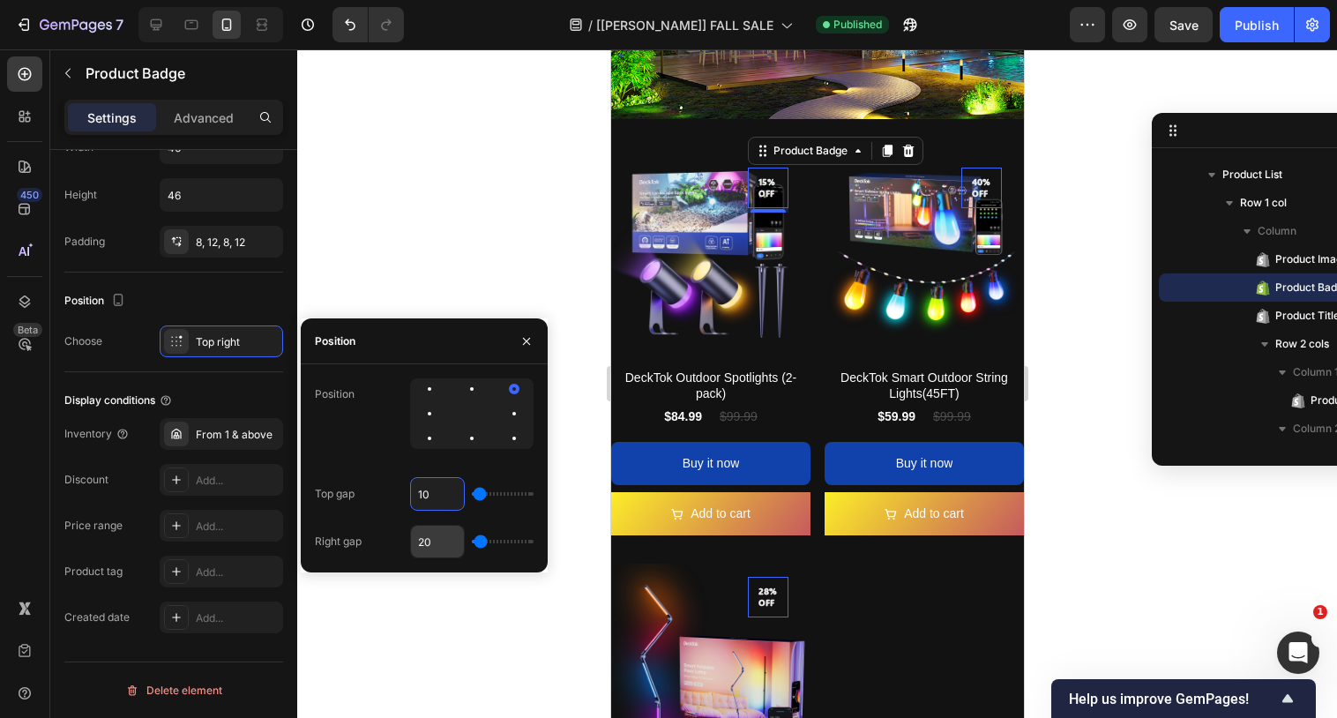
type input "10"
click at [423, 538] on input "20" at bounding box center [437, 541] width 53 height 32
type input "0"
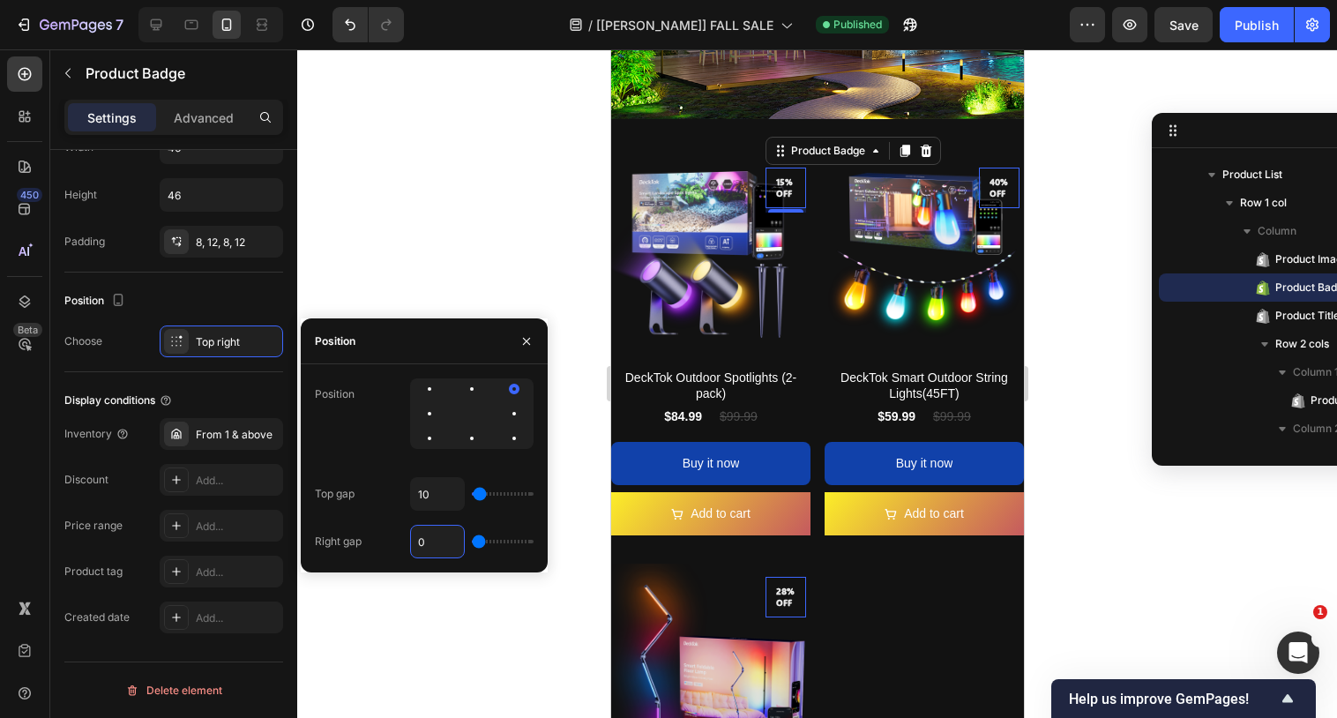
type input "10"
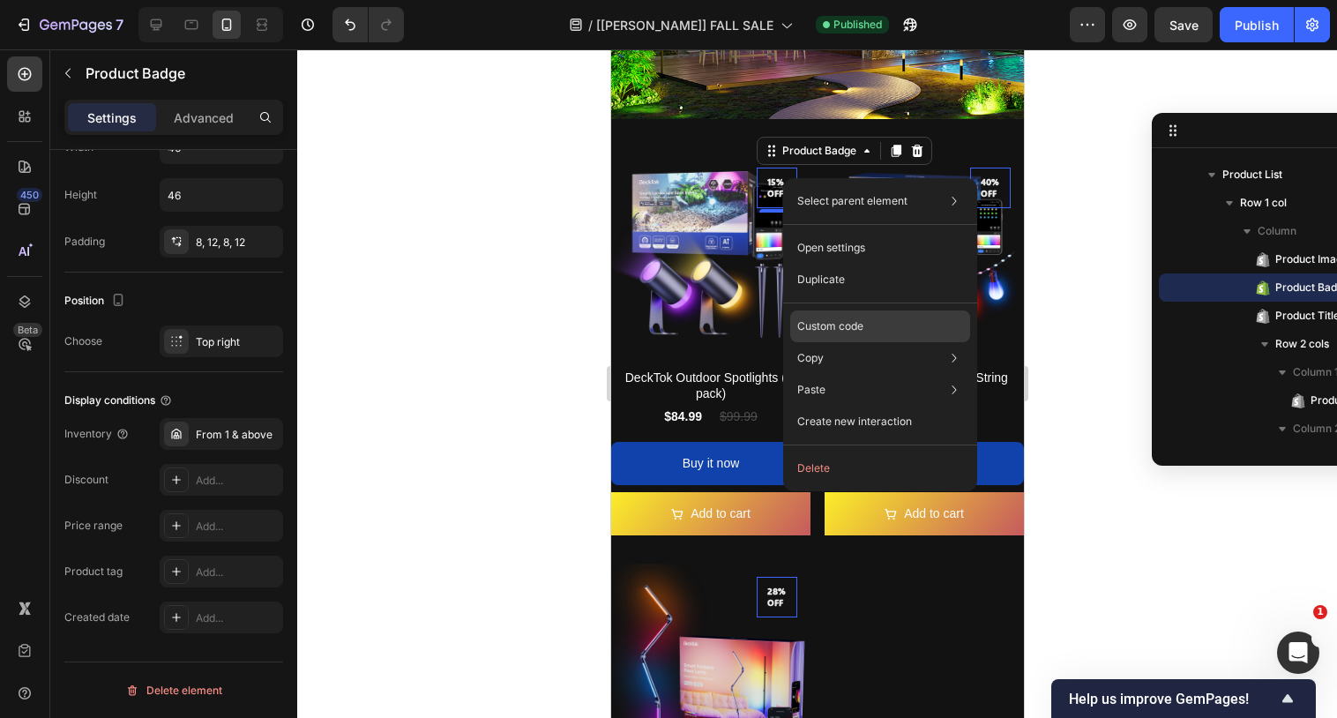
click at [830, 324] on p "Custom code" at bounding box center [830, 326] width 66 height 16
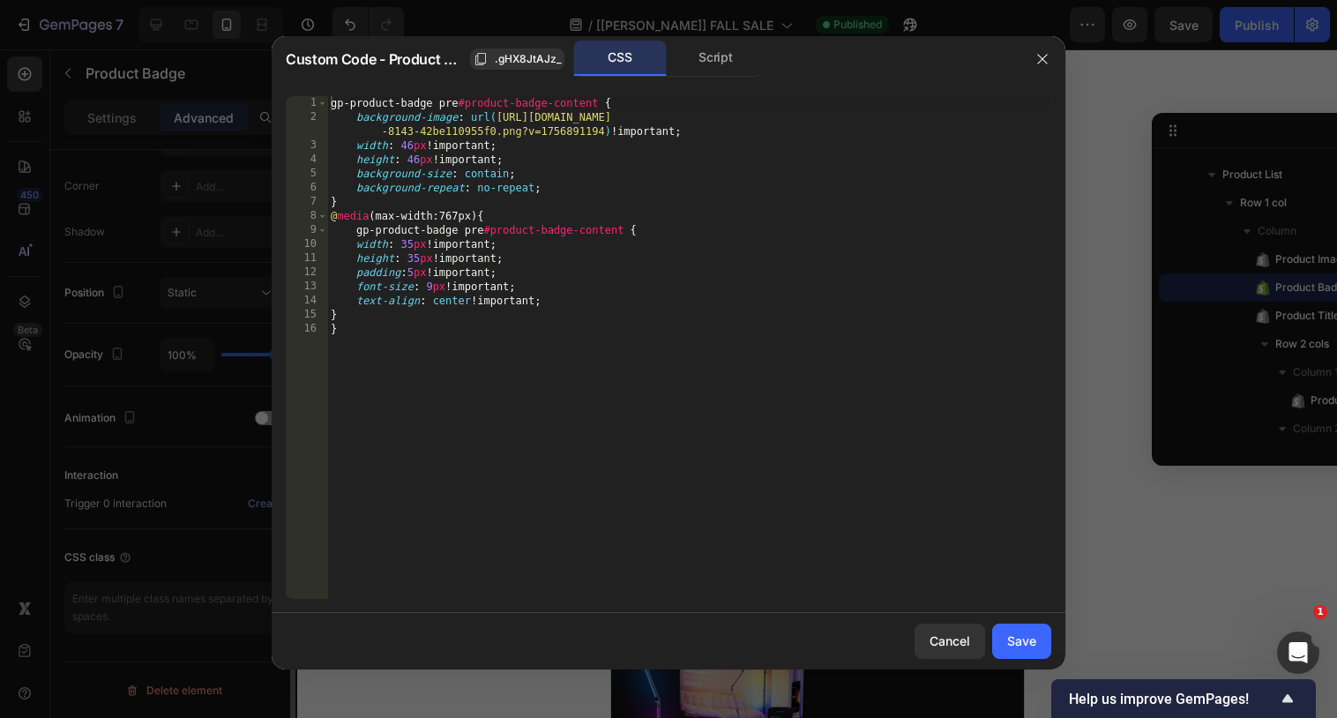
scroll to position [532, 0]
click at [1013, 643] on div "Save" at bounding box center [1021, 640] width 29 height 19
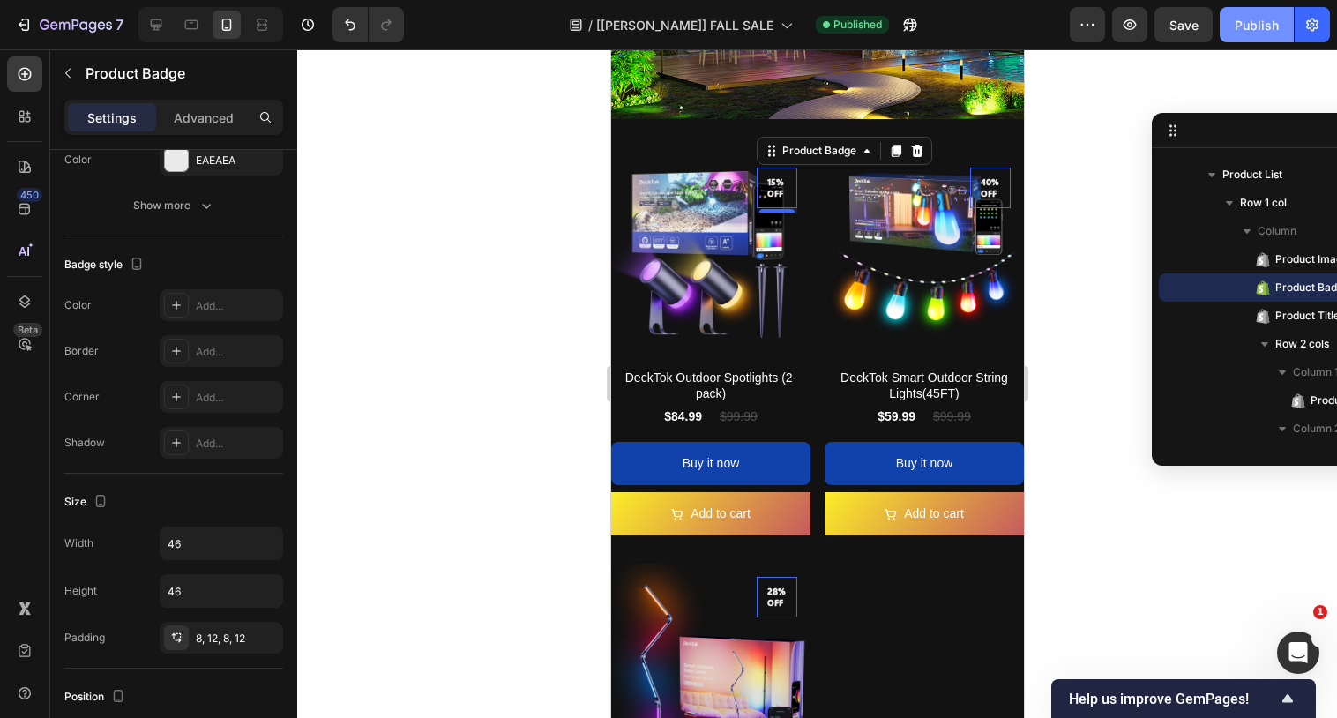
click at [1254, 35] on button "Publish" at bounding box center [1256, 24] width 74 height 35
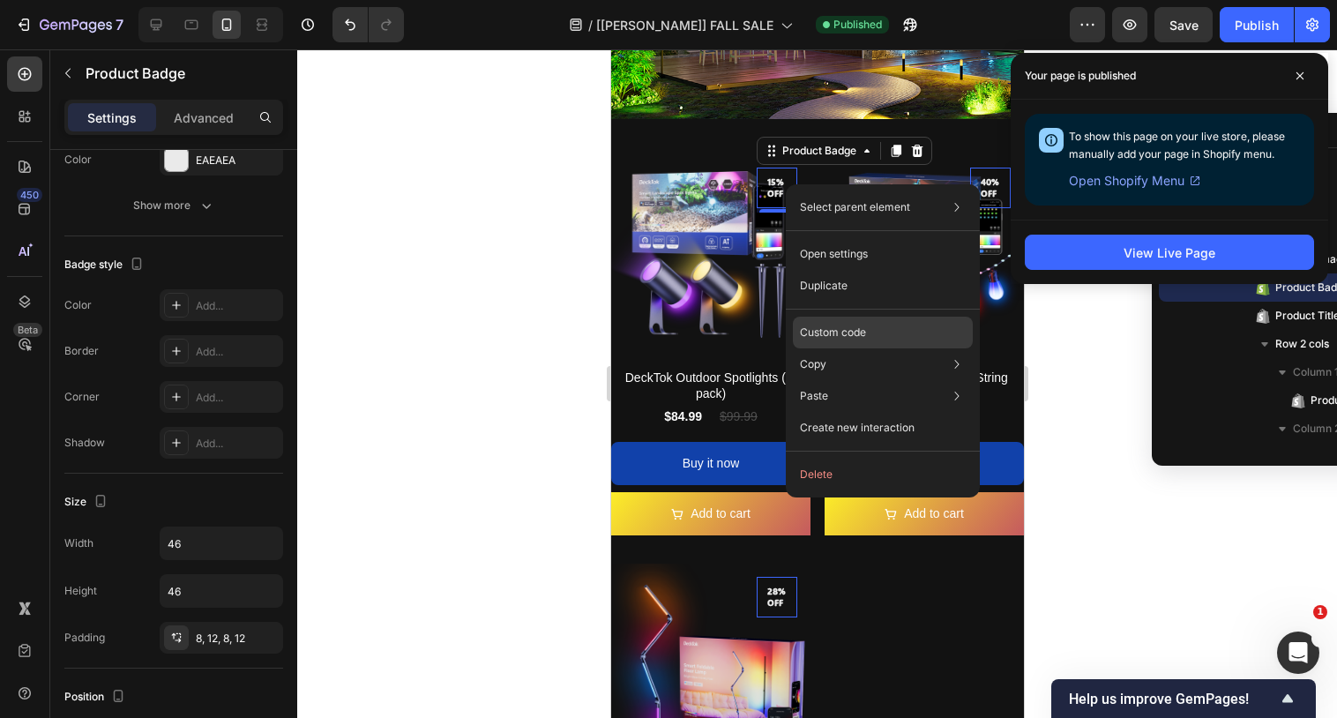
click at [819, 324] on p "Custom code" at bounding box center [833, 332] width 66 height 16
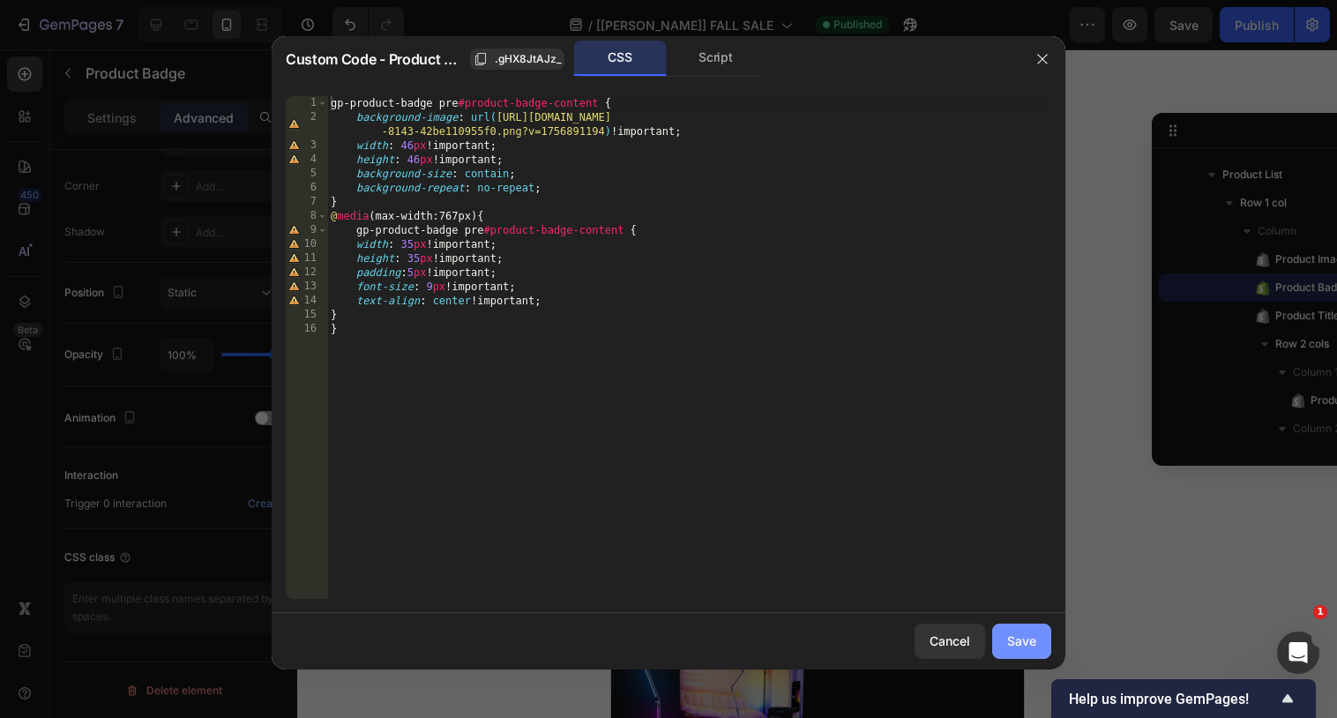
click at [1018, 631] on div "Save" at bounding box center [1021, 640] width 29 height 19
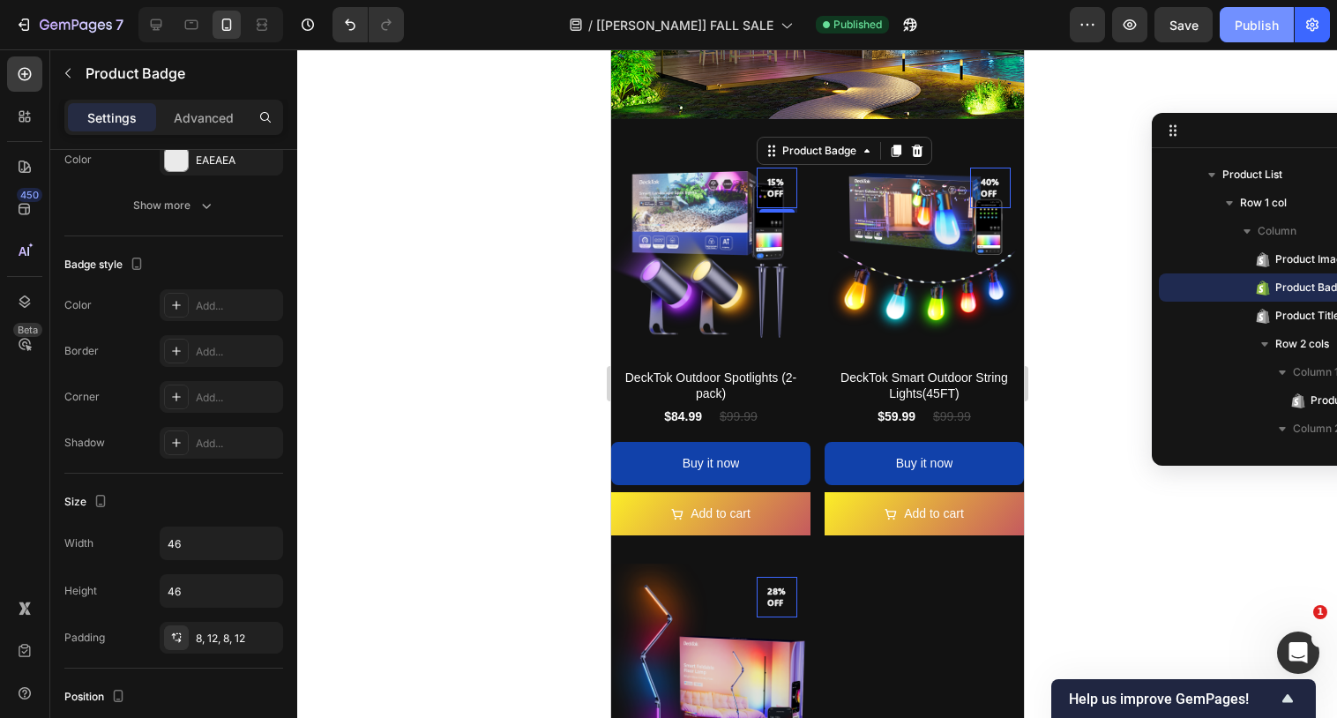
click at [1258, 19] on div "Publish" at bounding box center [1256, 25] width 44 height 19
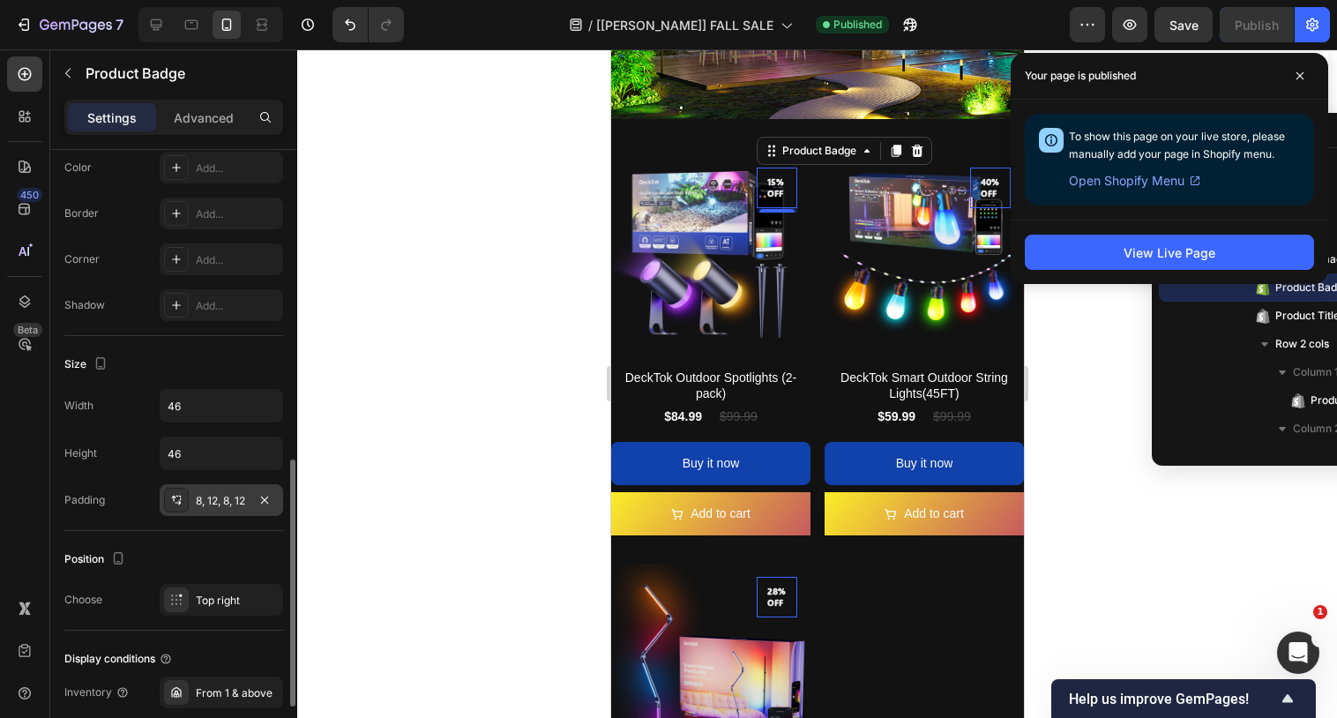
scroll to position [743, 0]
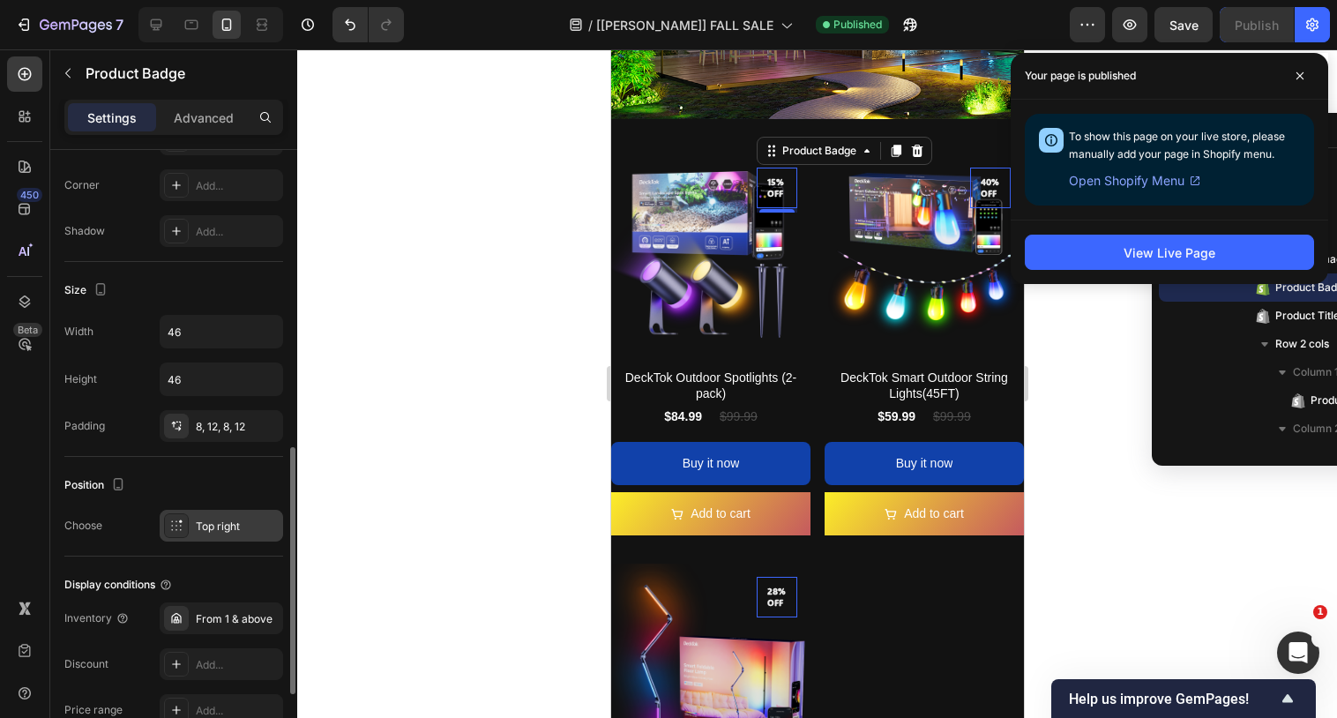
click at [201, 532] on div "Top right" at bounding box center [237, 526] width 83 height 16
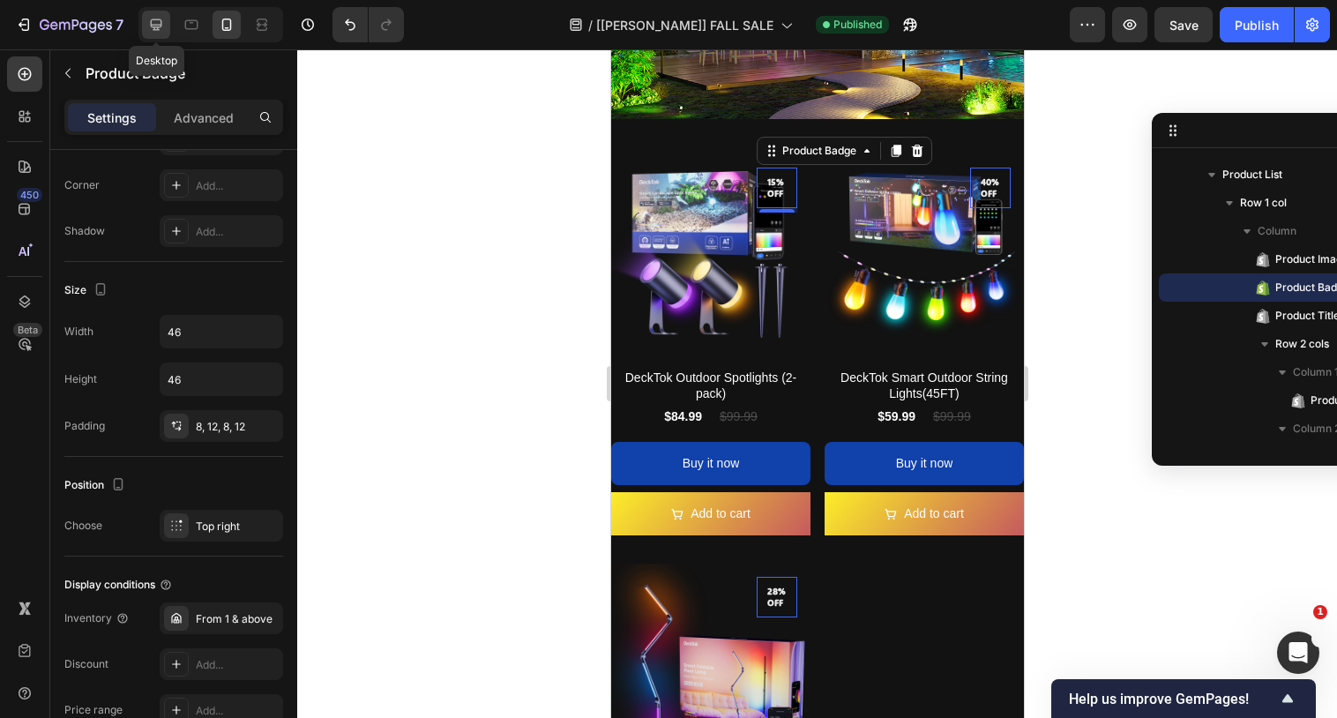
click at [161, 29] on icon at bounding box center [156, 25] width 18 height 18
type input "11"
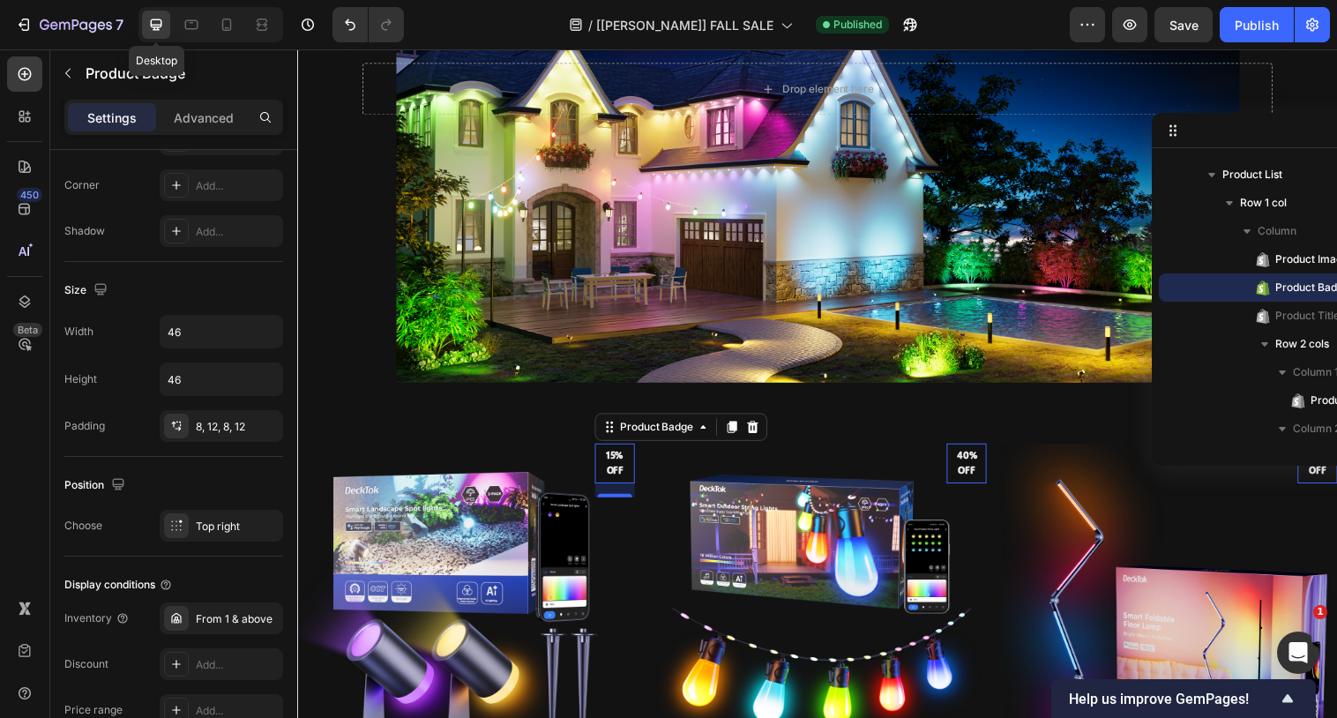
scroll to position [3888, 0]
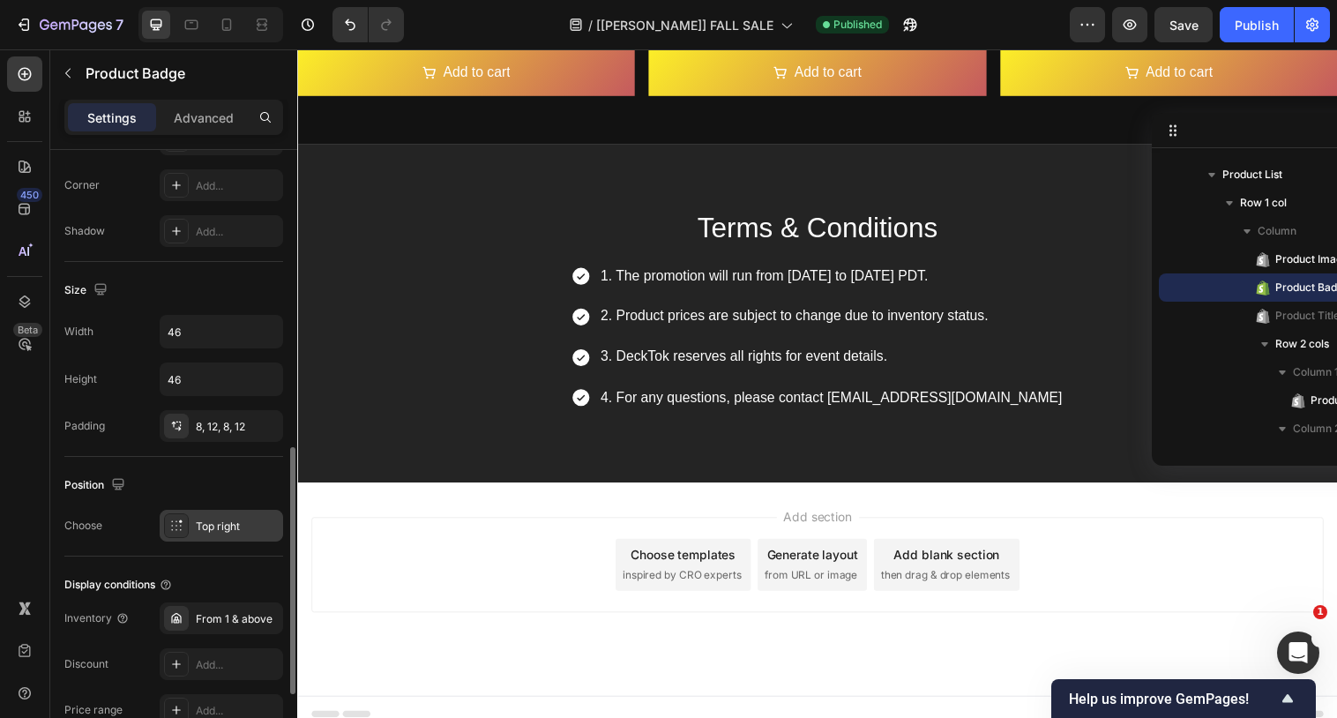
click at [209, 527] on div "Top right" at bounding box center [237, 526] width 83 height 16
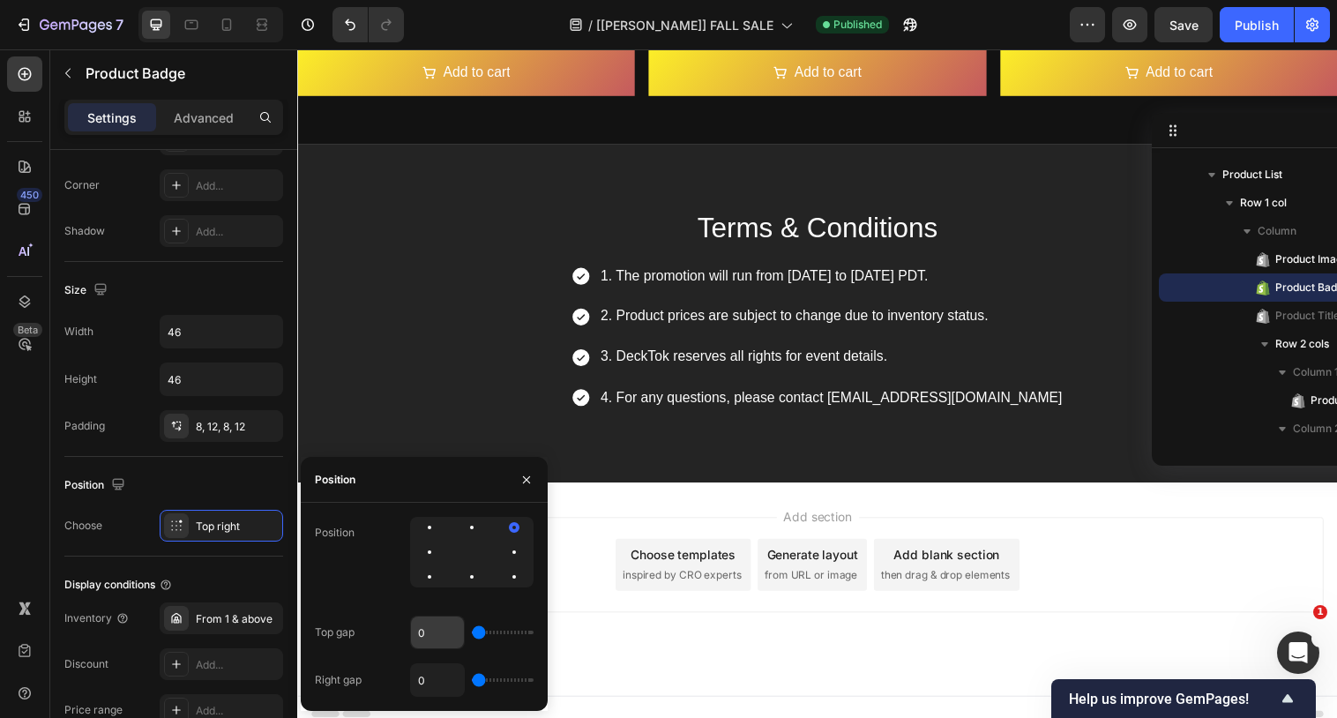
click at [421, 632] on input "0" at bounding box center [437, 632] width 53 height 32
type input "10"
click at [434, 668] on input "0" at bounding box center [437, 680] width 53 height 32
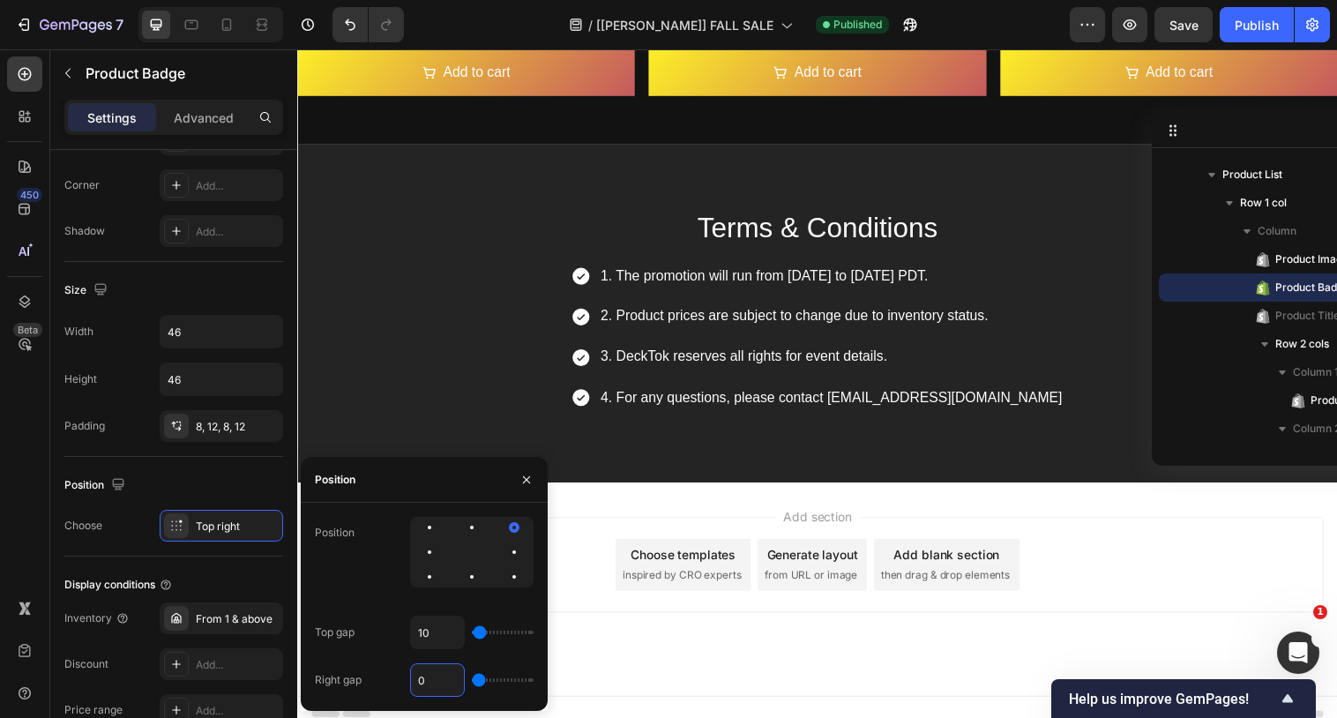
type input "10"
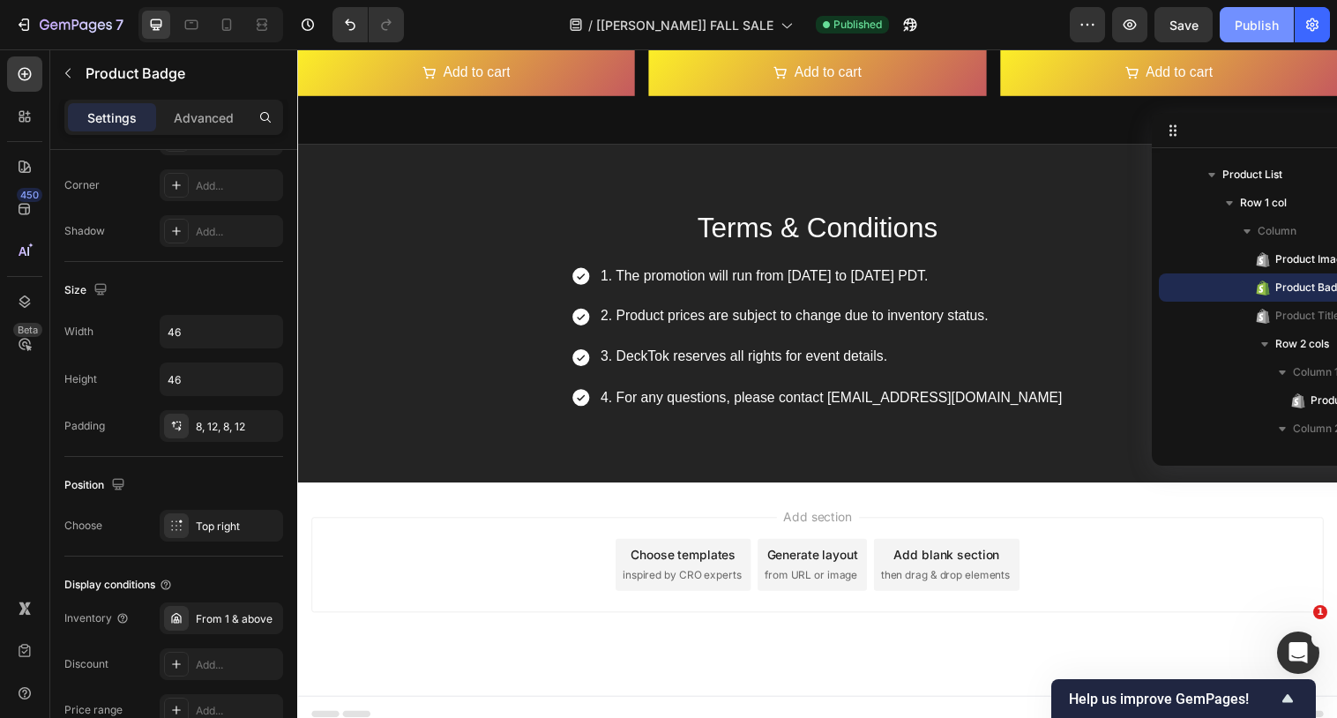
click at [1259, 23] on div "Publish" at bounding box center [1256, 25] width 44 height 19
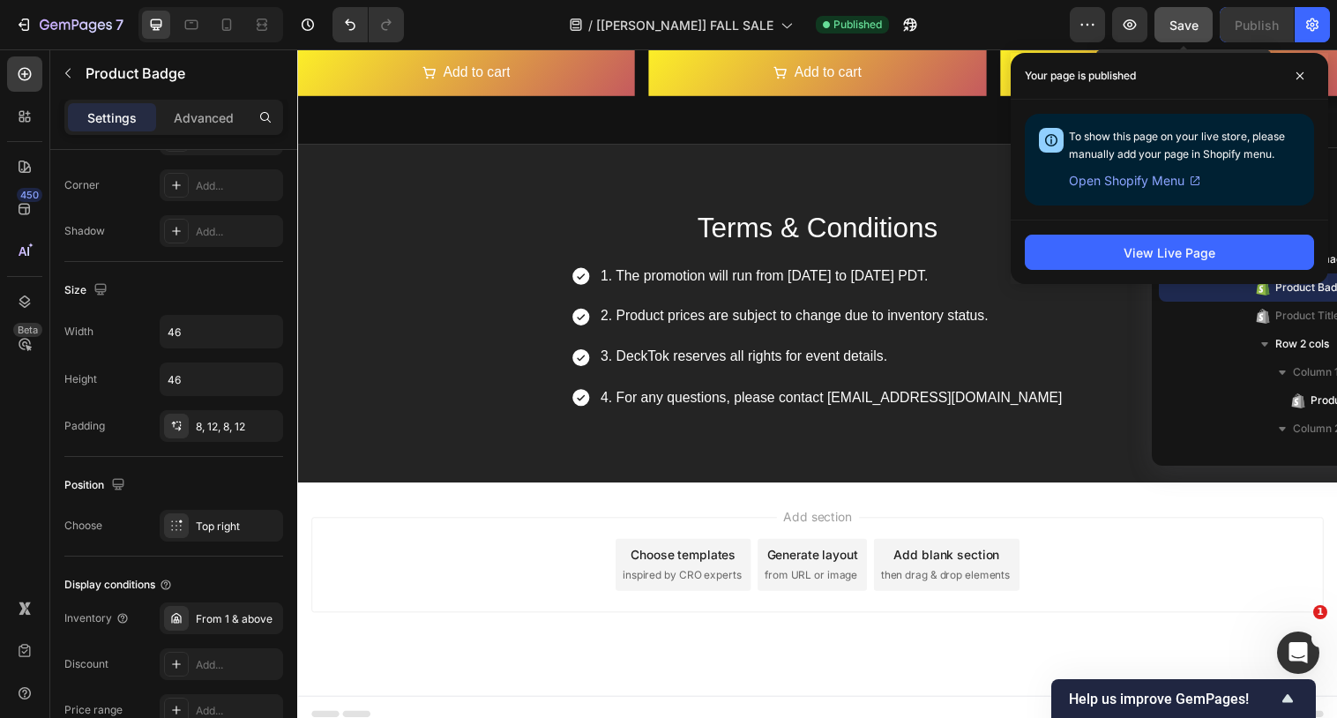
click at [1195, 21] on span "Save" at bounding box center [1183, 25] width 29 height 15
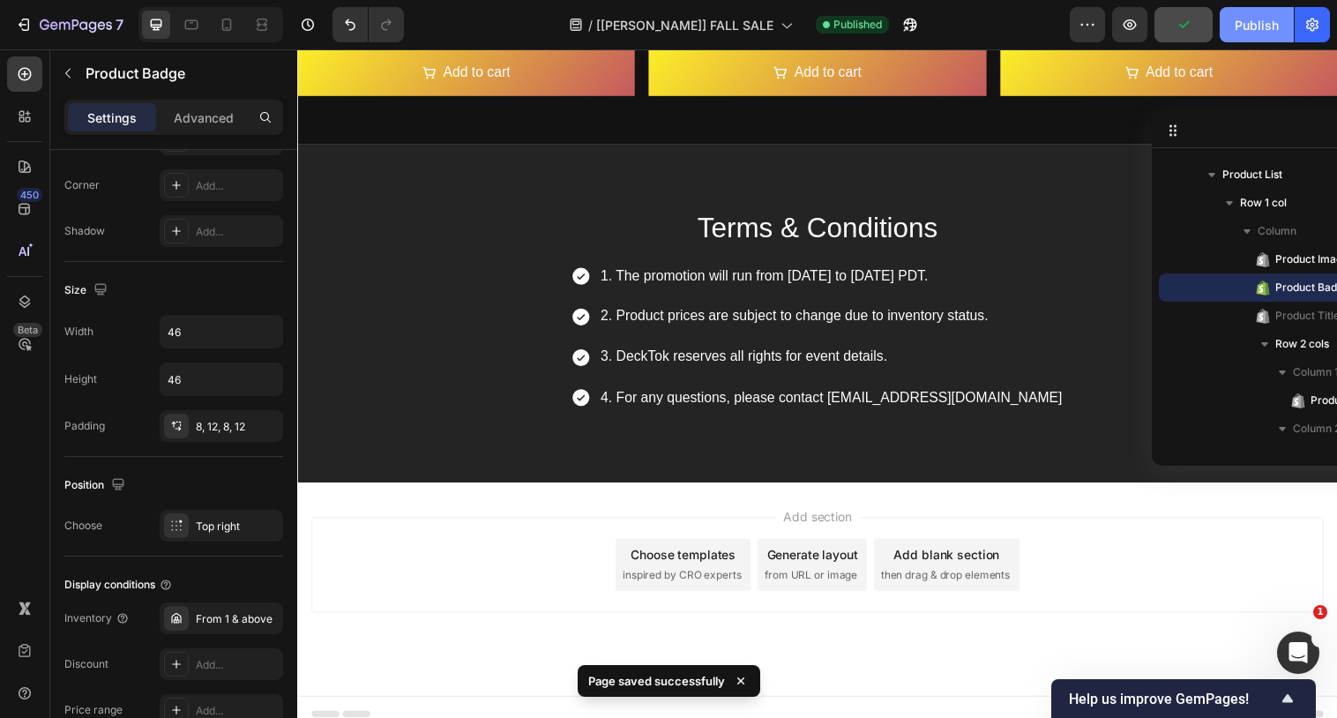
click at [1243, 27] on div "Publish" at bounding box center [1256, 25] width 44 height 19
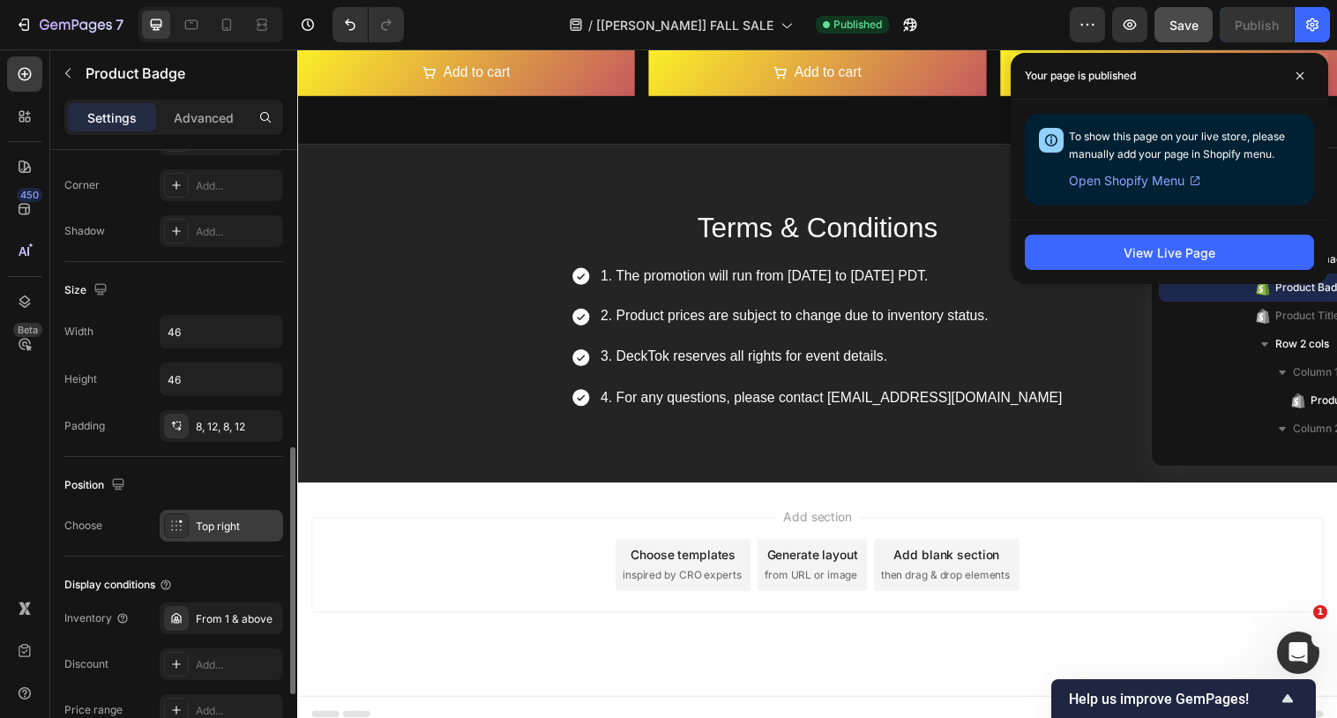
click at [197, 522] on div "Top right" at bounding box center [237, 526] width 83 height 16
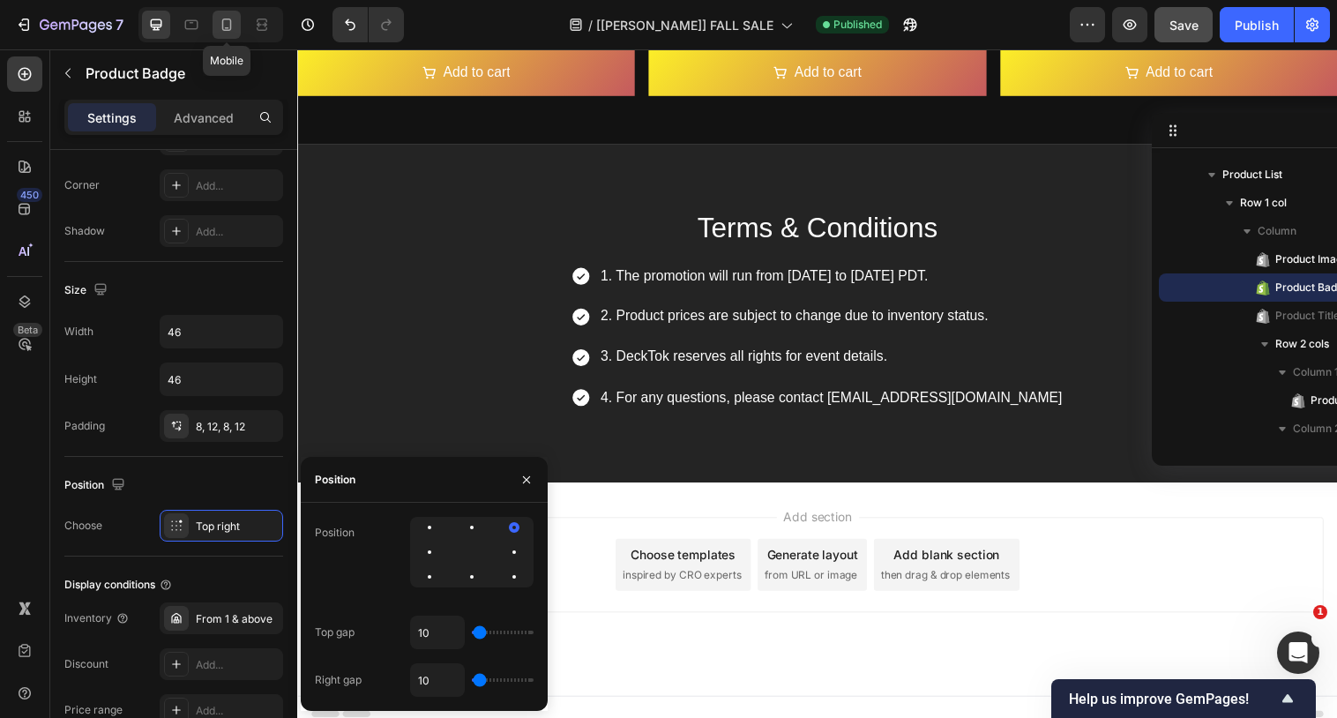
click at [218, 34] on div at bounding box center [226, 25] width 28 height 28
type input "10"
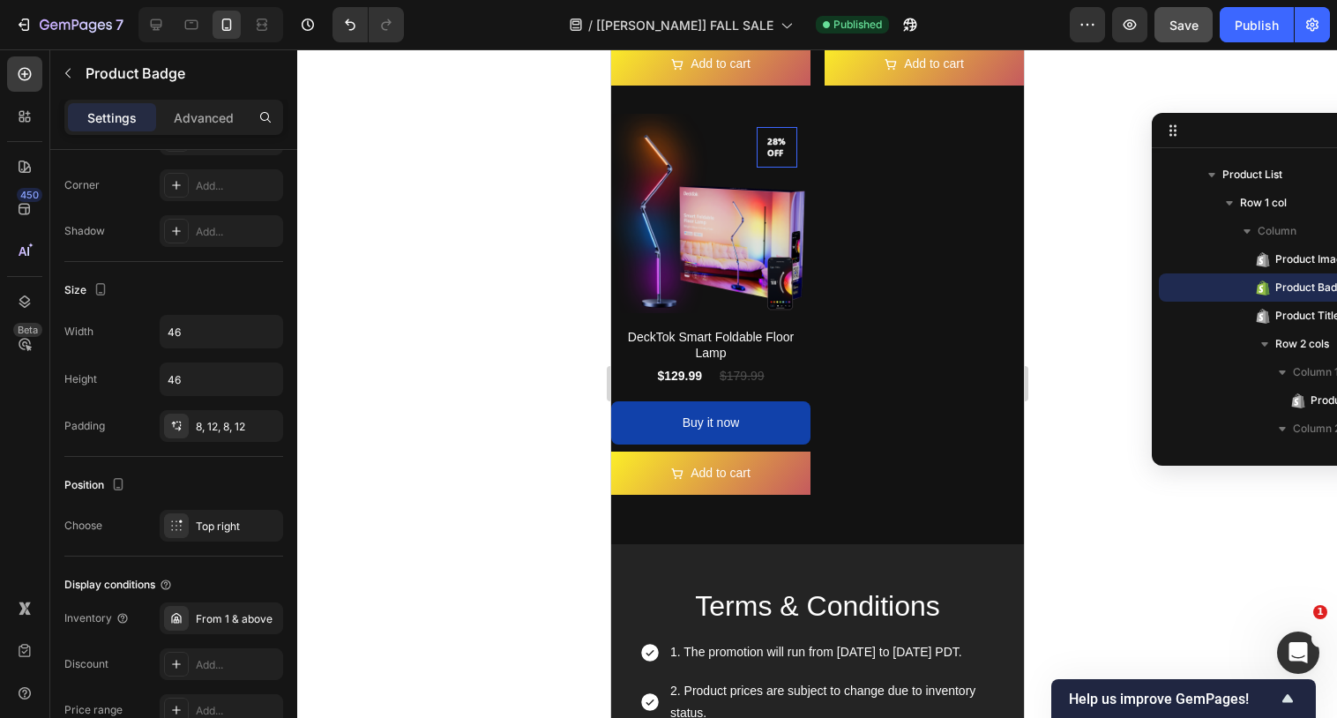
scroll to position [3753, 0]
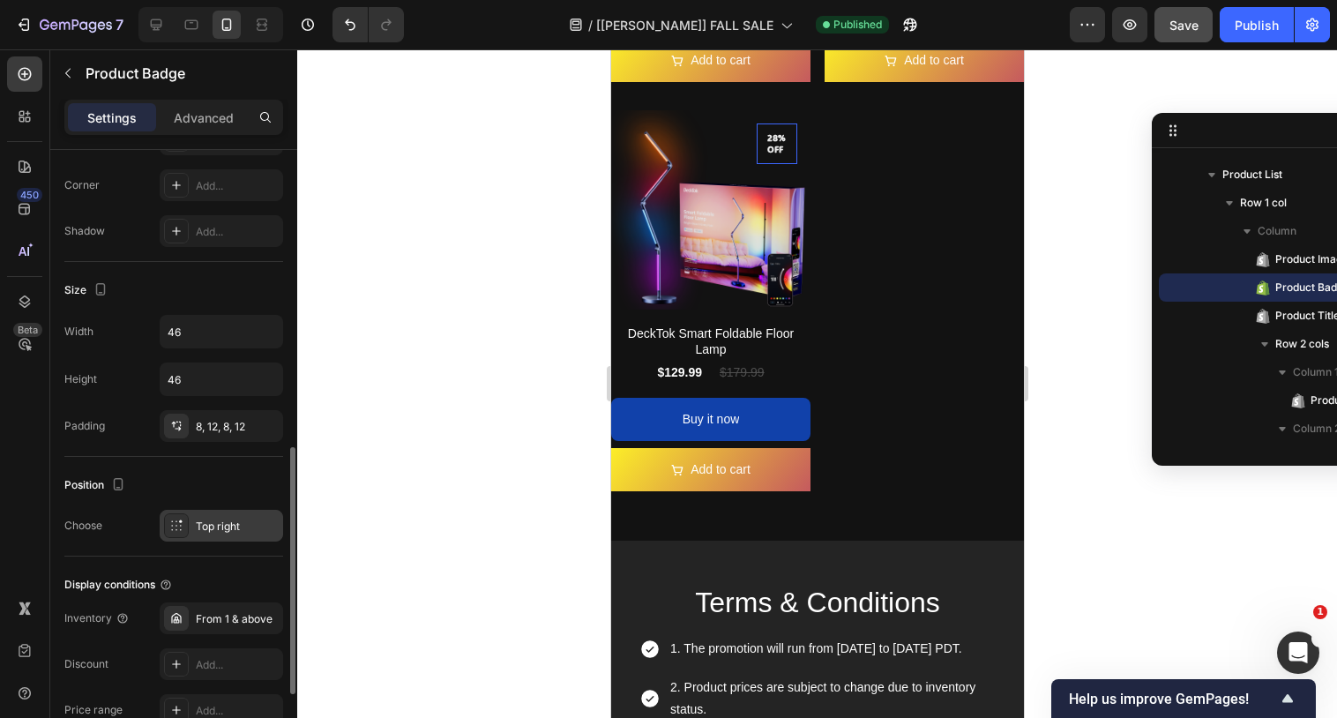
click at [206, 532] on div "Top right" at bounding box center [237, 526] width 83 height 16
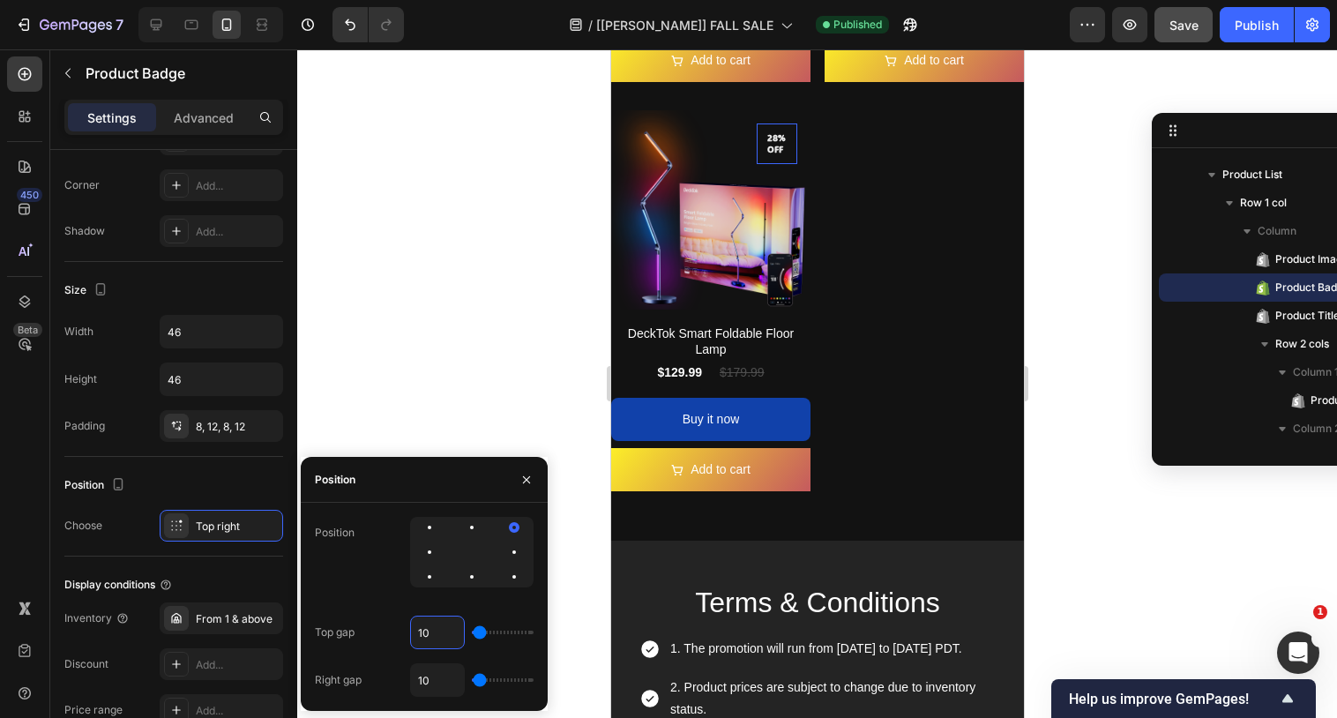
click at [427, 629] on input "10" at bounding box center [437, 632] width 53 height 32
click at [434, 633] on input "10" at bounding box center [437, 632] width 53 height 32
type input "1"
type input "15"
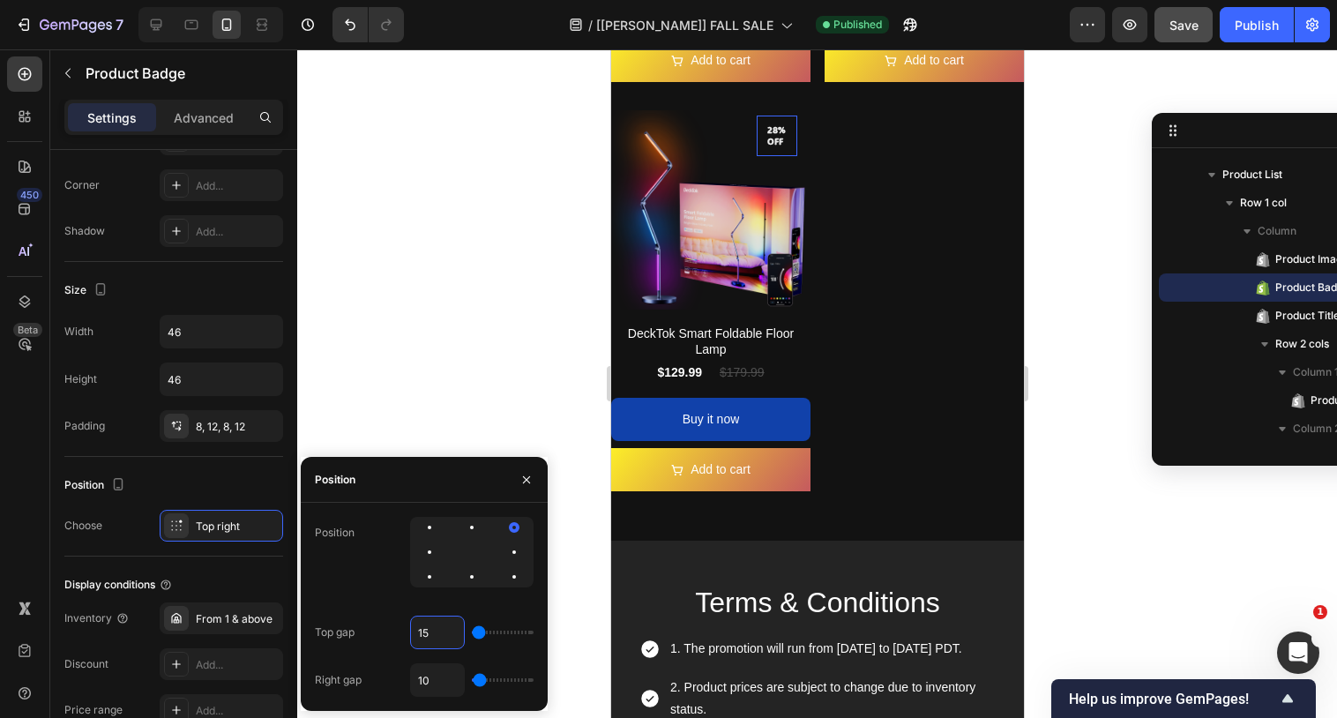
type input "15"
click at [437, 679] on input "10" at bounding box center [437, 680] width 53 height 32
type input "0"
type input "1"
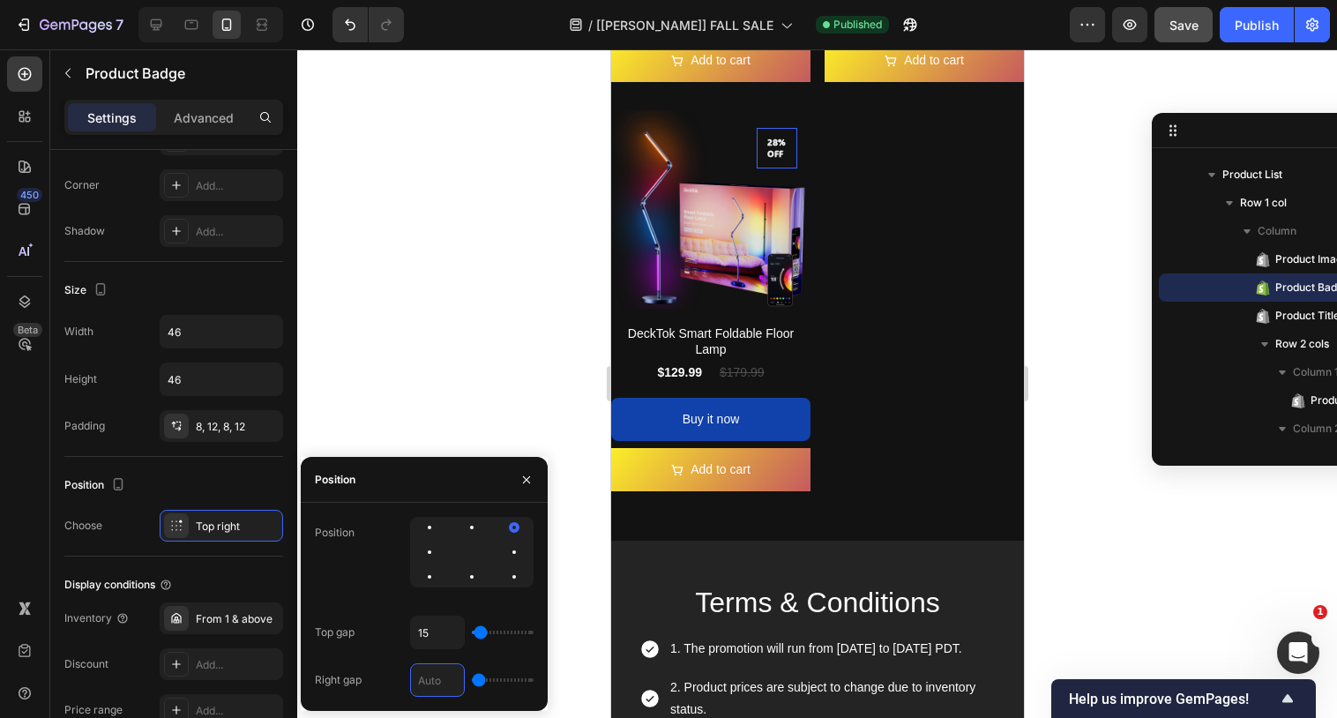
type input "1"
type input "15"
click at [157, 21] on icon at bounding box center [156, 25] width 18 height 18
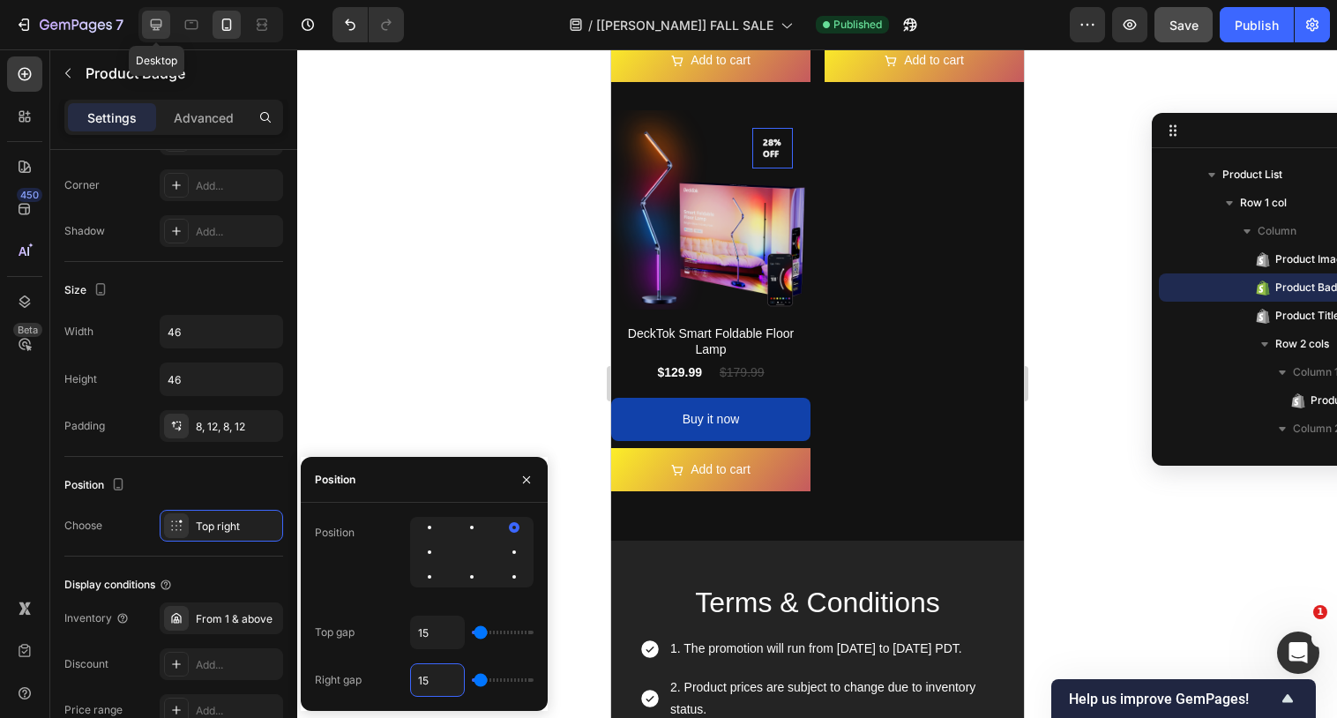
type input "11"
type input "10"
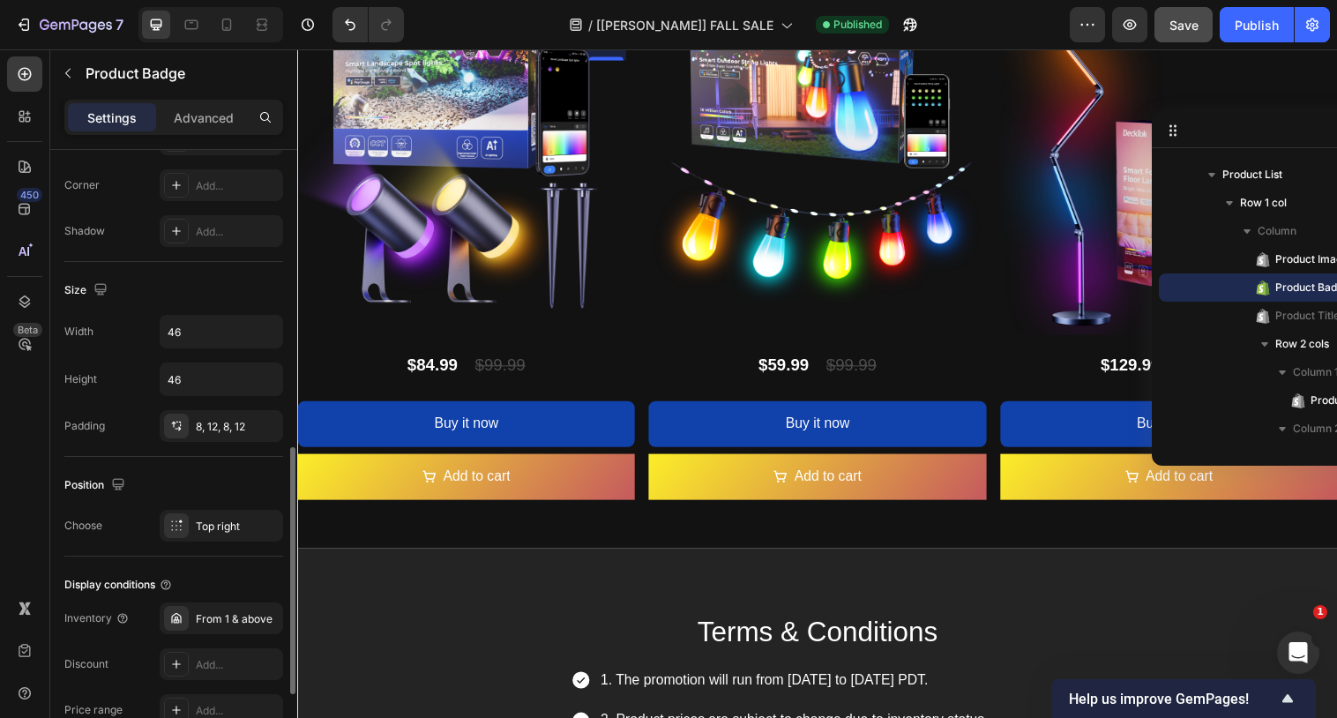
scroll to position [3901, 0]
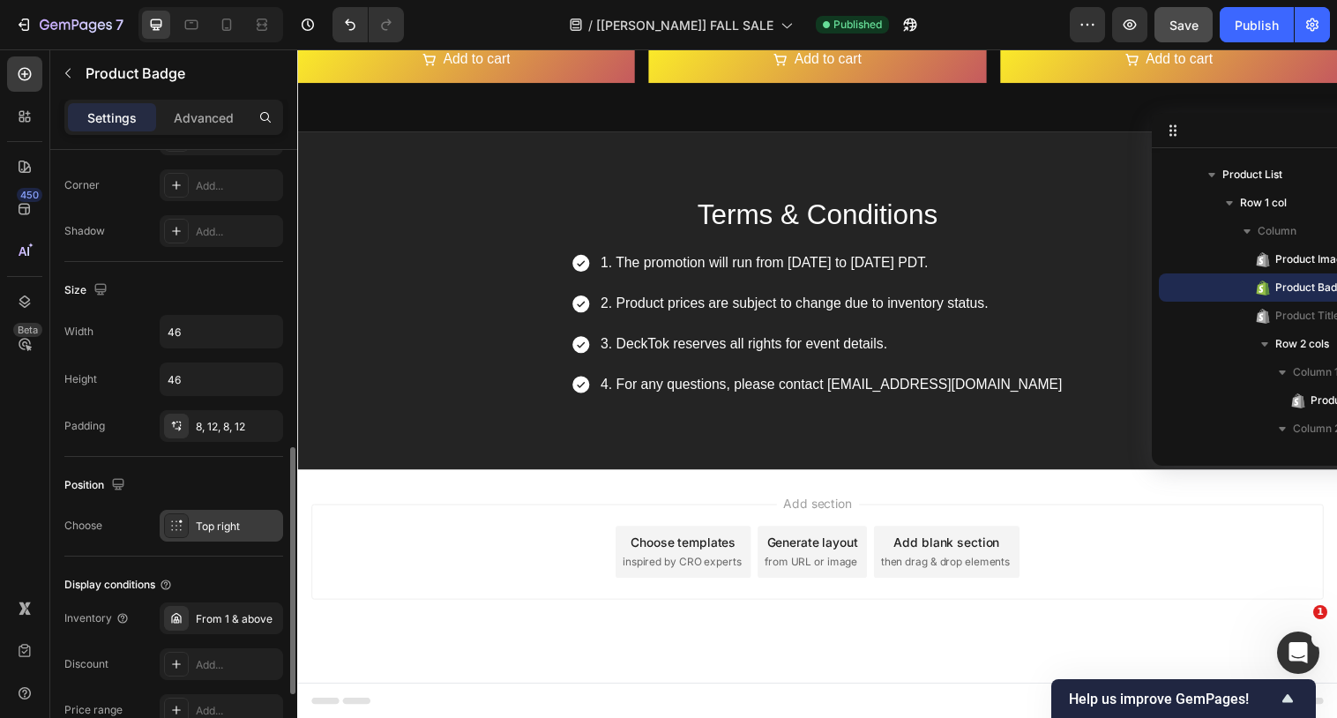
click at [191, 527] on div "Top right" at bounding box center [221, 526] width 123 height 32
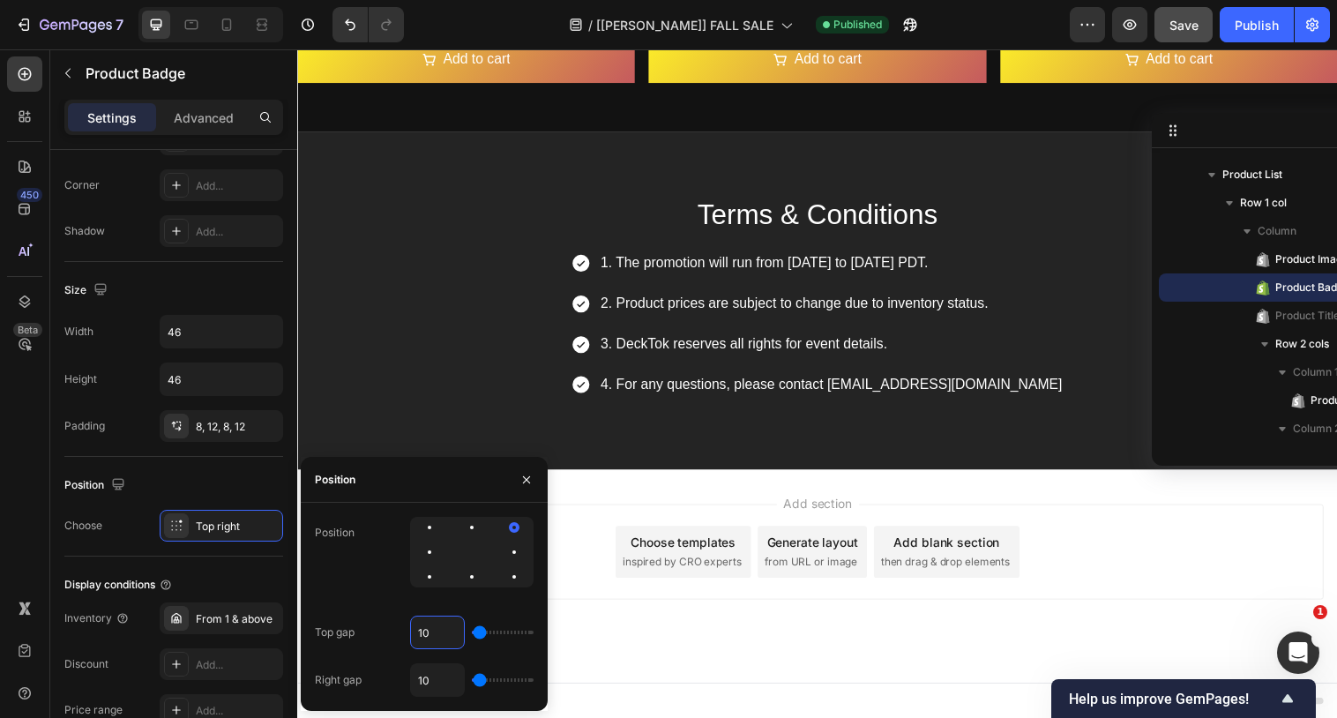
click at [433, 629] on input "10" at bounding box center [437, 632] width 53 height 32
type input "1"
type input "15"
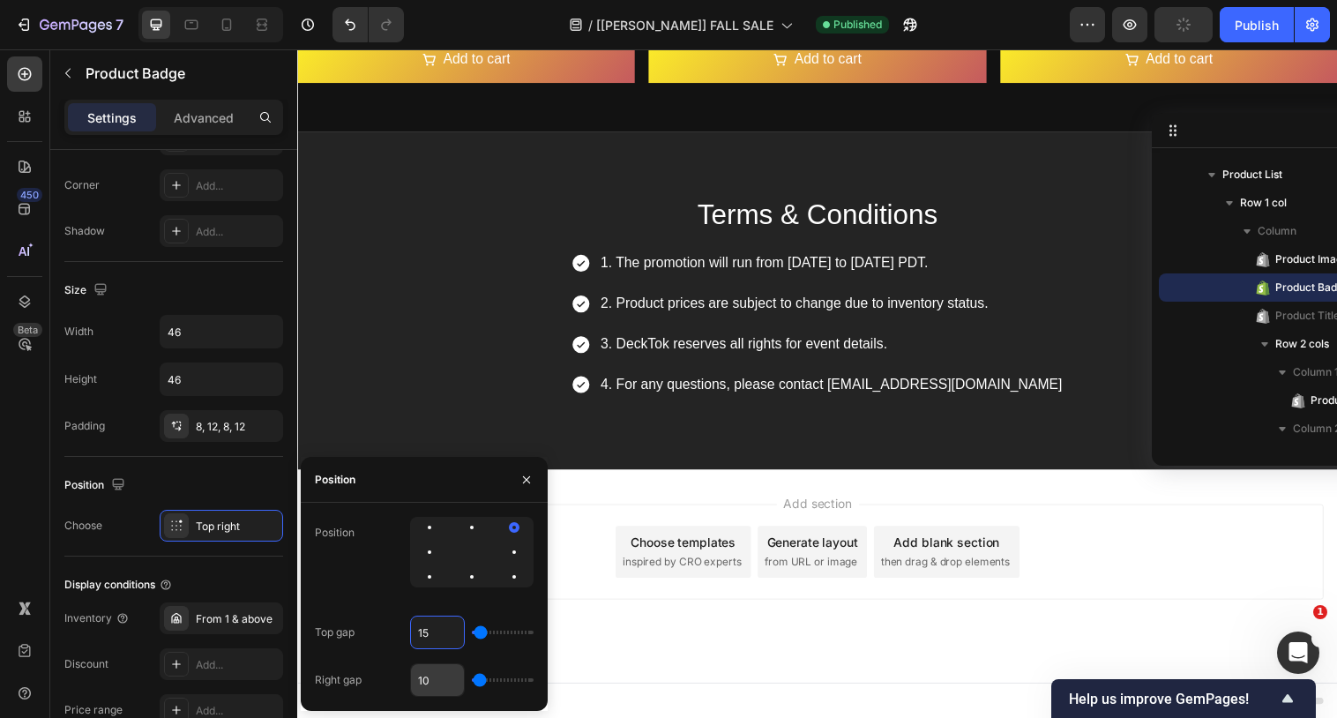
type input "15"
click at [447, 687] on input "10" at bounding box center [437, 680] width 53 height 32
paste input "5"
type input "15"
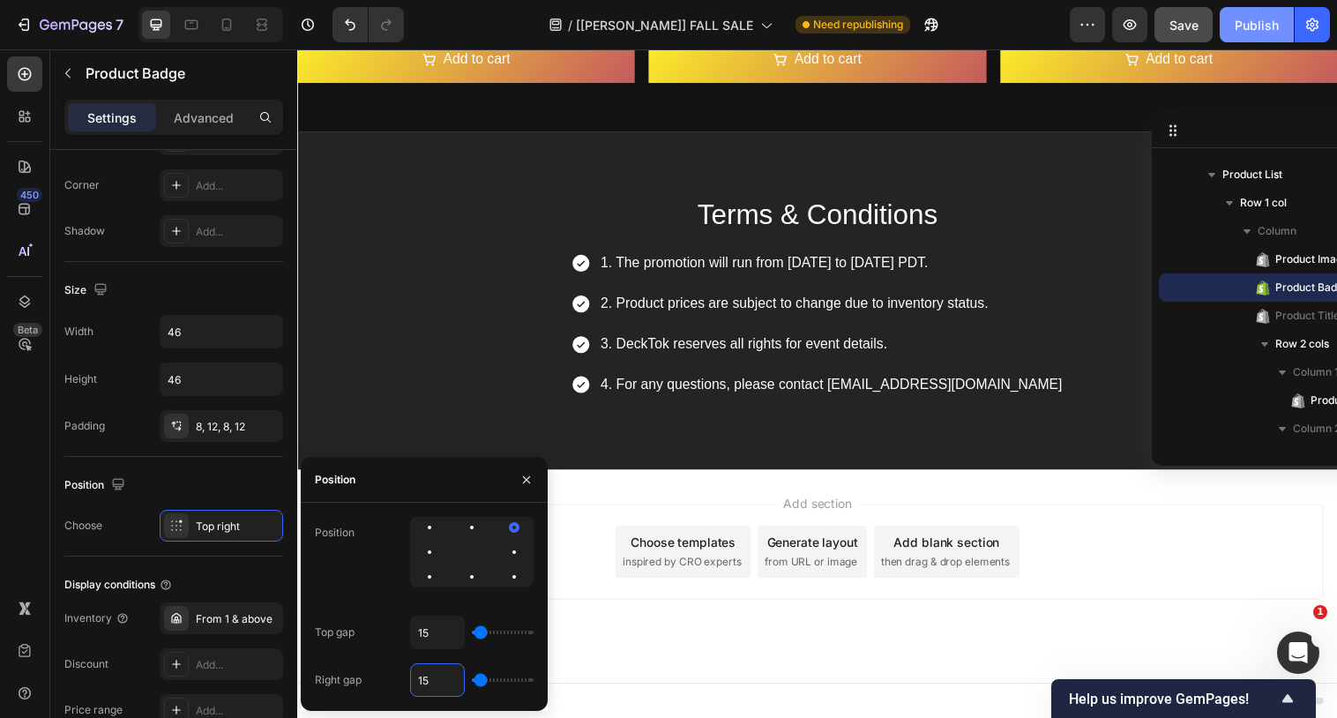
click at [1257, 25] on div "Publish" at bounding box center [1256, 25] width 44 height 19
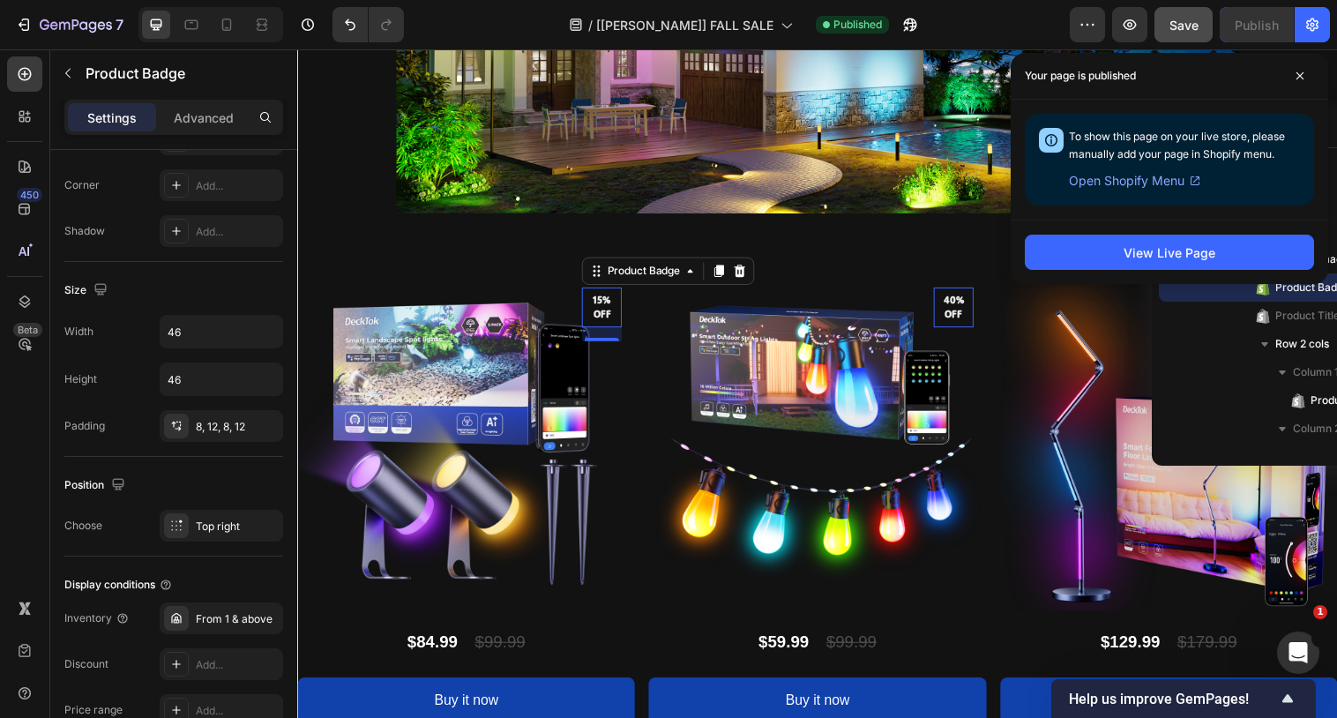
scroll to position [2997, 0]
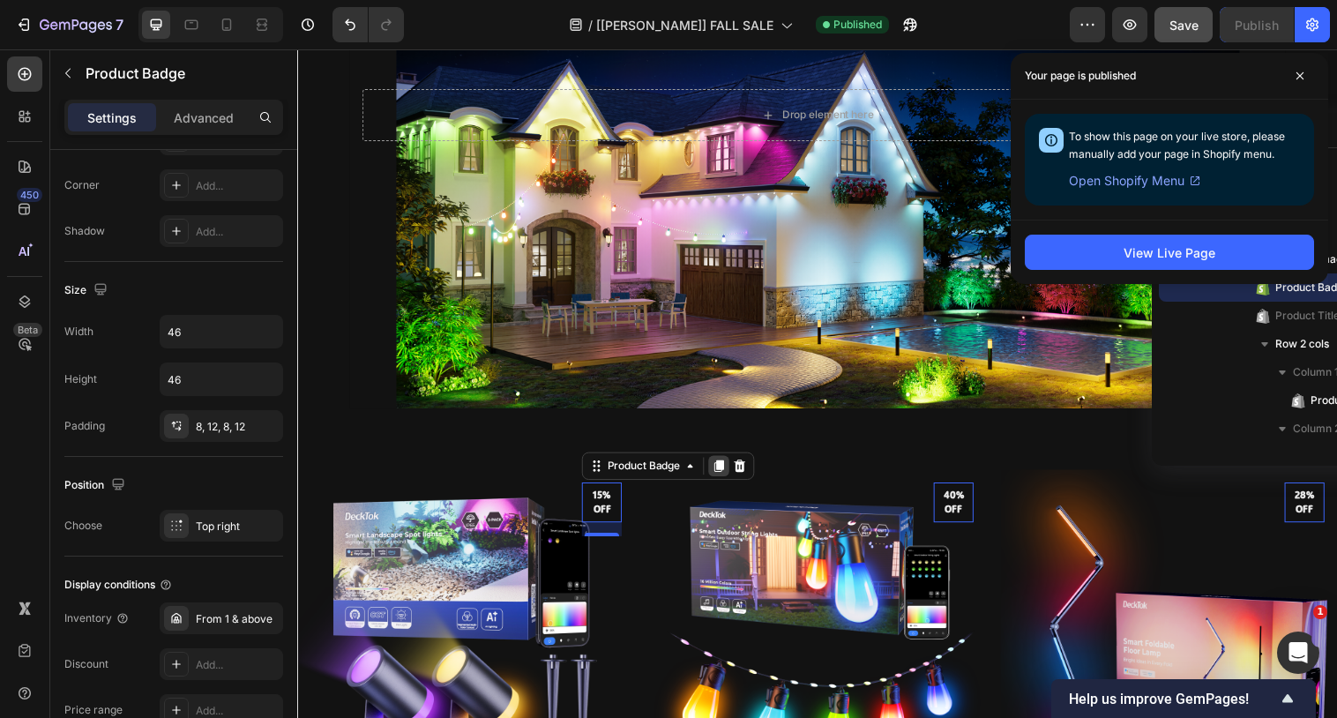
click at [719, 475] on div at bounding box center [725, 473] width 21 height 21
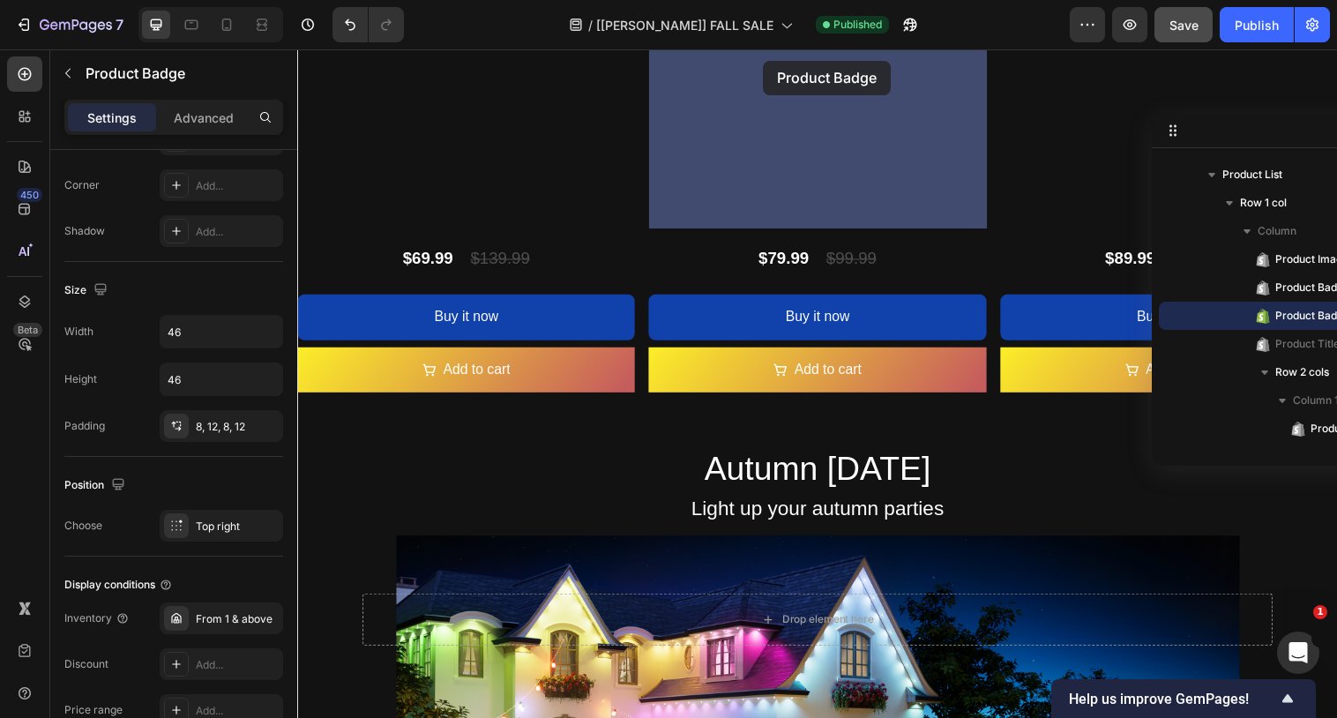
scroll to position [2449, 0]
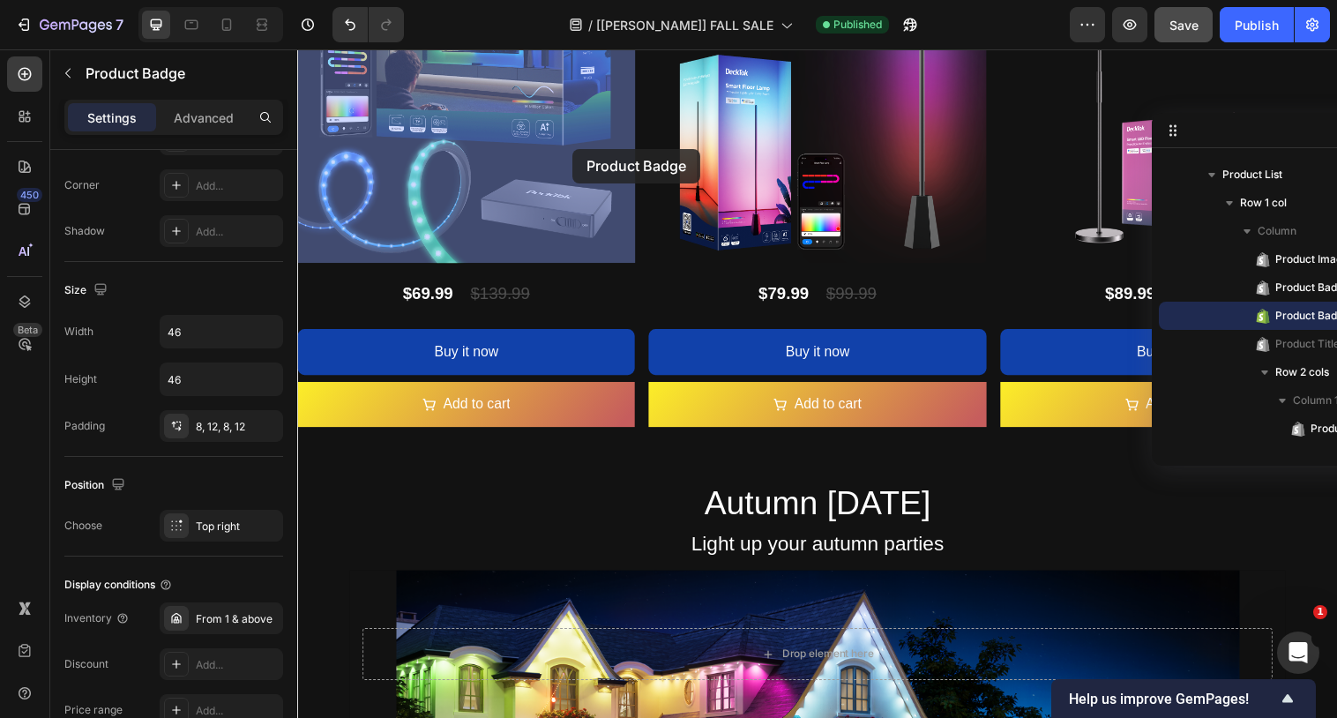
drag, startPoint x: 653, startPoint y: 474, endPoint x: 577, endPoint y: 151, distance: 332.3
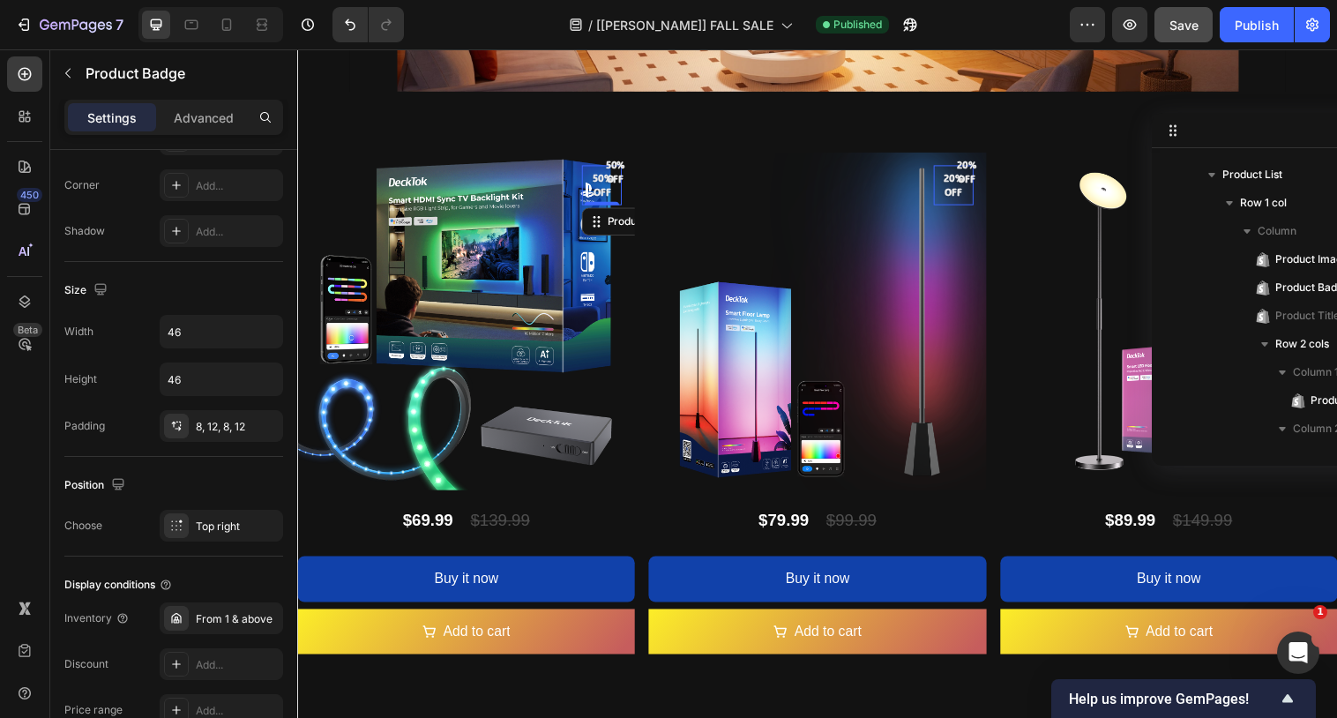
scroll to position [2216, 0]
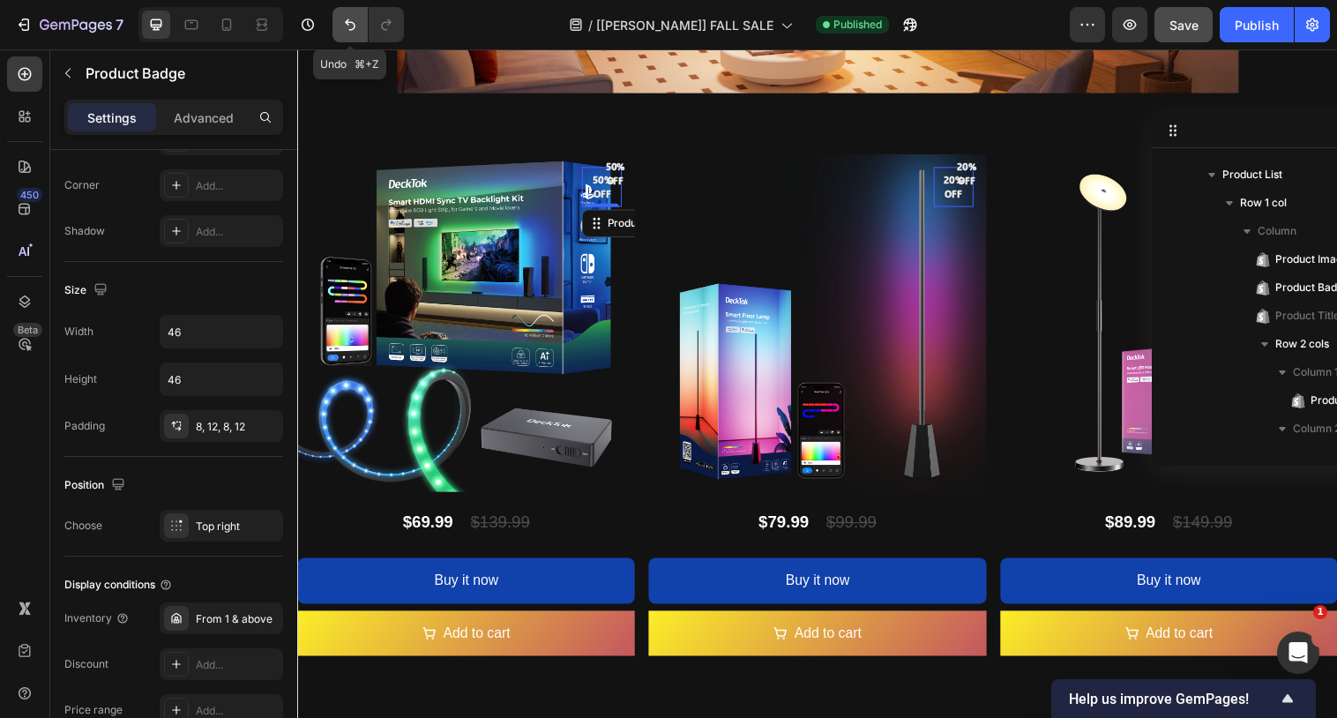
click at [351, 26] on icon "Undo/Redo" at bounding box center [350, 25] width 18 height 18
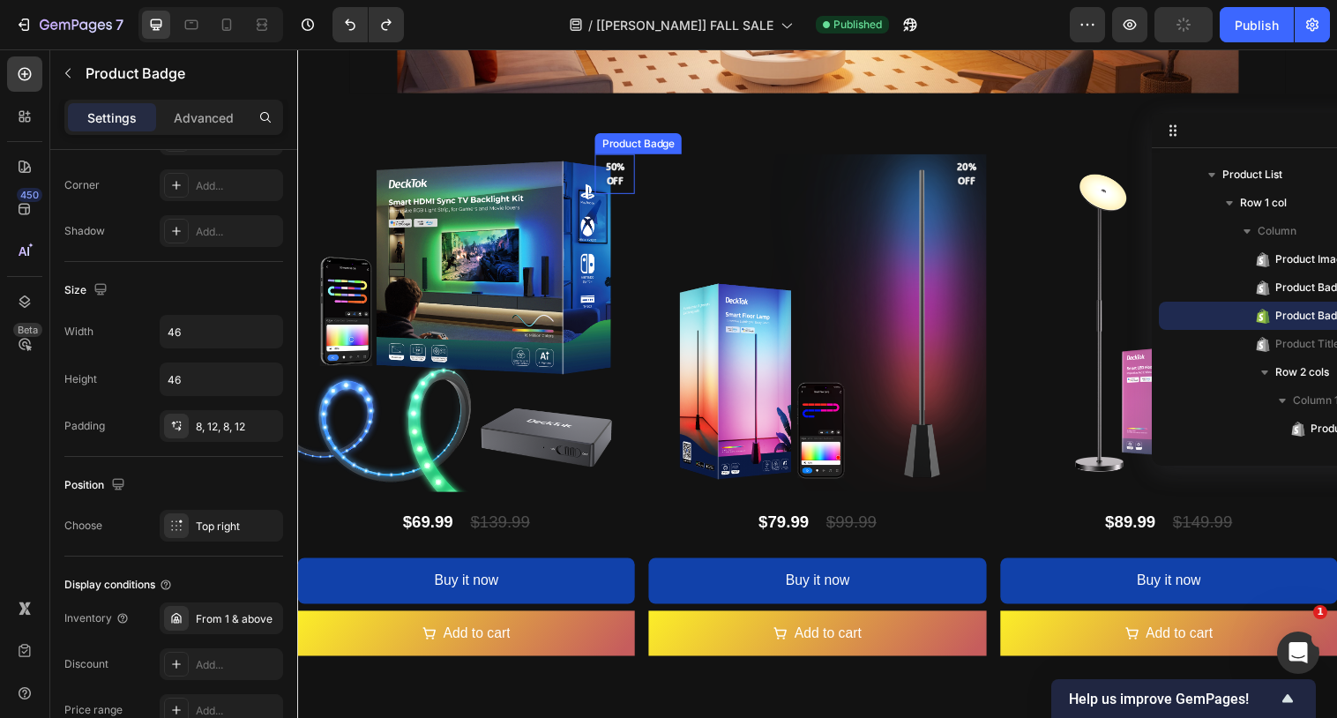
click at [618, 181] on pre "50% off" at bounding box center [619, 176] width 41 height 43
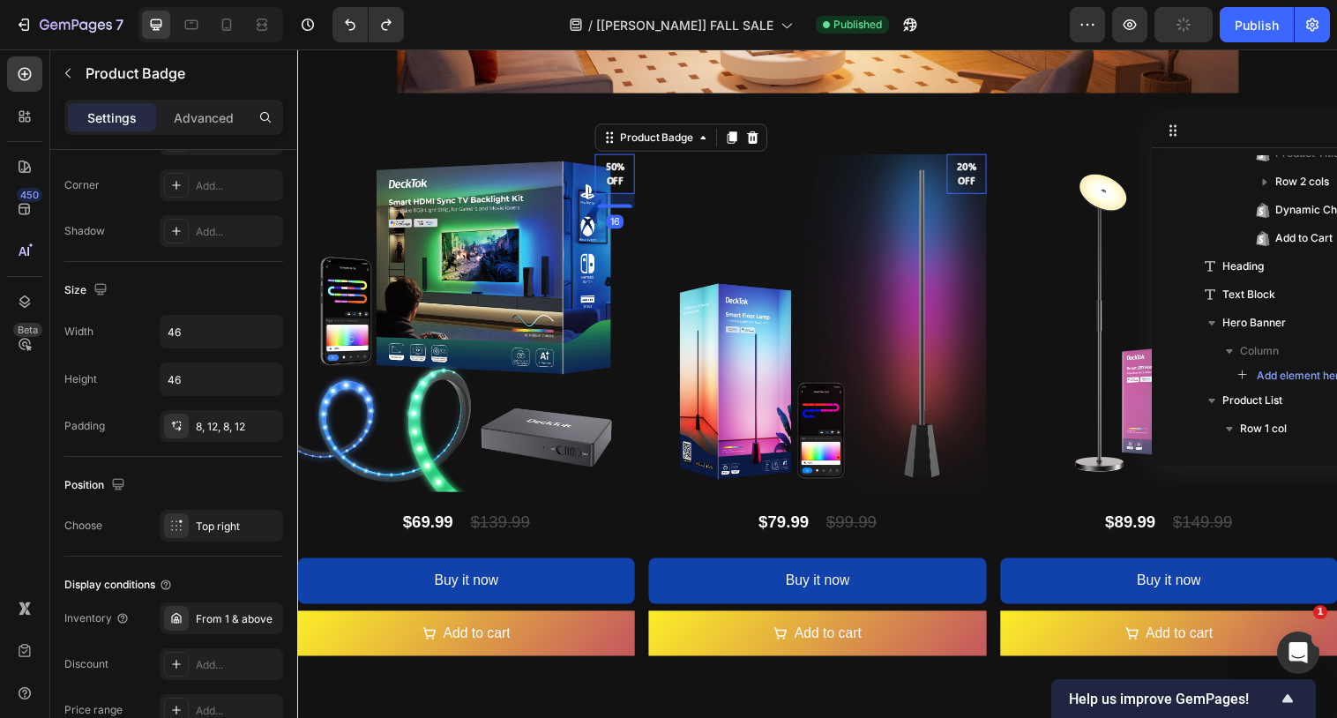
scroll to position [383, 0]
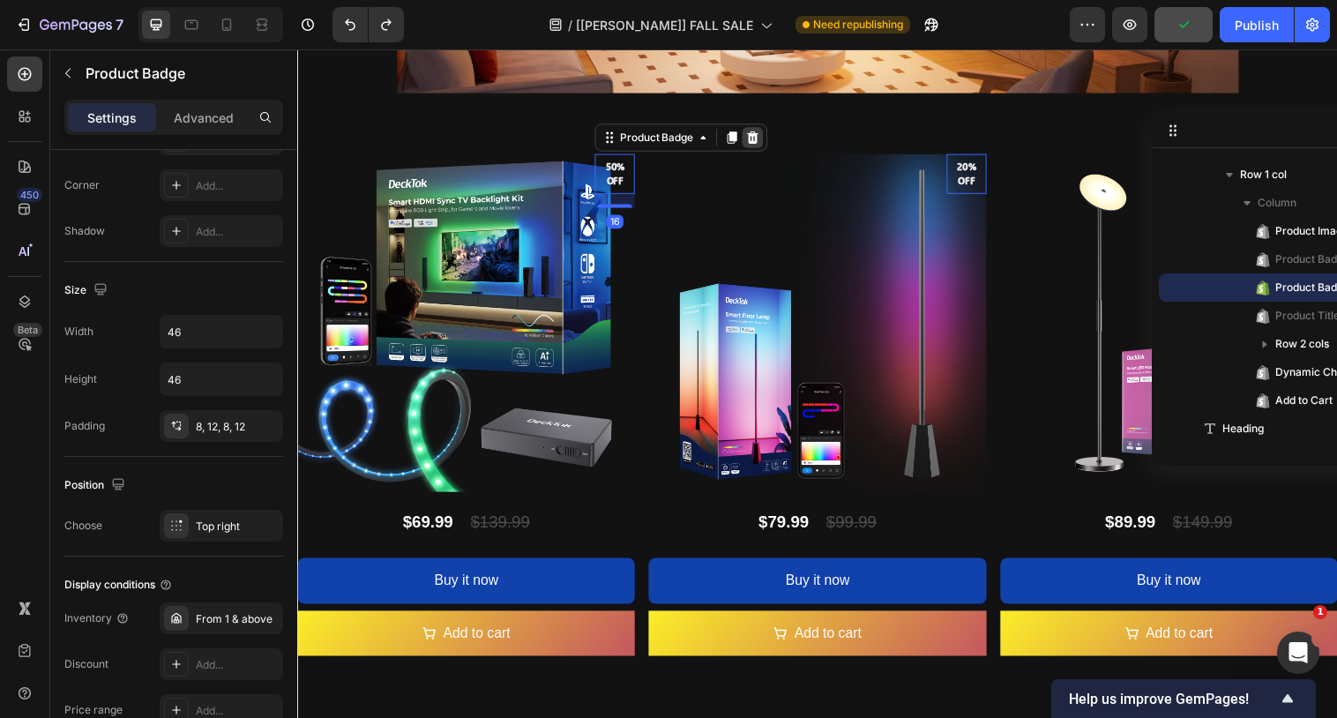
click at [767, 141] on icon at bounding box center [760, 139] width 14 height 14
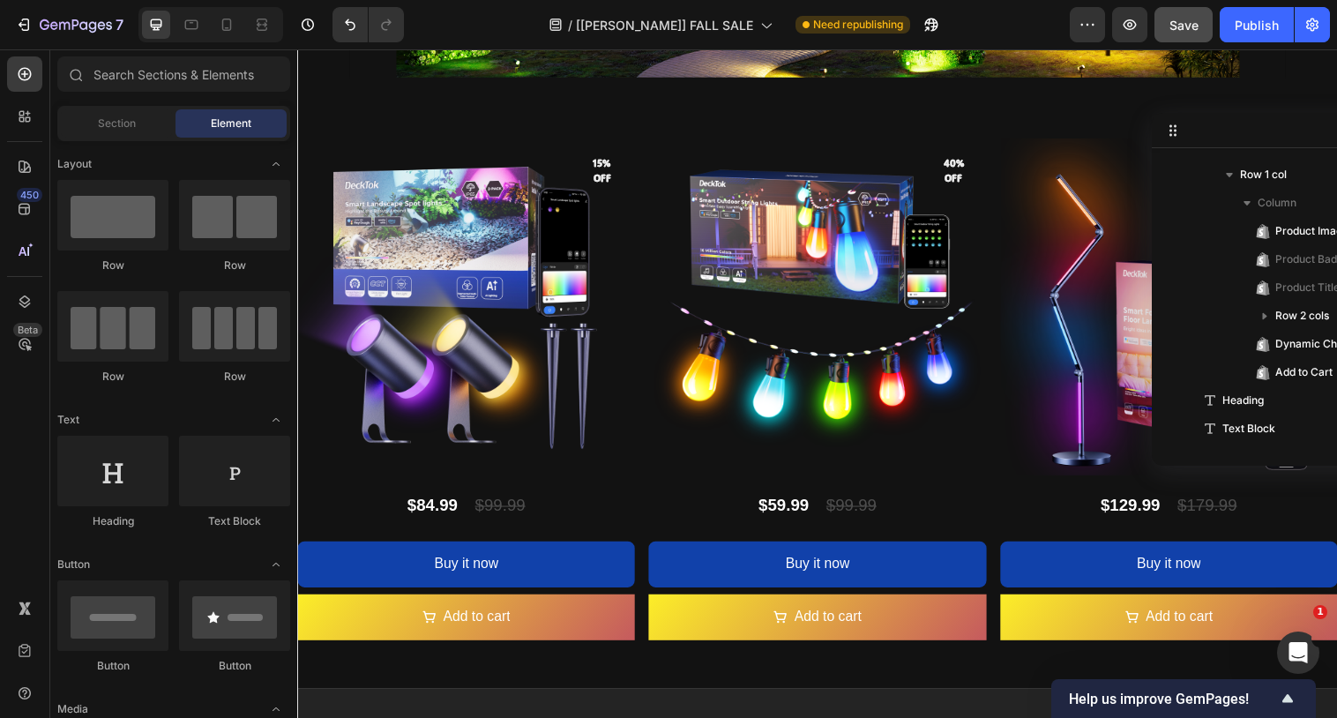
scroll to position [3752, 0]
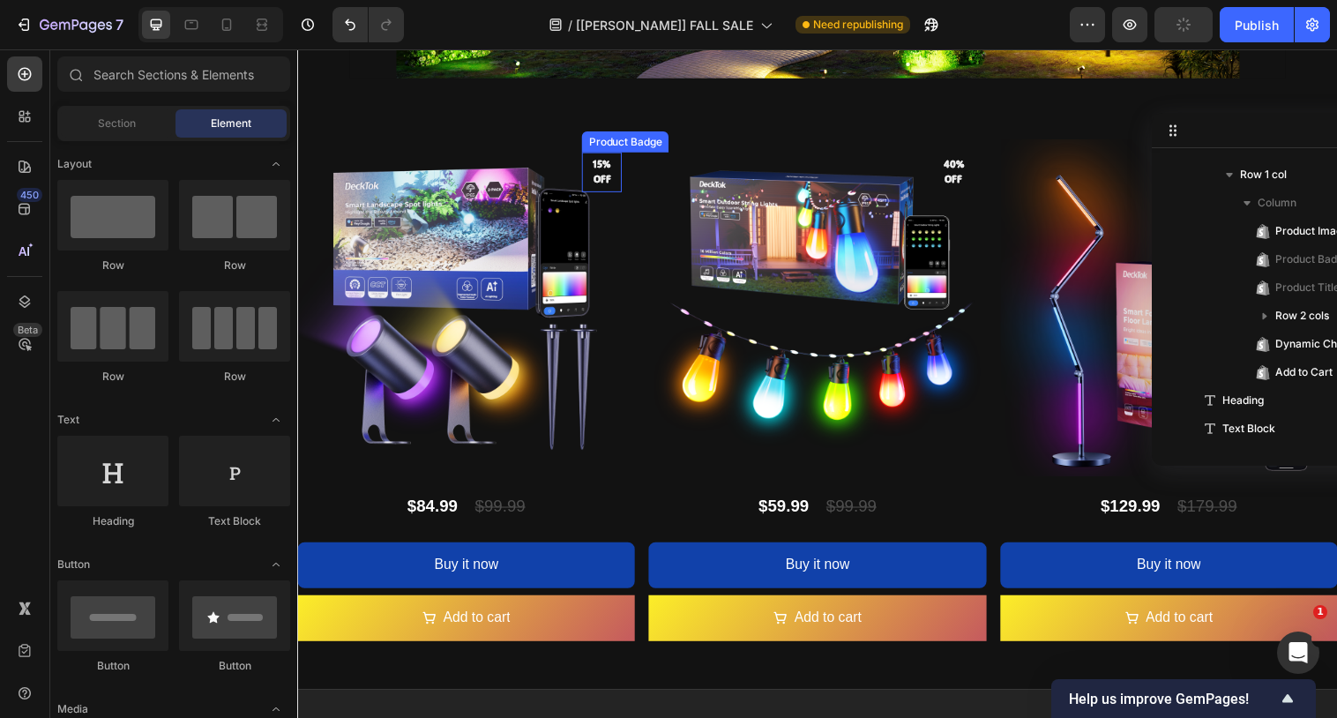
click at [610, 181] on pre "15% off" at bounding box center [606, 174] width 41 height 43
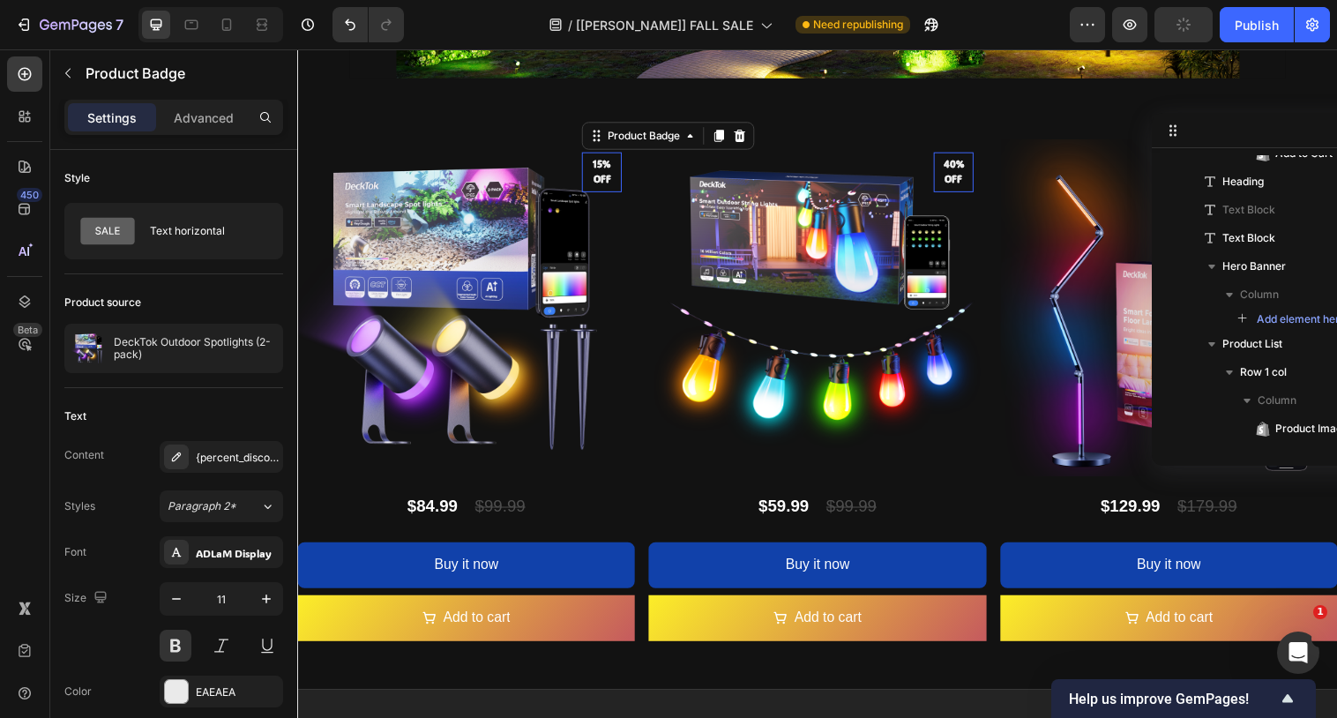
scroll to position [1081, 0]
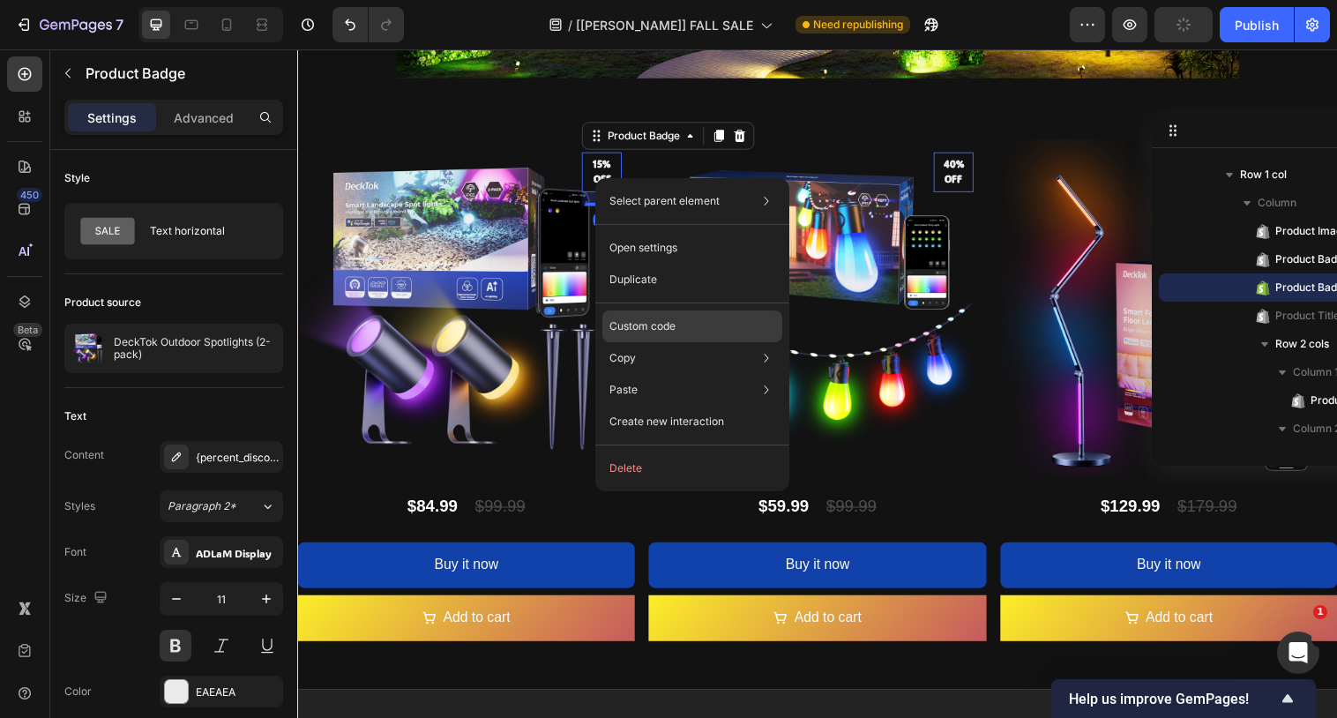
click at [641, 319] on p "Custom code" at bounding box center [642, 326] width 66 height 16
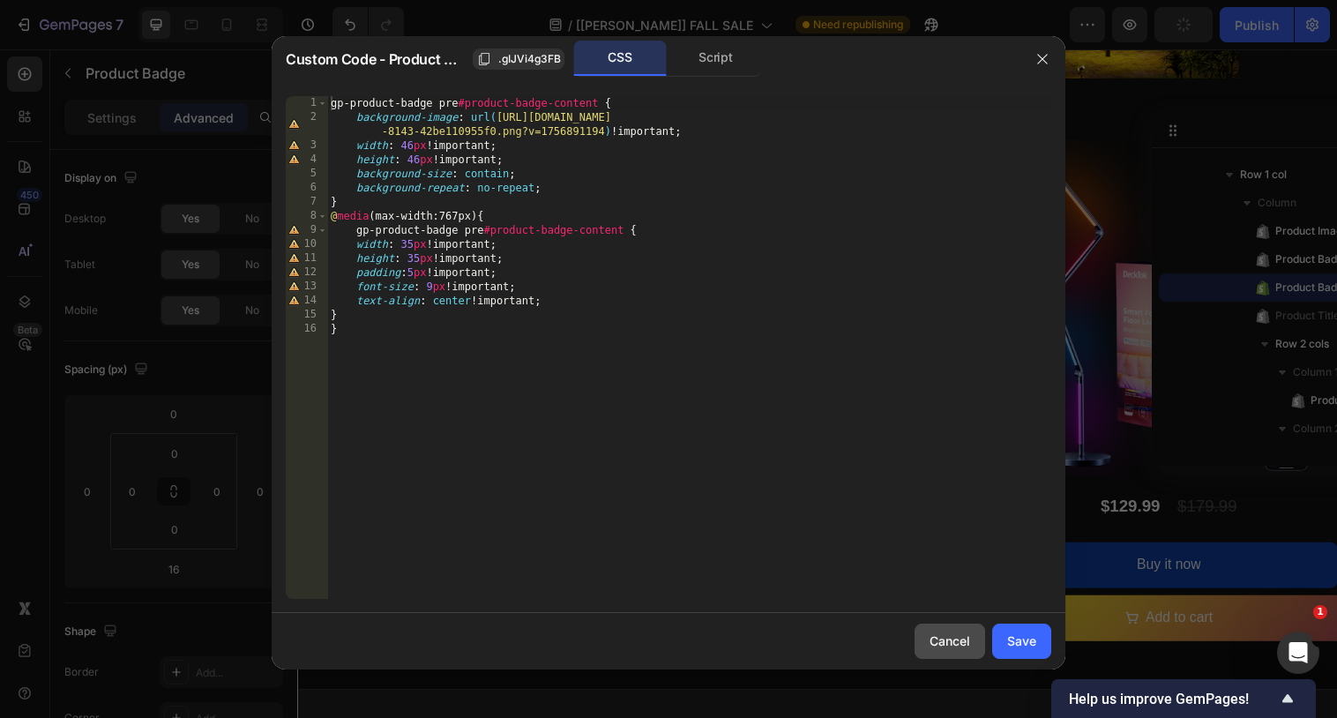
click at [972, 628] on button "Cancel" at bounding box center [949, 640] width 71 height 35
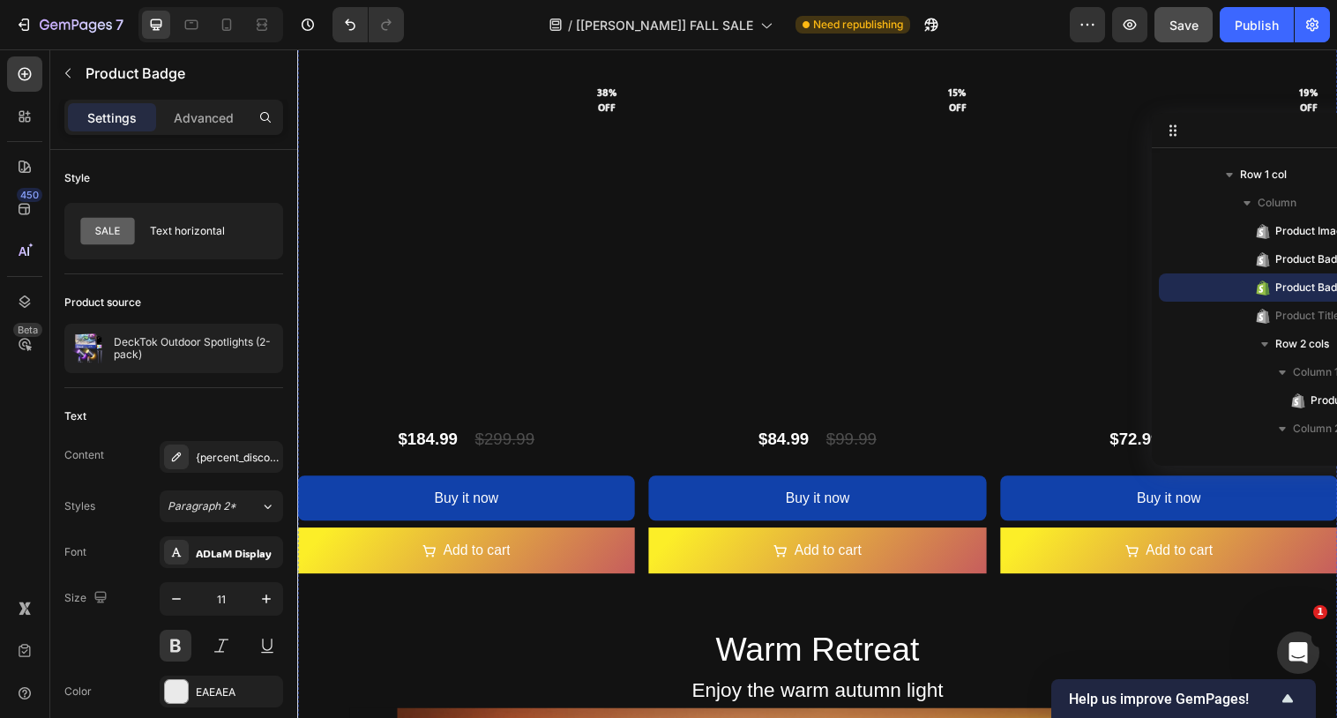
scroll to position [1557, 0]
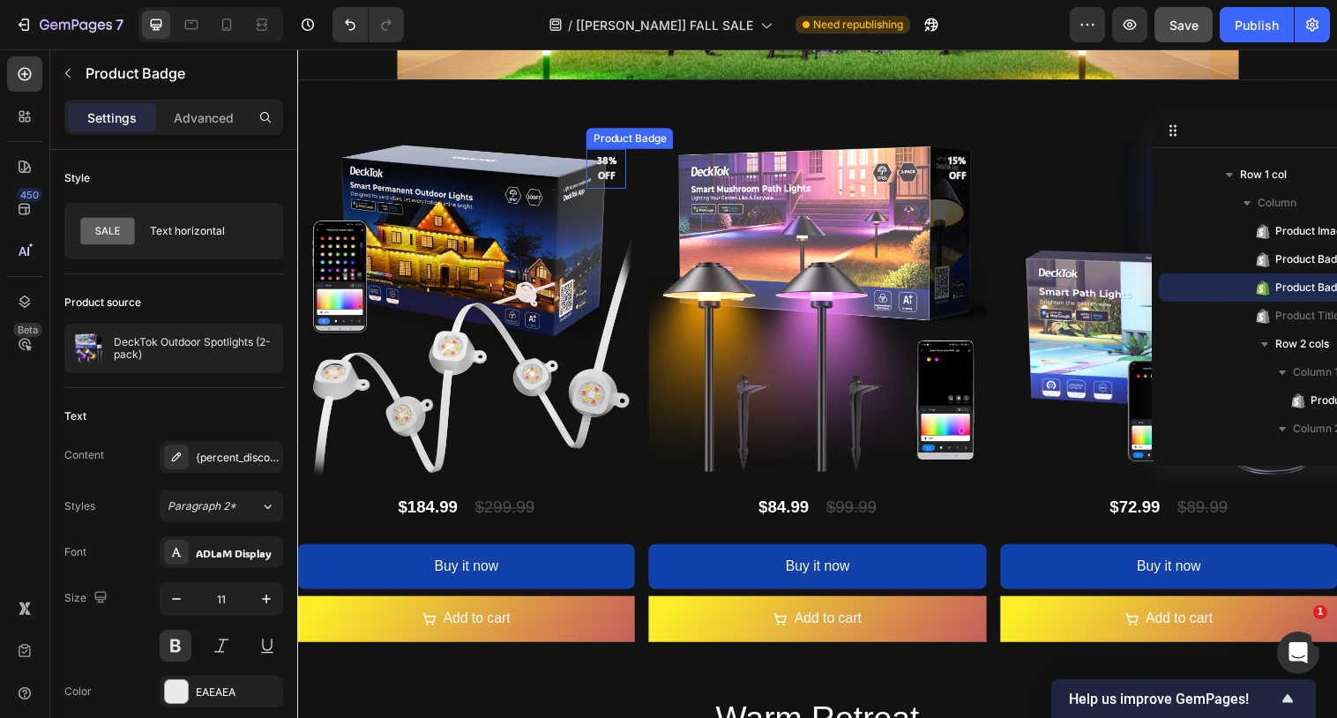
click at [609, 174] on pre "38% off" at bounding box center [611, 170] width 41 height 50
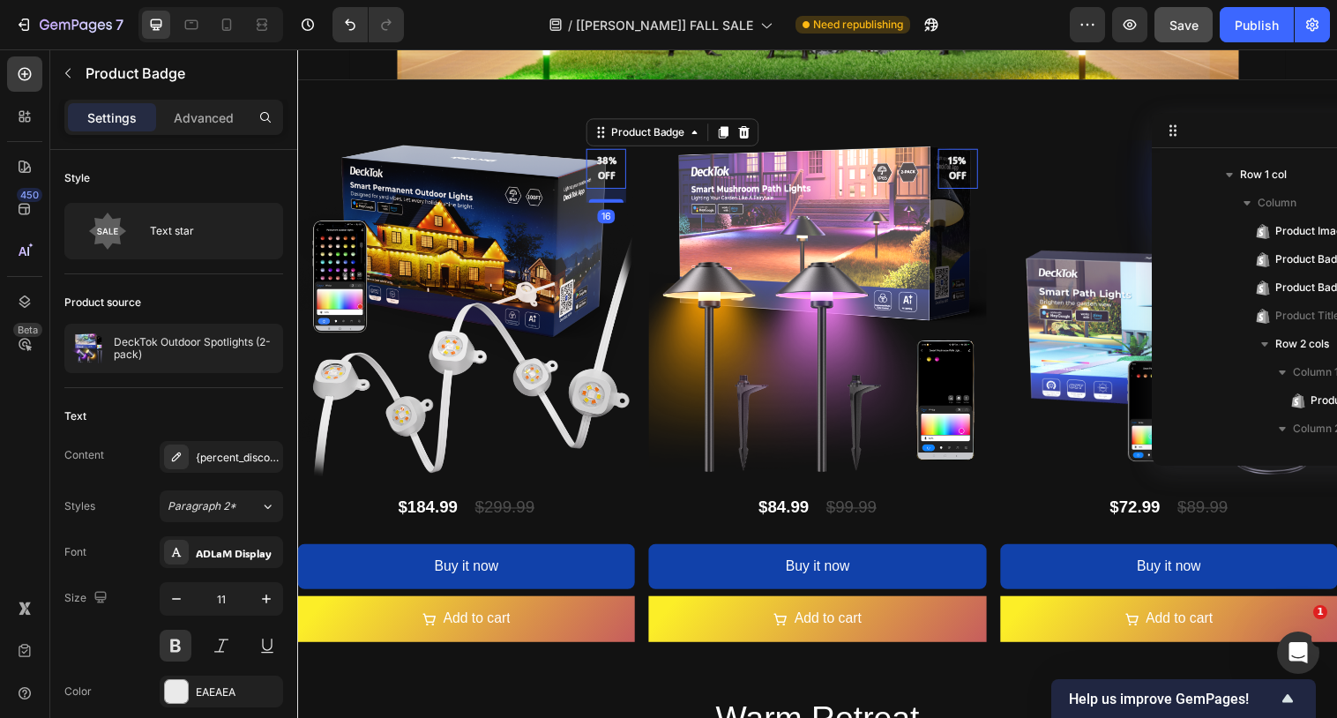
scroll to position [136, 0]
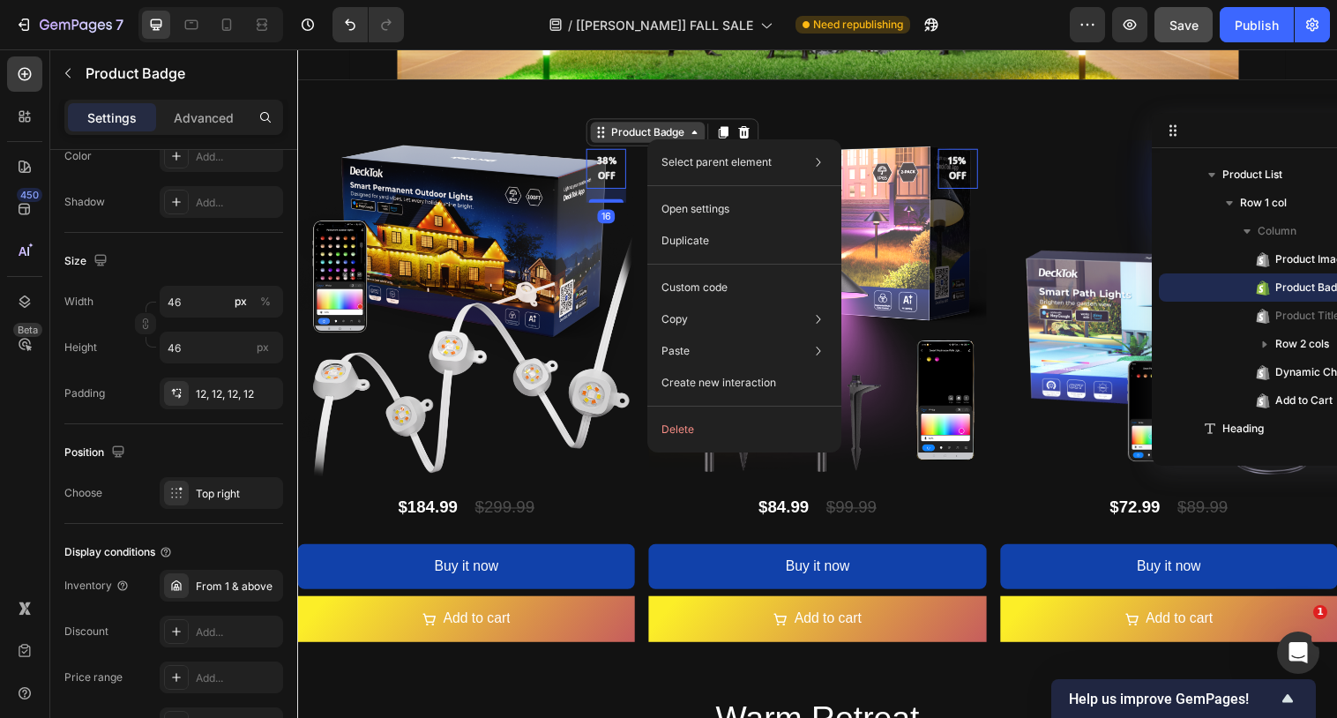
drag, startPoint x: 663, startPoint y: 141, endPoint x: 954, endPoint y: 190, distance: 294.9
click at [684, 282] on p "Custom code" at bounding box center [694, 287] width 66 height 16
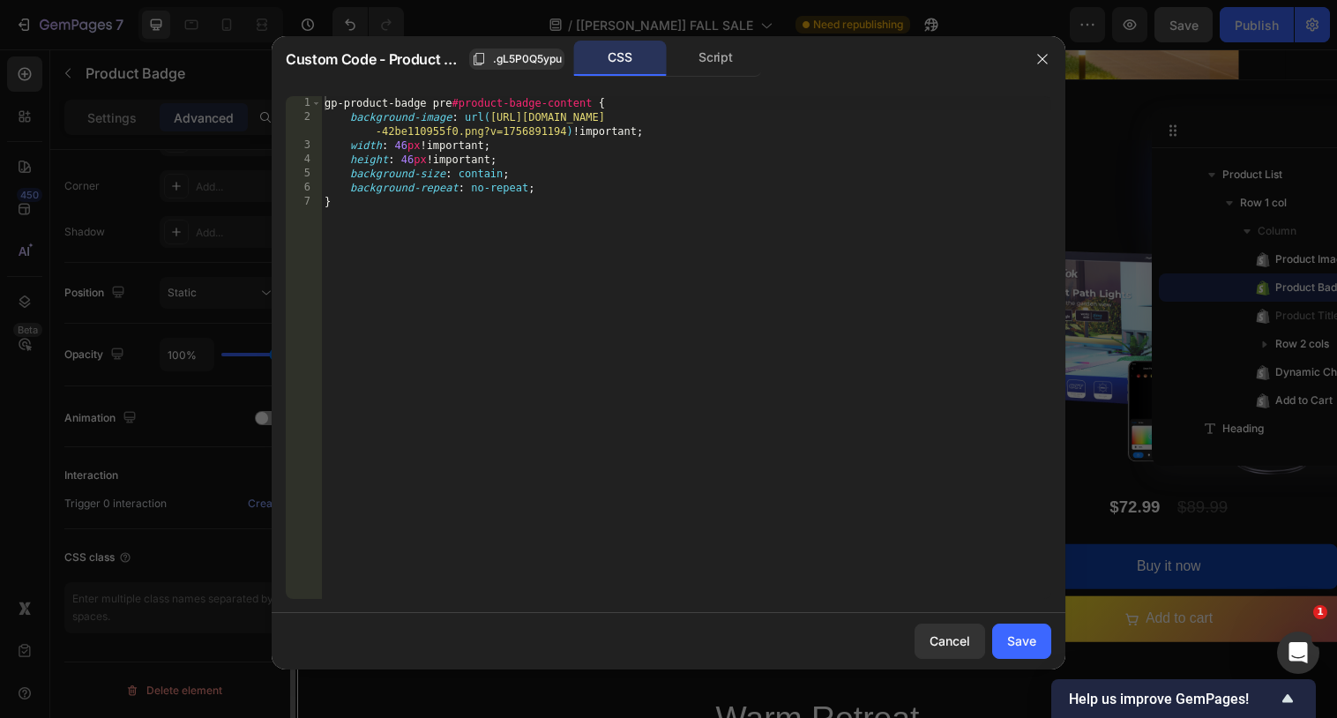
scroll to position [532, 0]
click at [954, 646] on div "Cancel" at bounding box center [949, 640] width 41 height 19
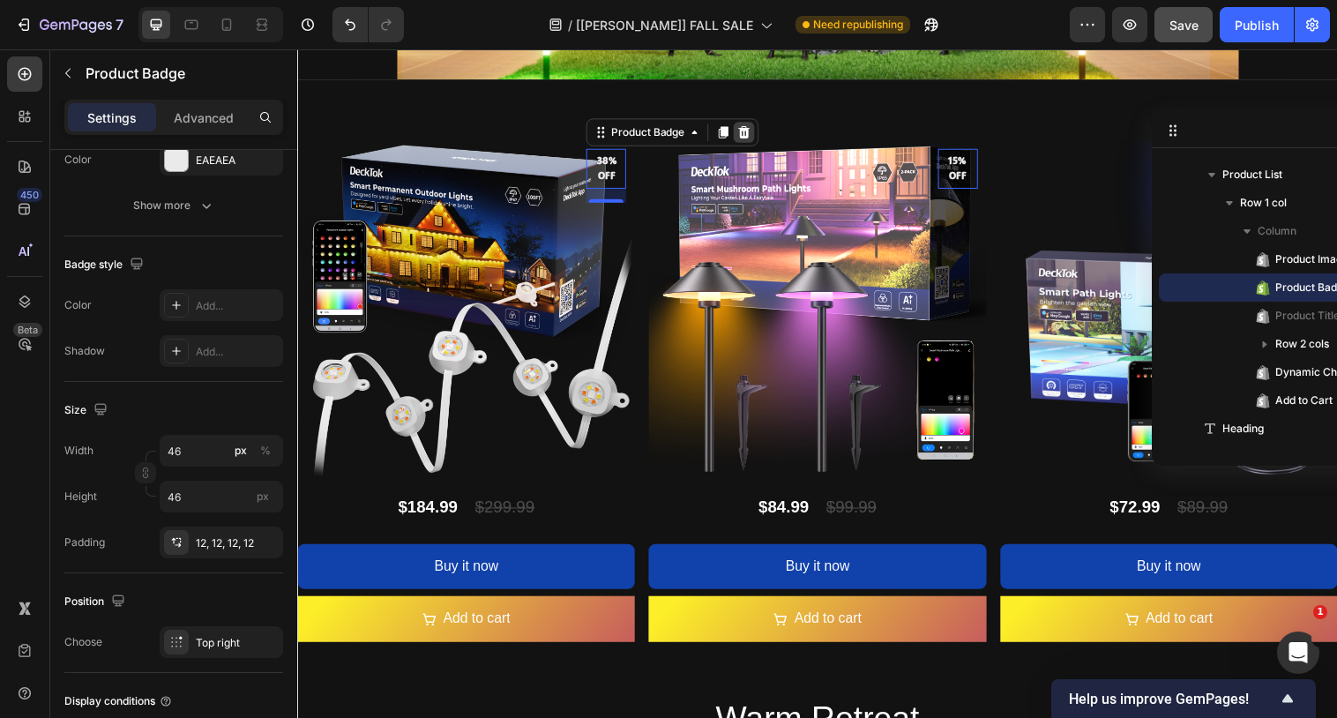
click at [748, 137] on icon at bounding box center [751, 134] width 11 height 12
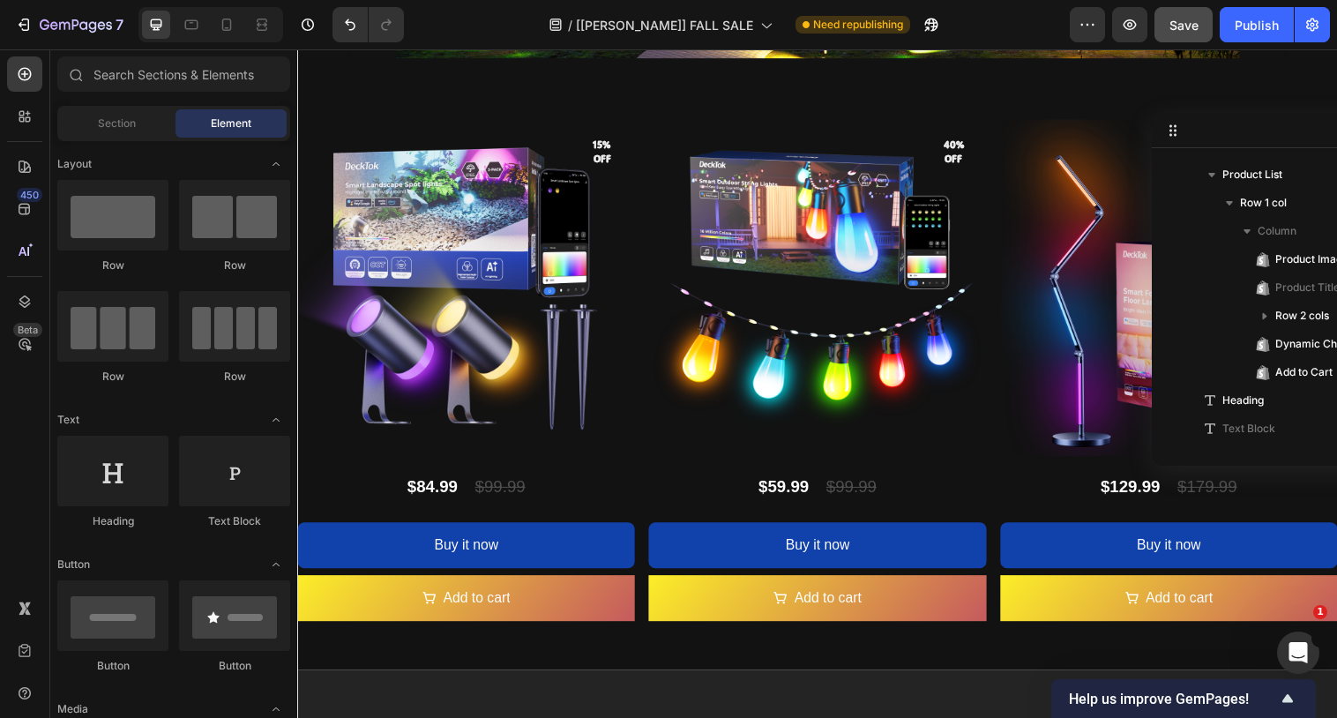
scroll to position [3780, 0]
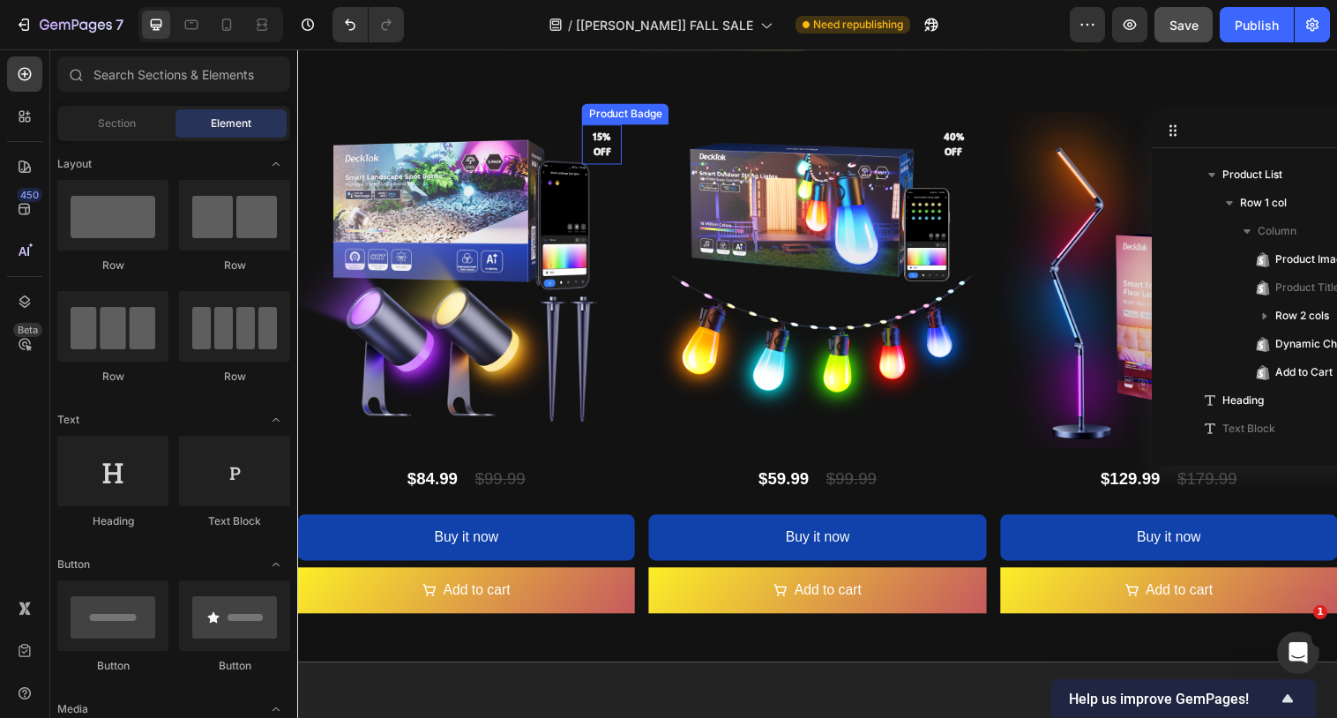
click at [609, 147] on pre "15% off" at bounding box center [606, 145] width 41 height 43
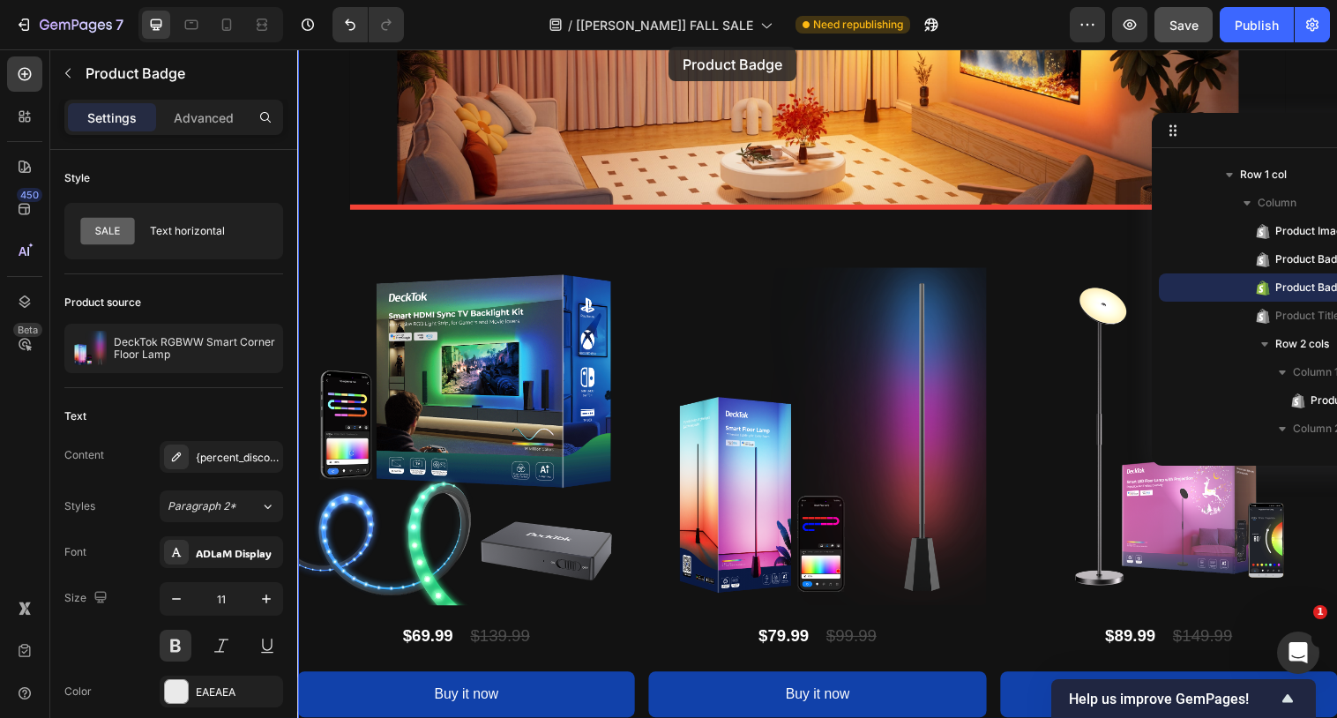
scroll to position [2502, 0]
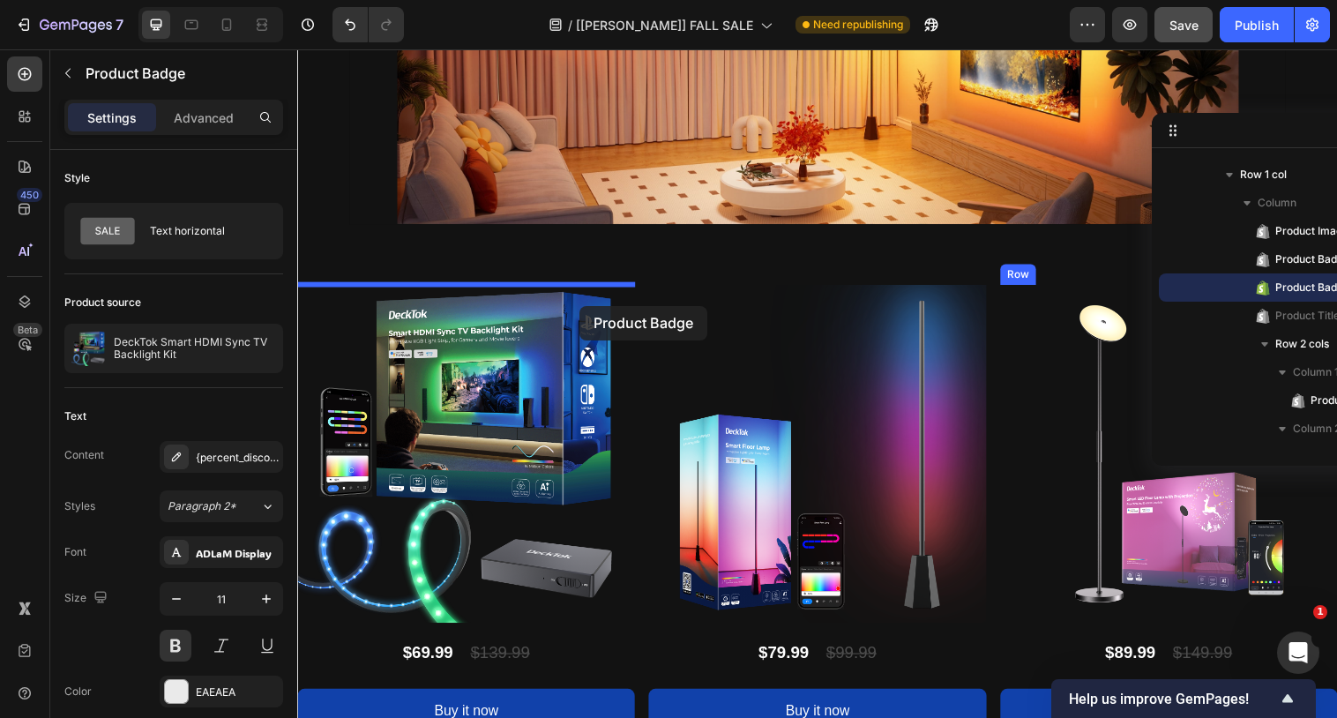
drag, startPoint x: 615, startPoint y: 115, endPoint x: 585, endPoint y: 310, distance: 198.1
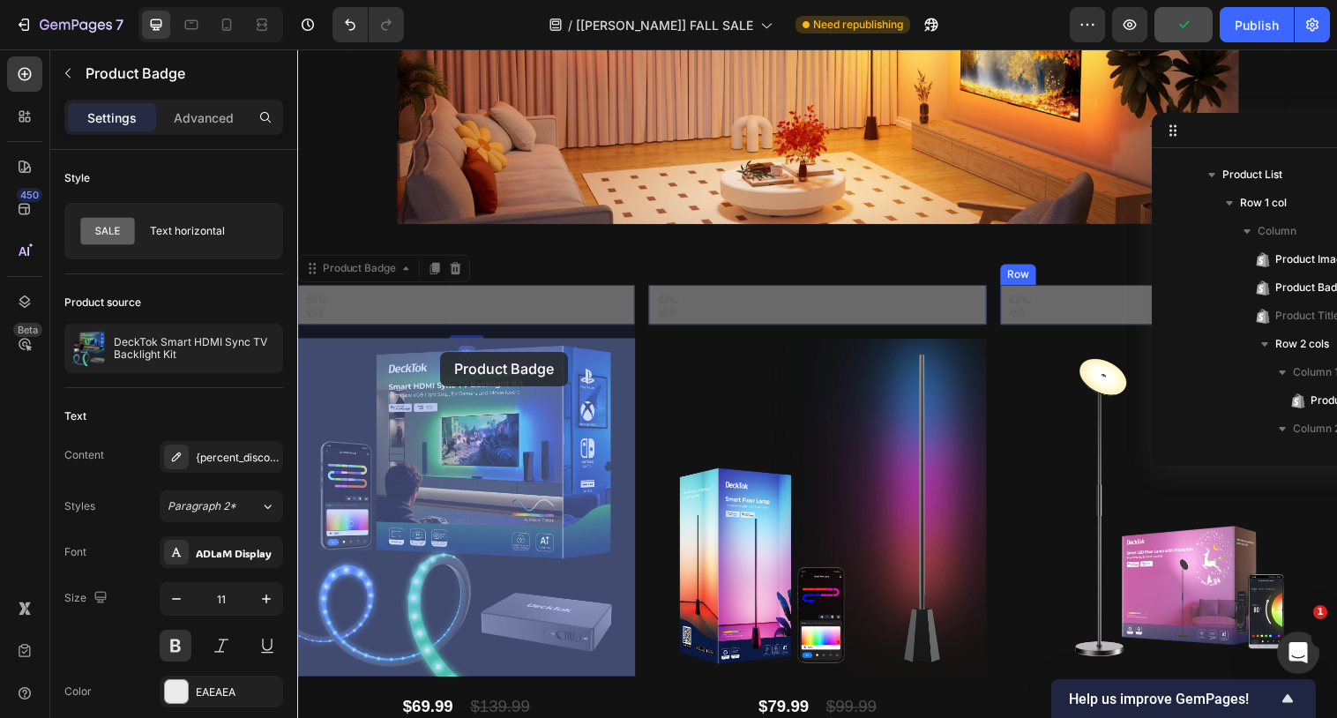
drag, startPoint x: 326, startPoint y: 277, endPoint x: 443, endPoint y: 357, distance: 141.3
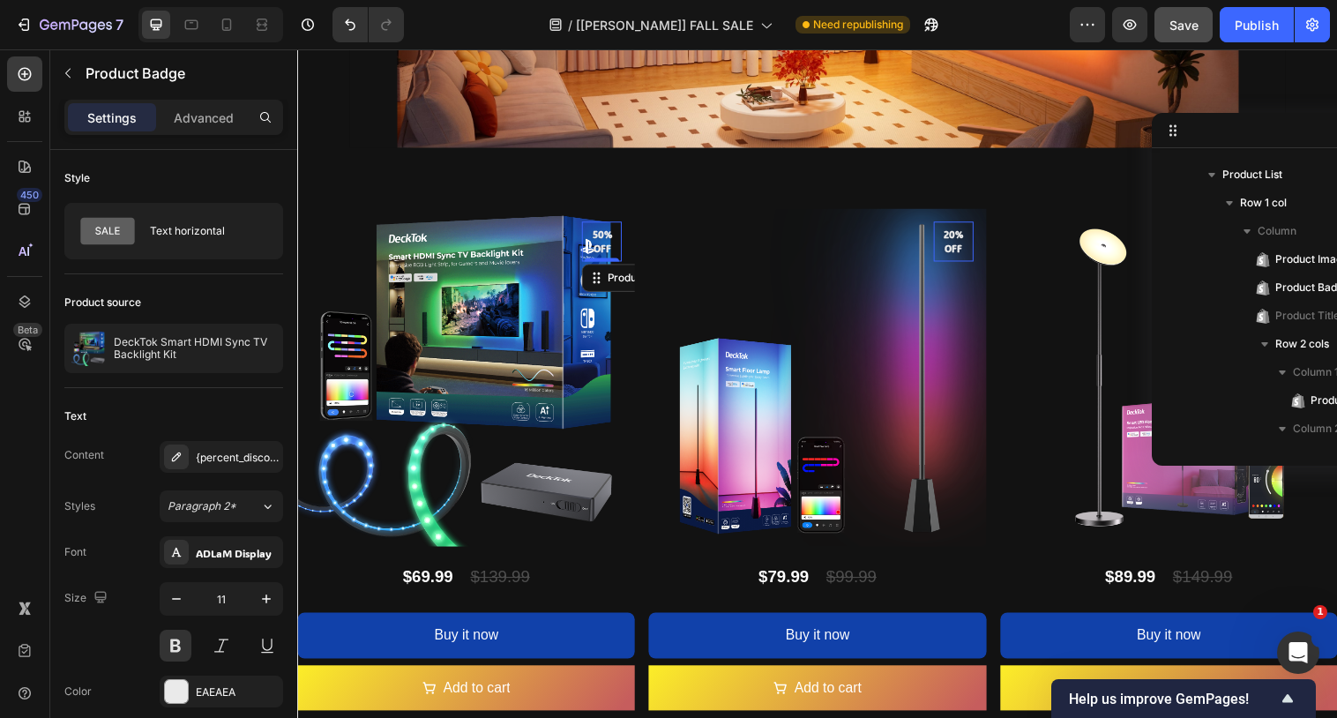
scroll to position [2579, 0]
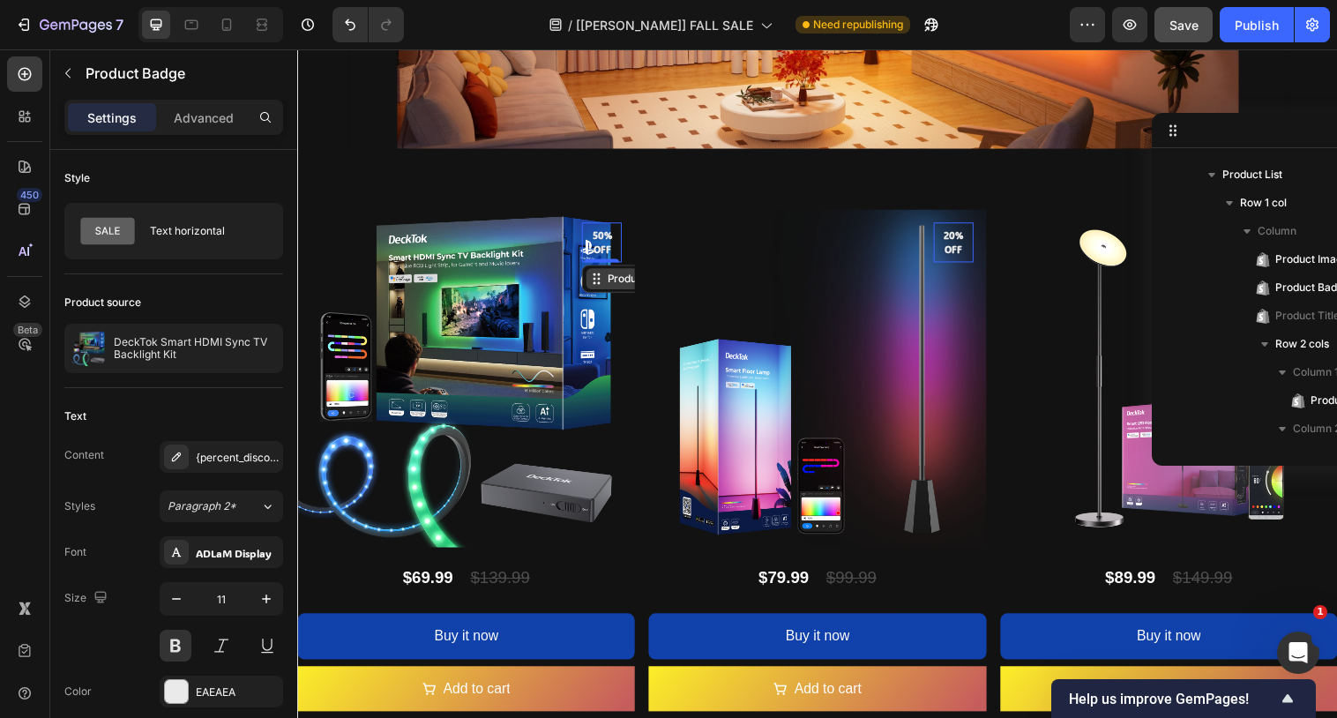
click at [603, 284] on icon at bounding box center [603, 283] width 3 height 3
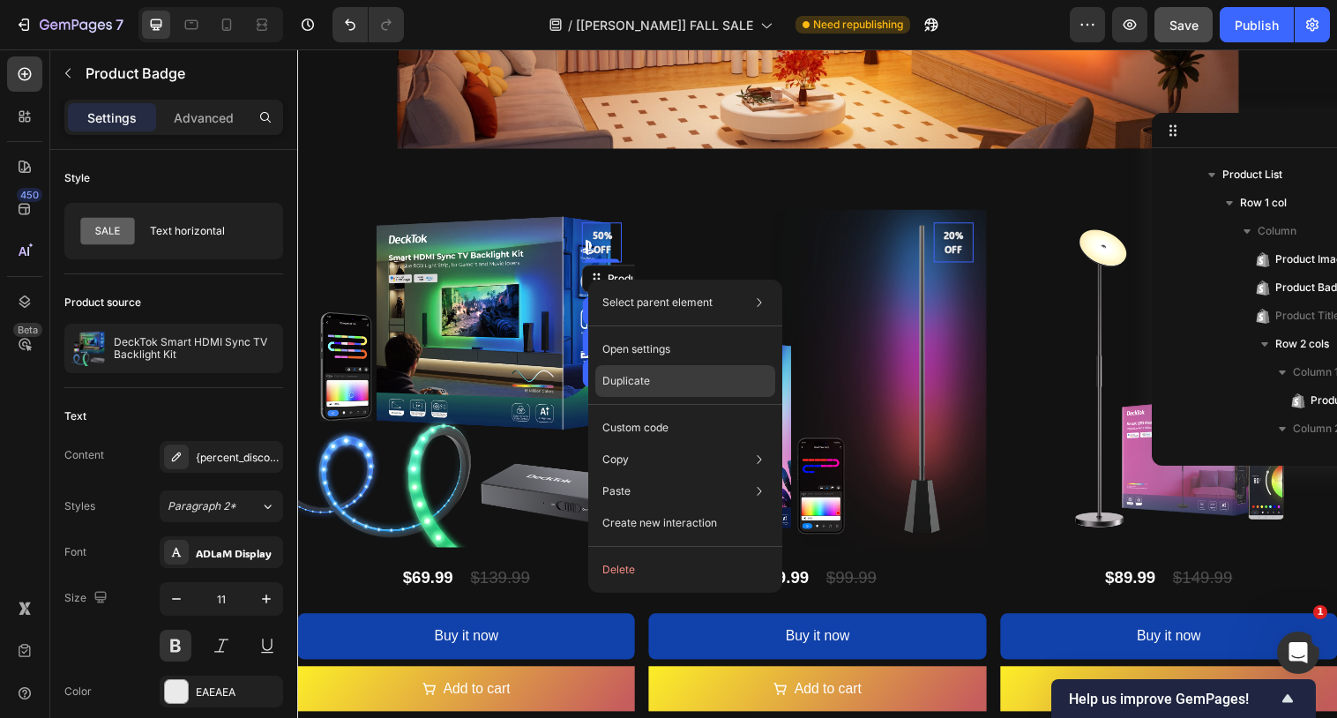
click at [633, 373] on p "Duplicate" at bounding box center [626, 381] width 48 height 16
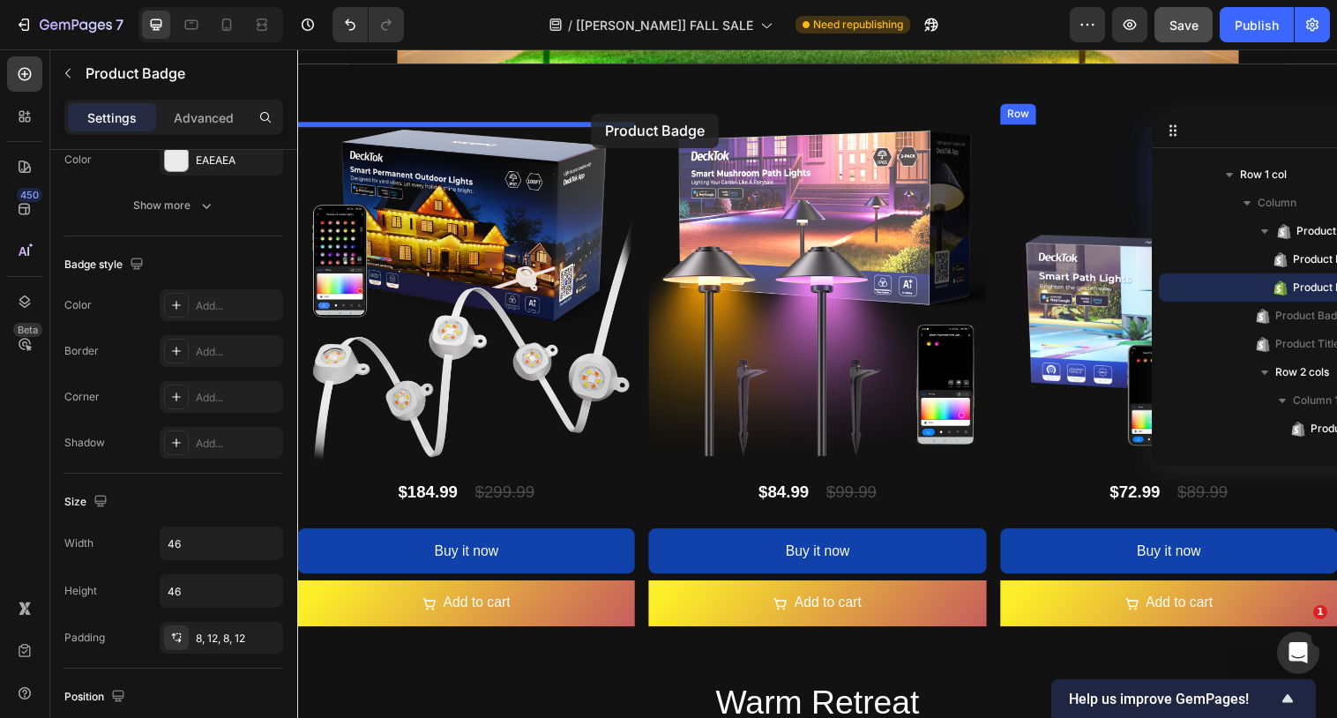
scroll to position [1567, 0]
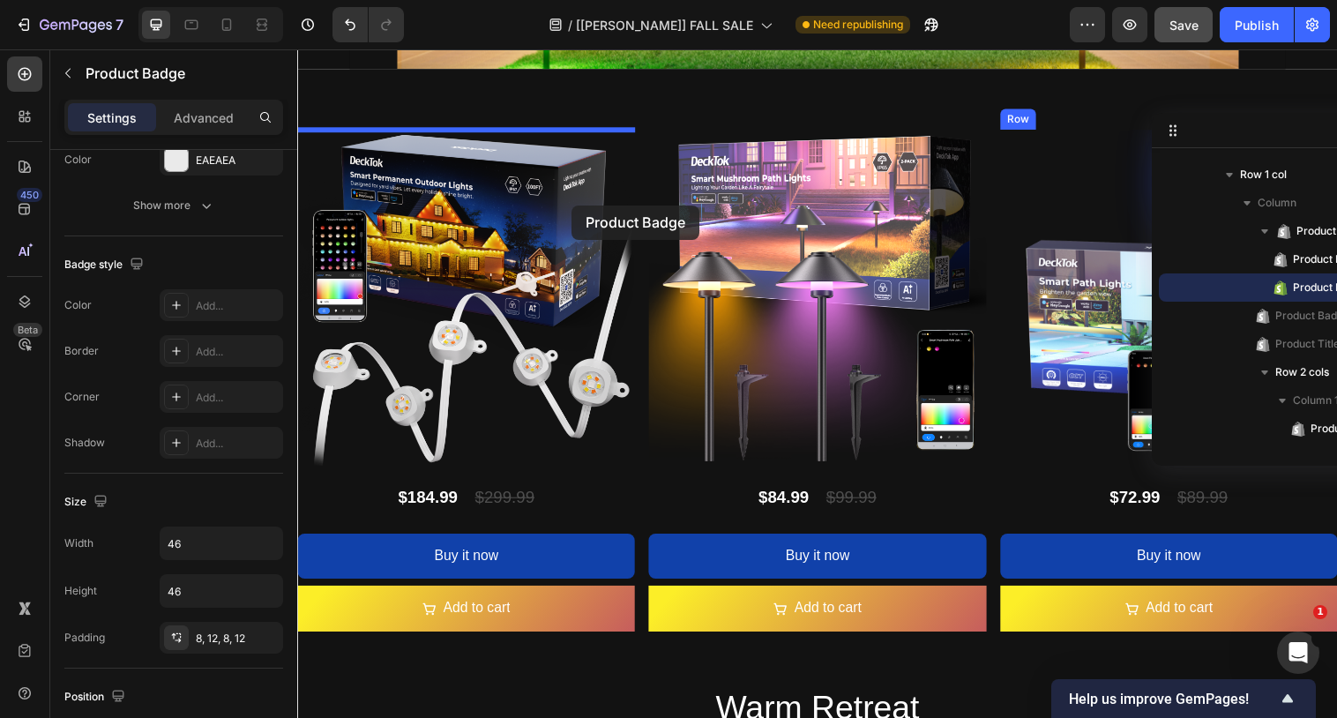
drag, startPoint x: 600, startPoint y: 287, endPoint x: 577, endPoint y: 208, distance: 82.8
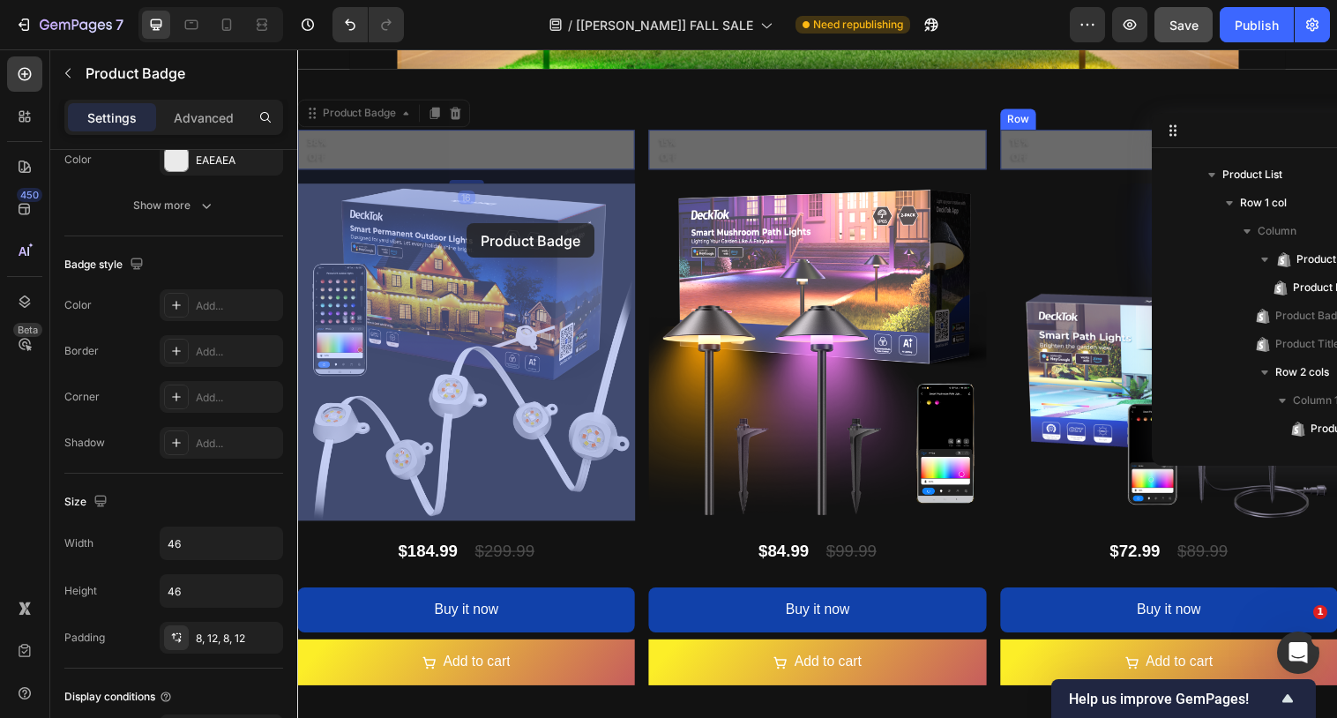
drag, startPoint x: 377, startPoint y: 123, endPoint x: 469, endPoint y: 227, distance: 138.7
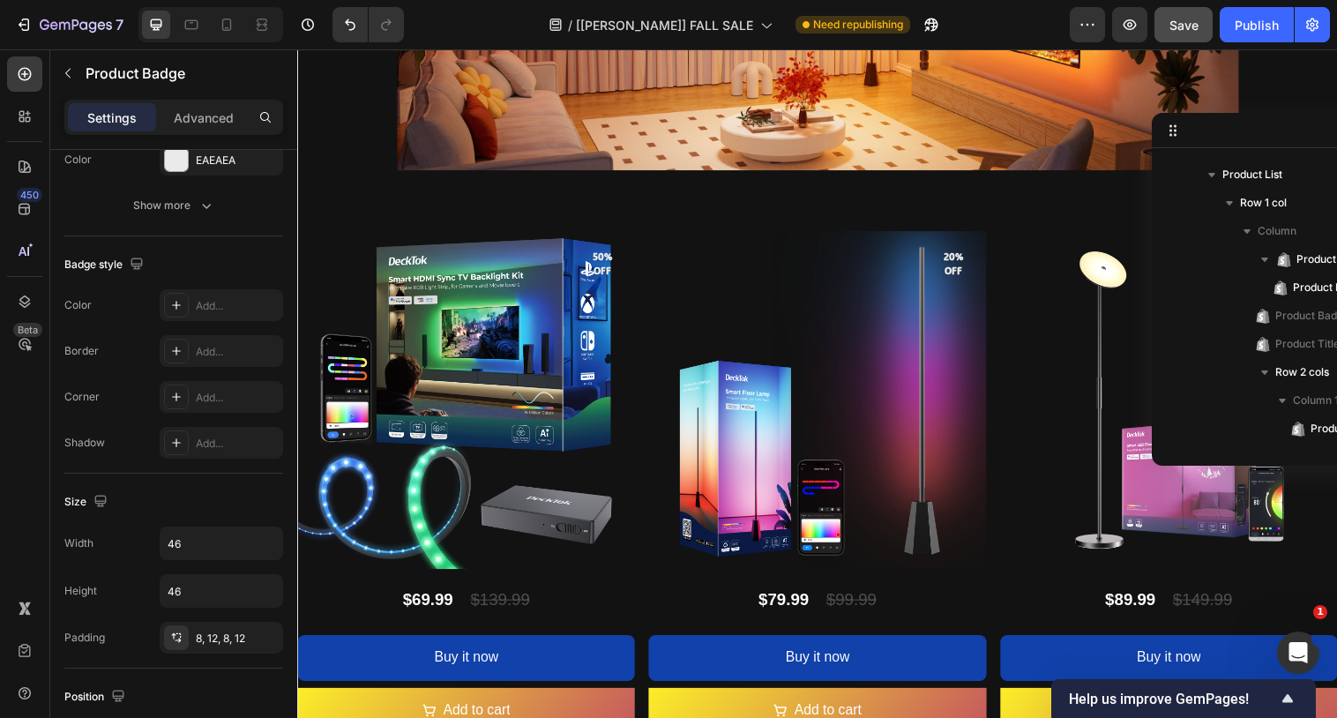
scroll to position [2565, 0]
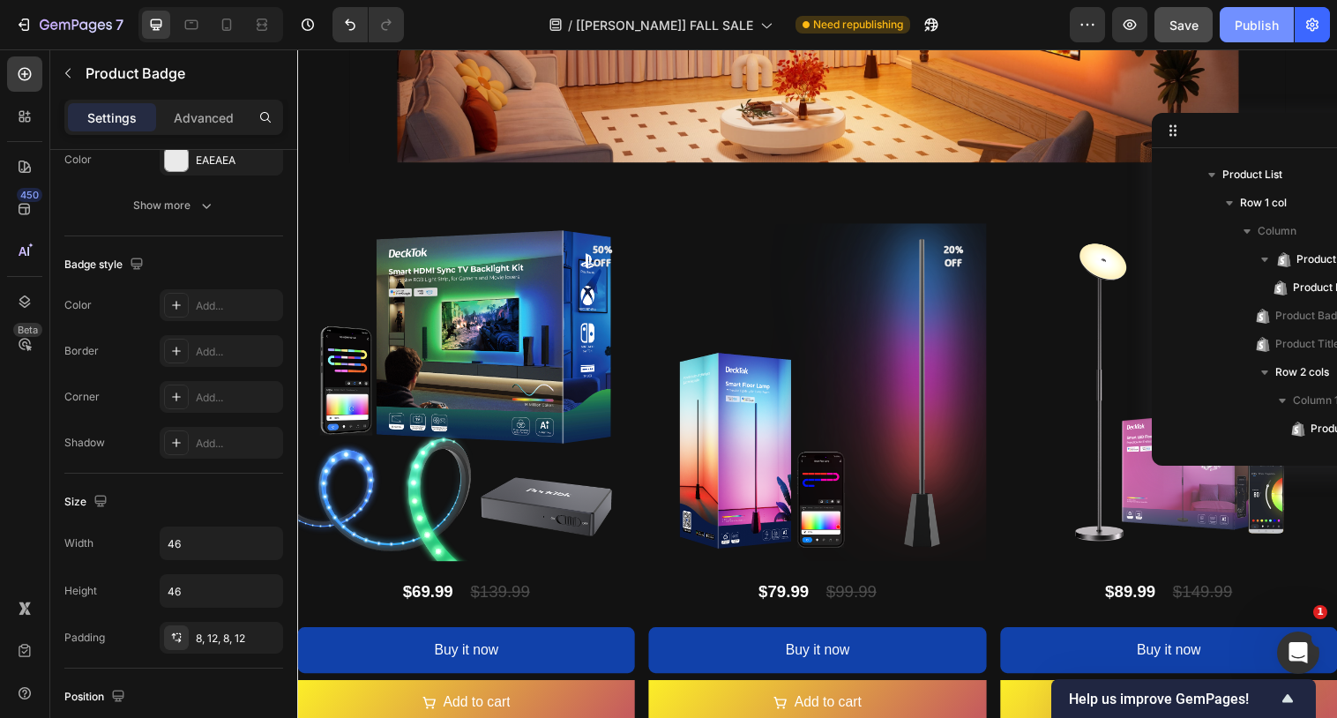
click at [1252, 24] on div "Publish" at bounding box center [1256, 25] width 44 height 19
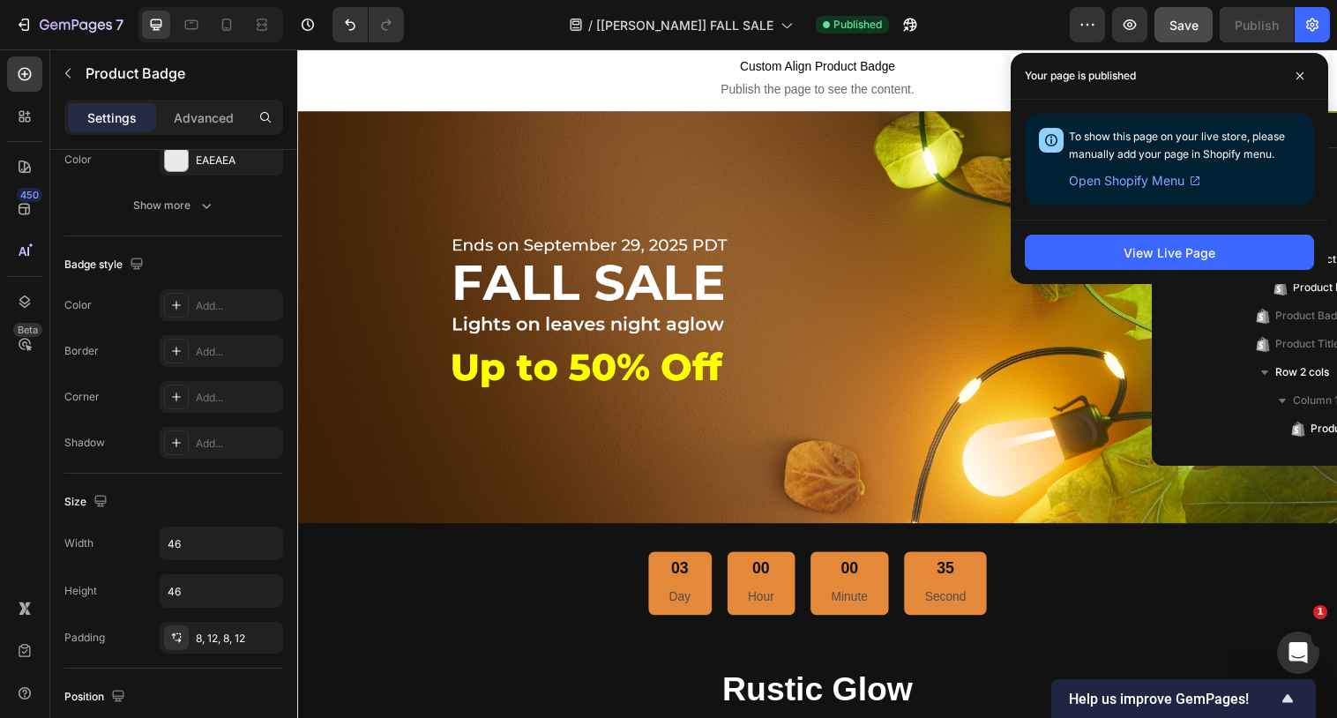
scroll to position [302, 0]
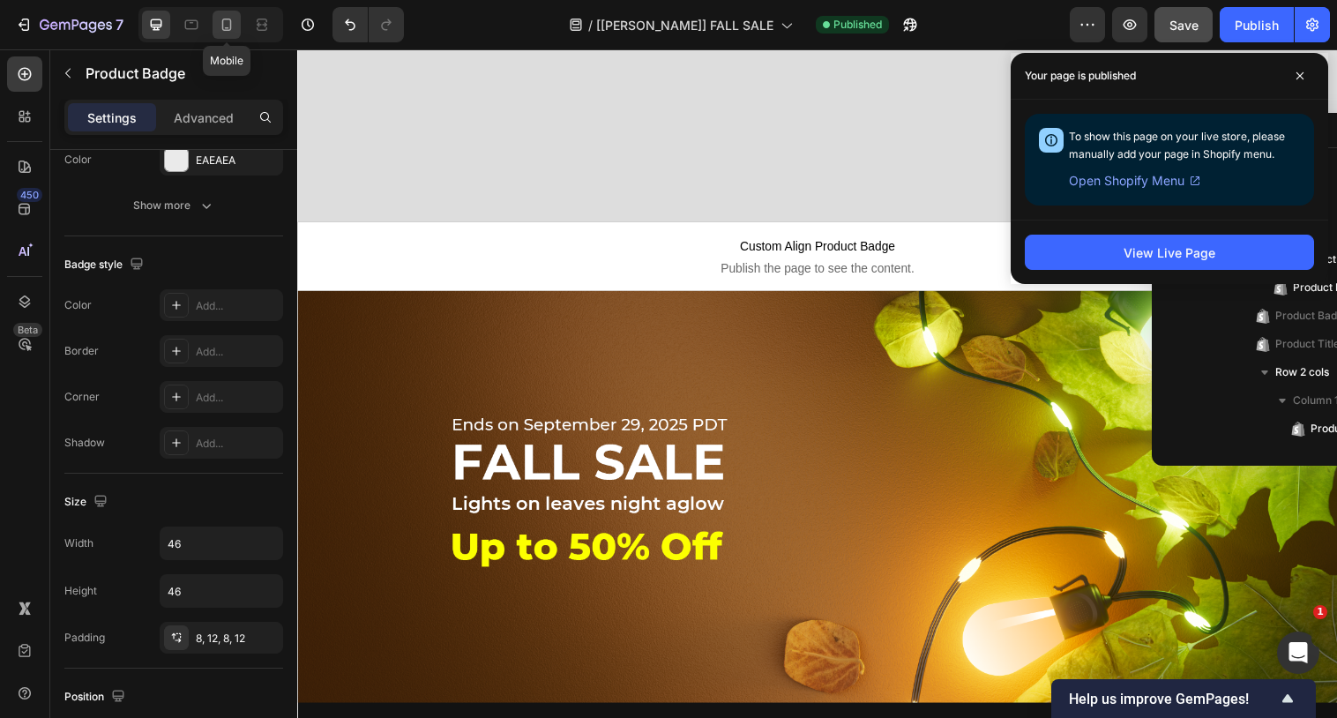
click at [230, 36] on div at bounding box center [226, 25] width 28 height 28
type input "10"
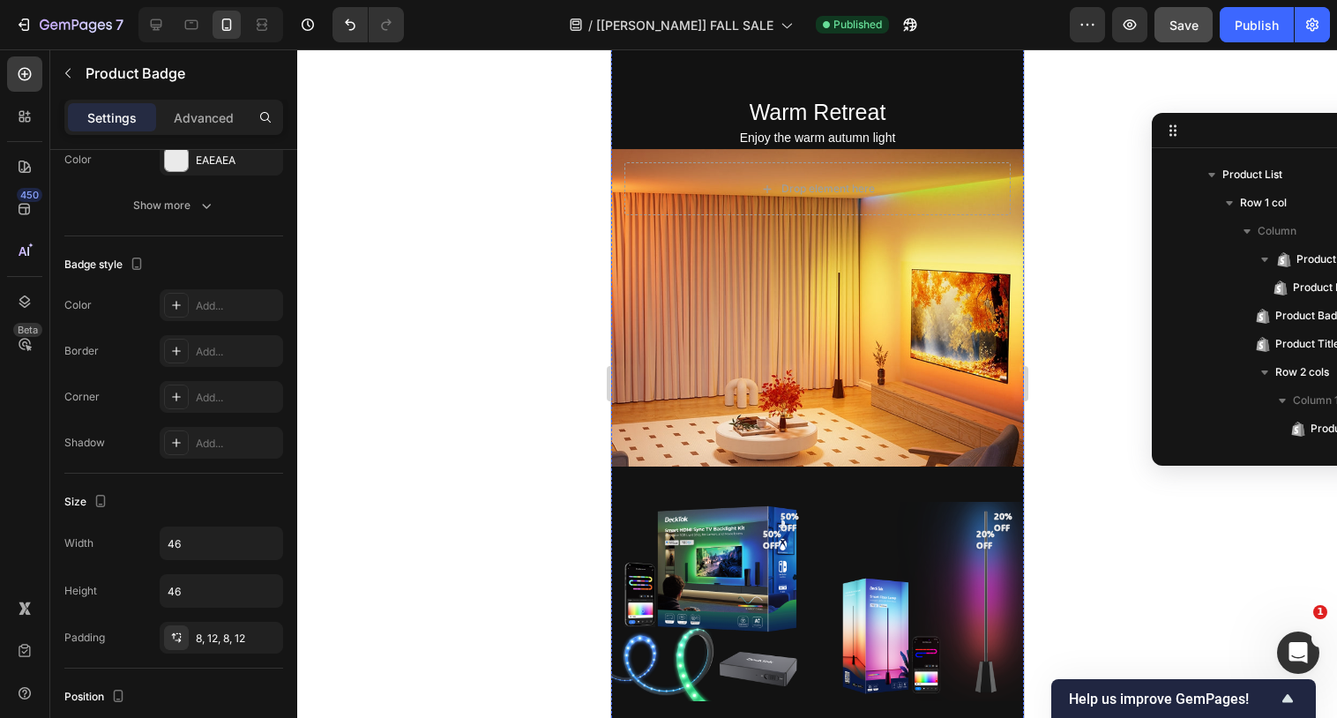
scroll to position [1897, 0]
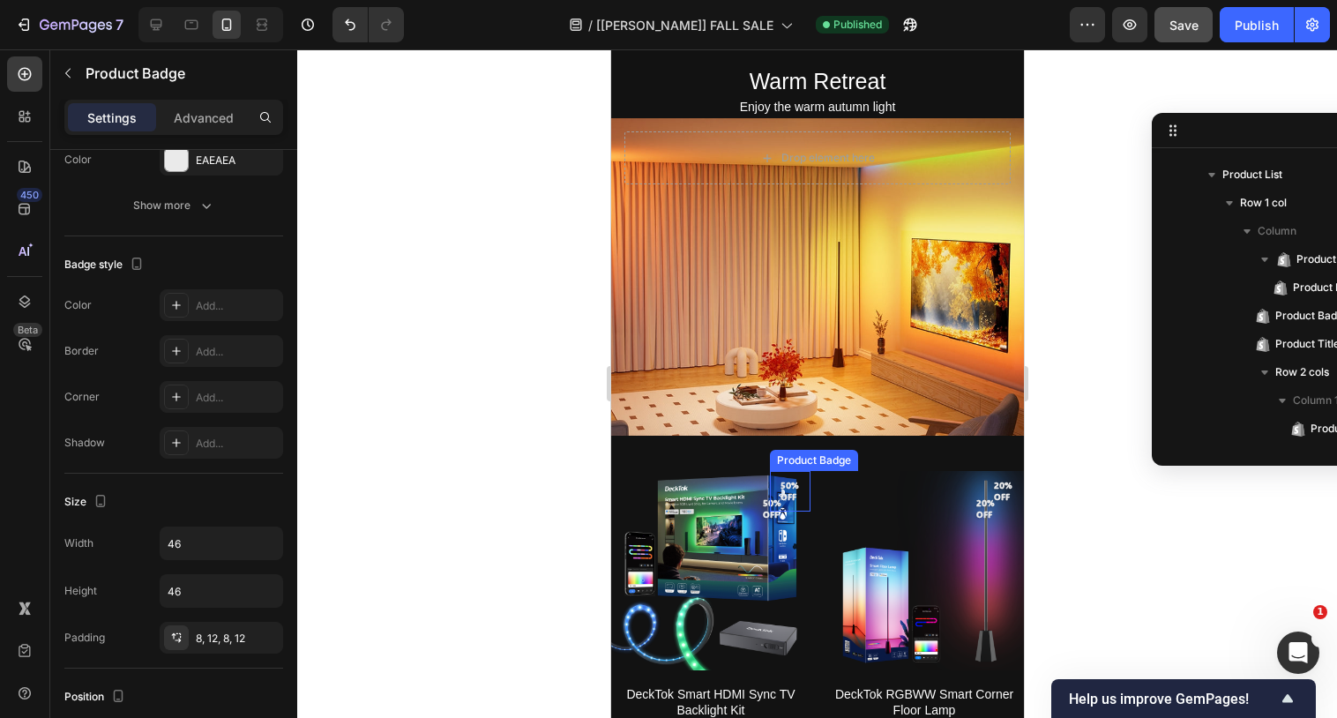
click at [789, 486] on pre "50% off" at bounding box center [789, 491] width 41 height 37
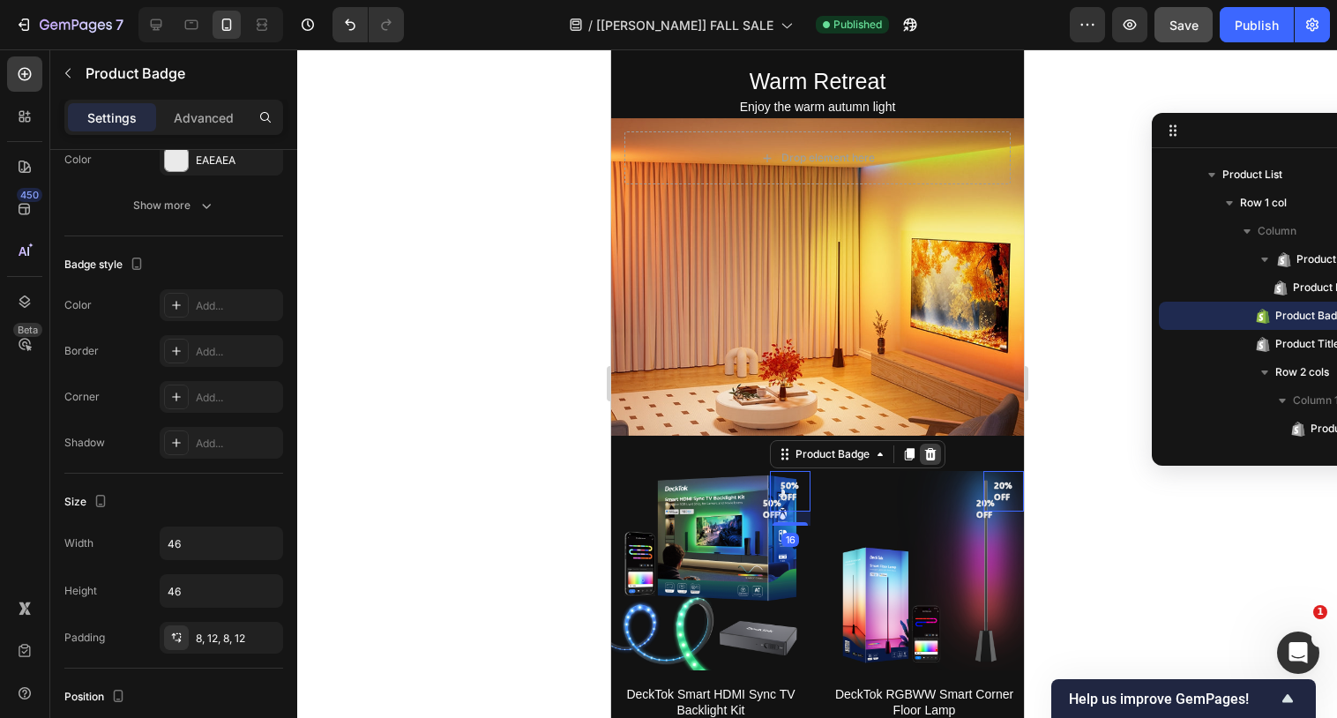
click at [937, 455] on div at bounding box center [929, 453] width 21 height 21
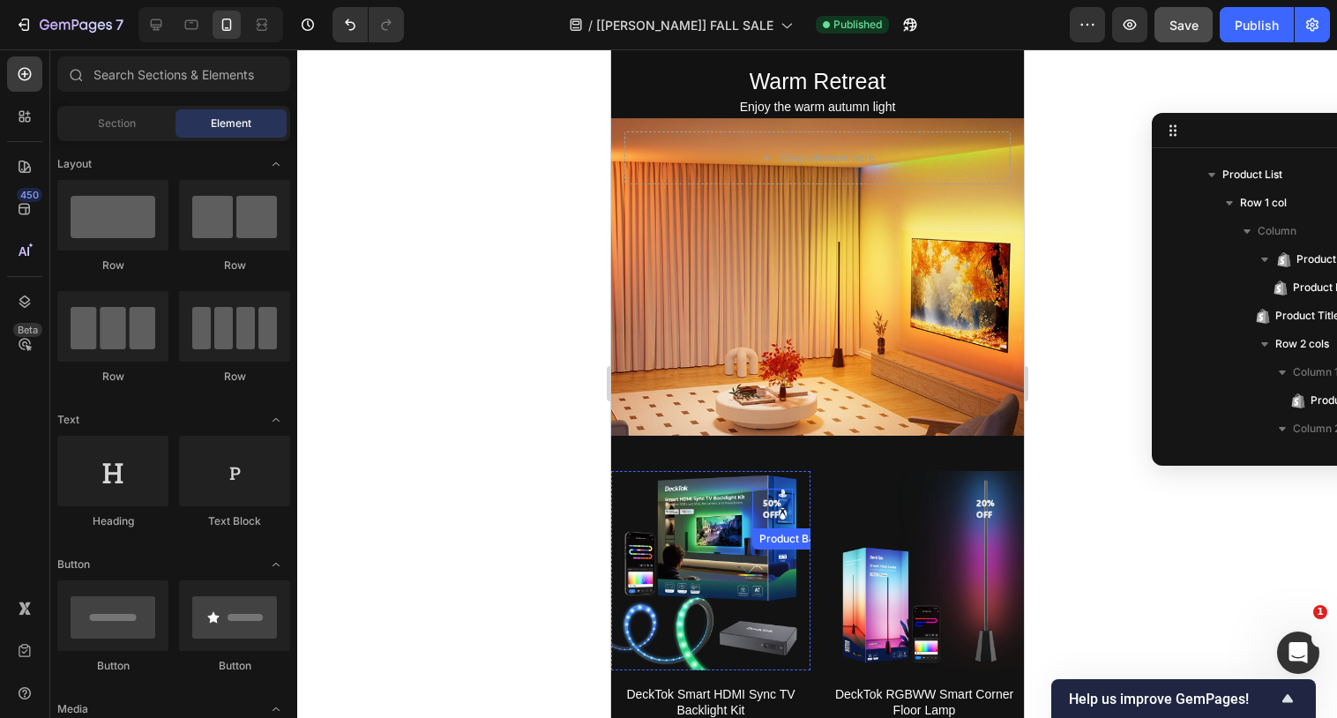
click at [771, 511] on pre "50% off" at bounding box center [771, 508] width 41 height 37
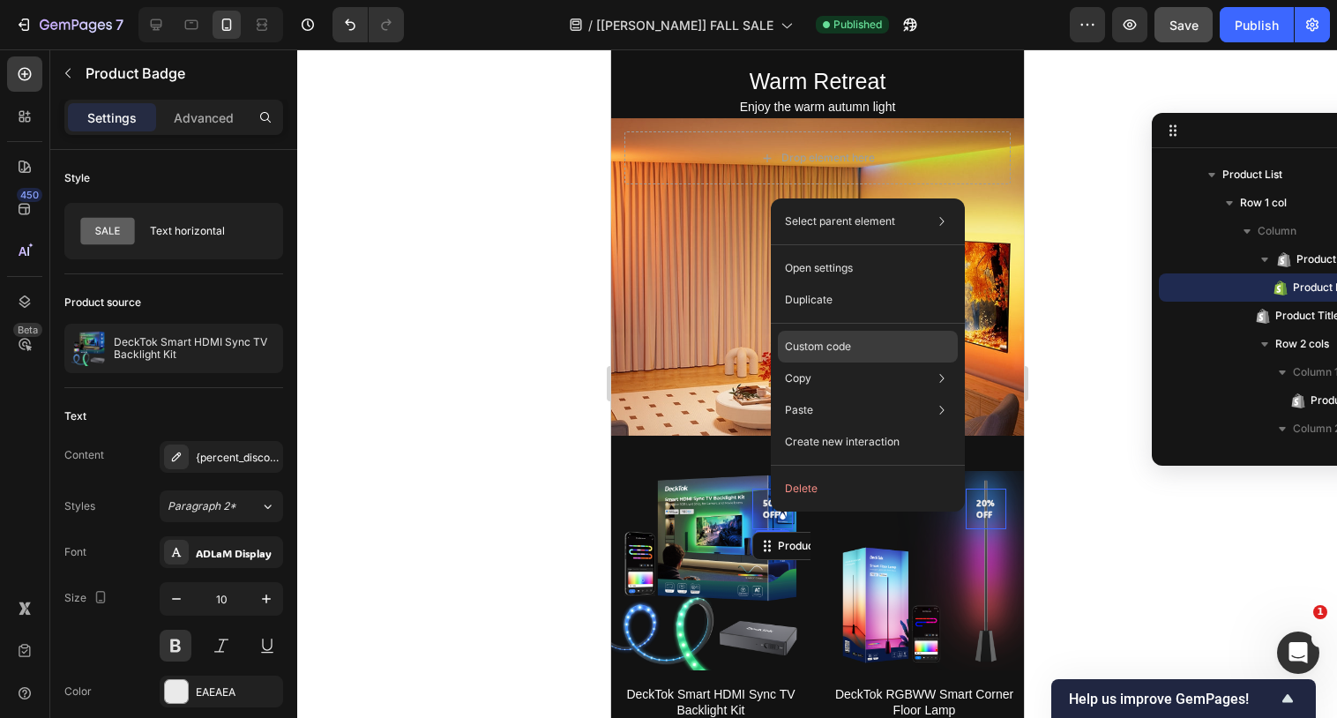
click at [823, 339] on p "Custom code" at bounding box center [818, 347] width 66 height 16
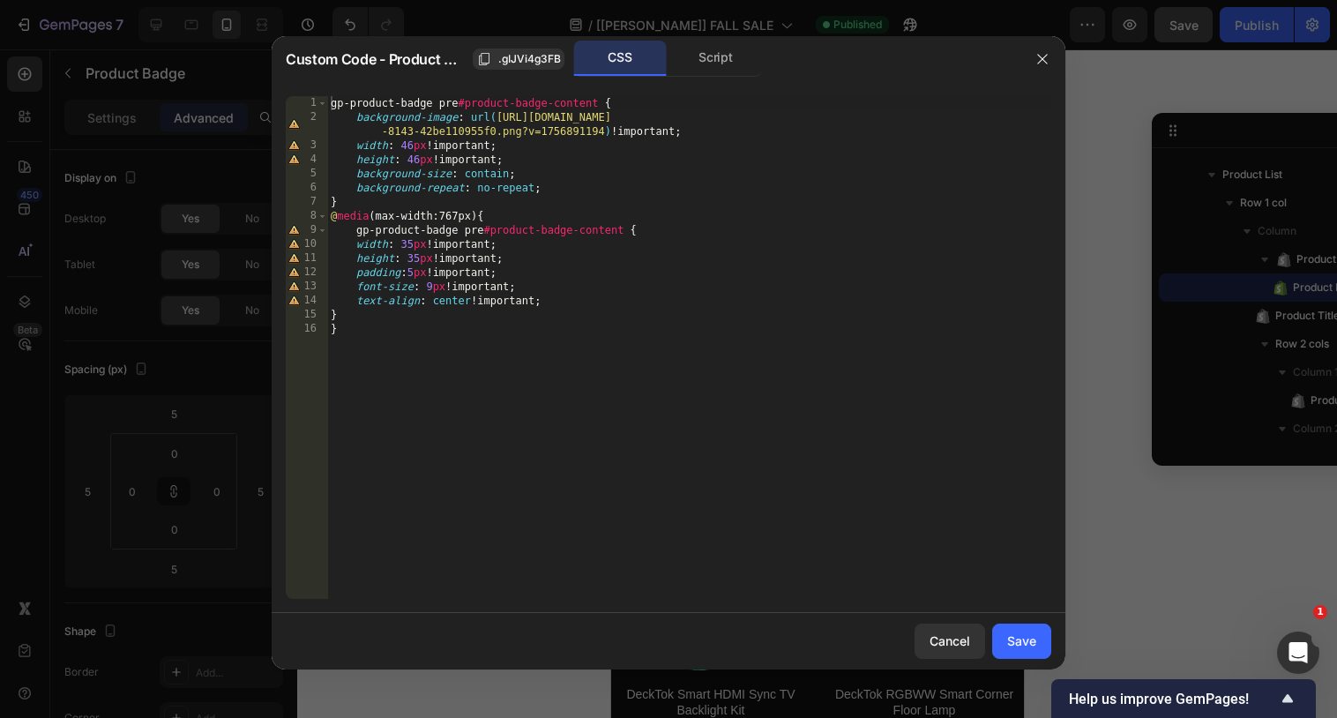
click at [1121, 436] on div at bounding box center [668, 359] width 1337 height 718
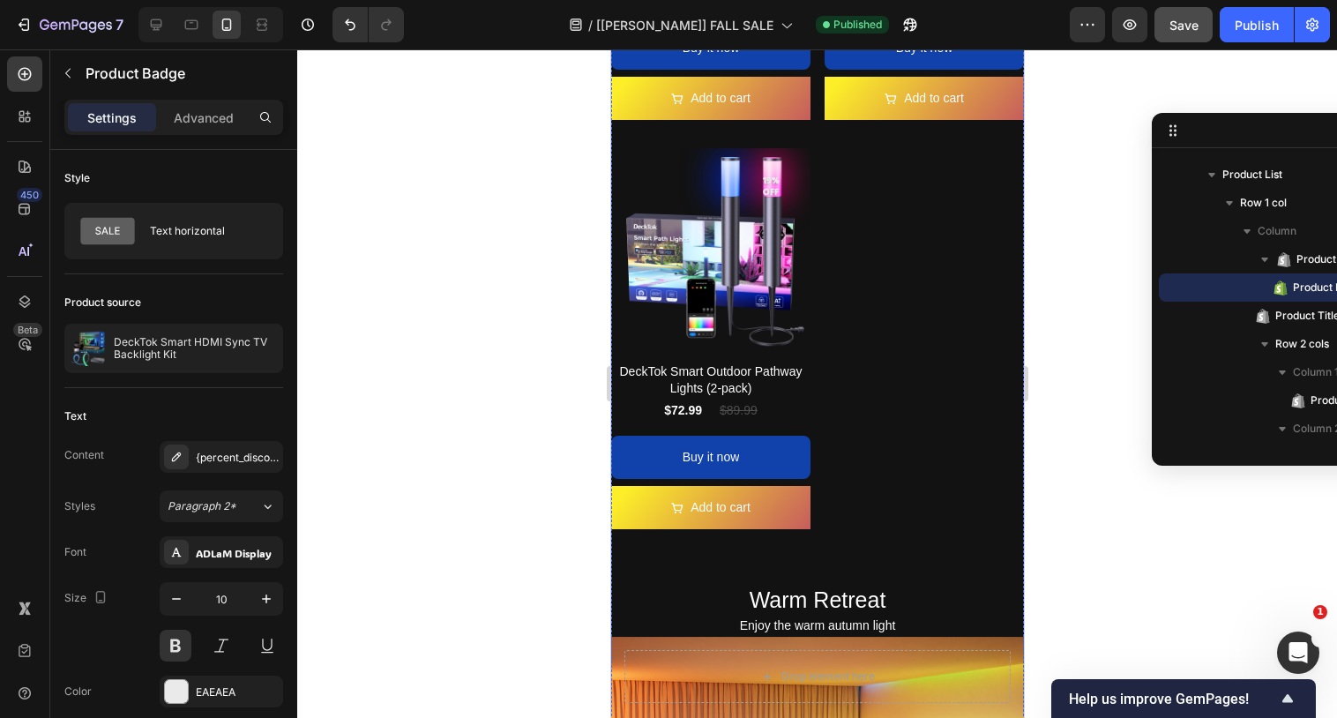
scroll to position [1377, 0]
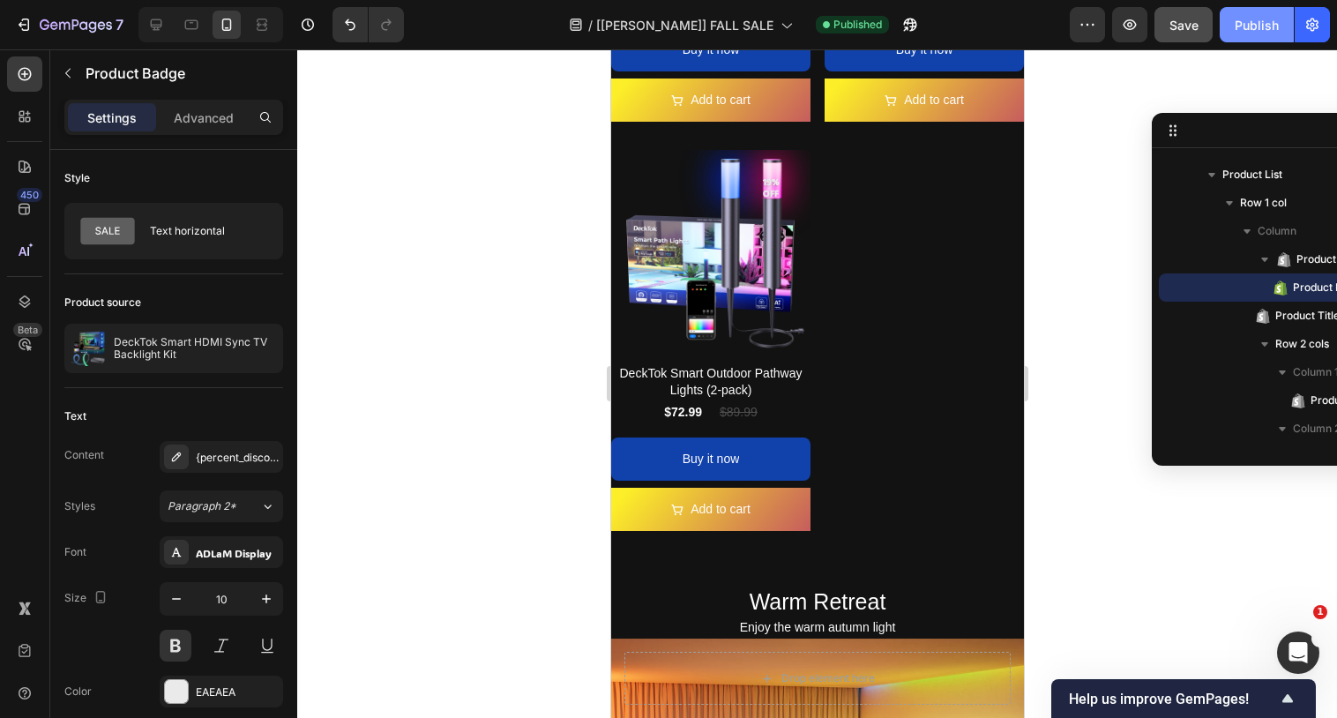
click at [1262, 21] on div "Publish" at bounding box center [1256, 25] width 44 height 19
